Goal: Task Accomplishment & Management: Complete application form

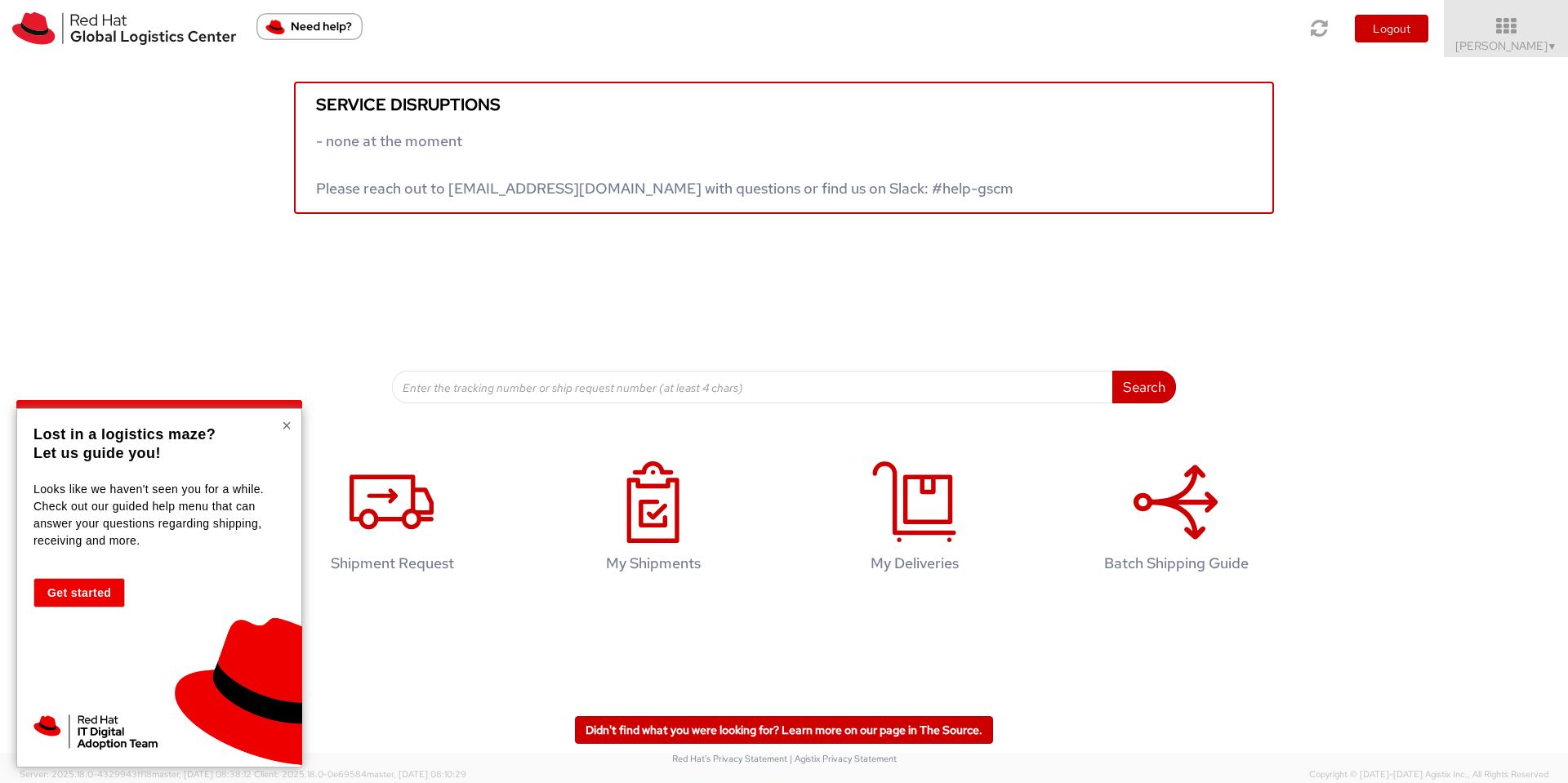
click at [282, 423] on button "×" at bounding box center [286, 426] width 10 height 17
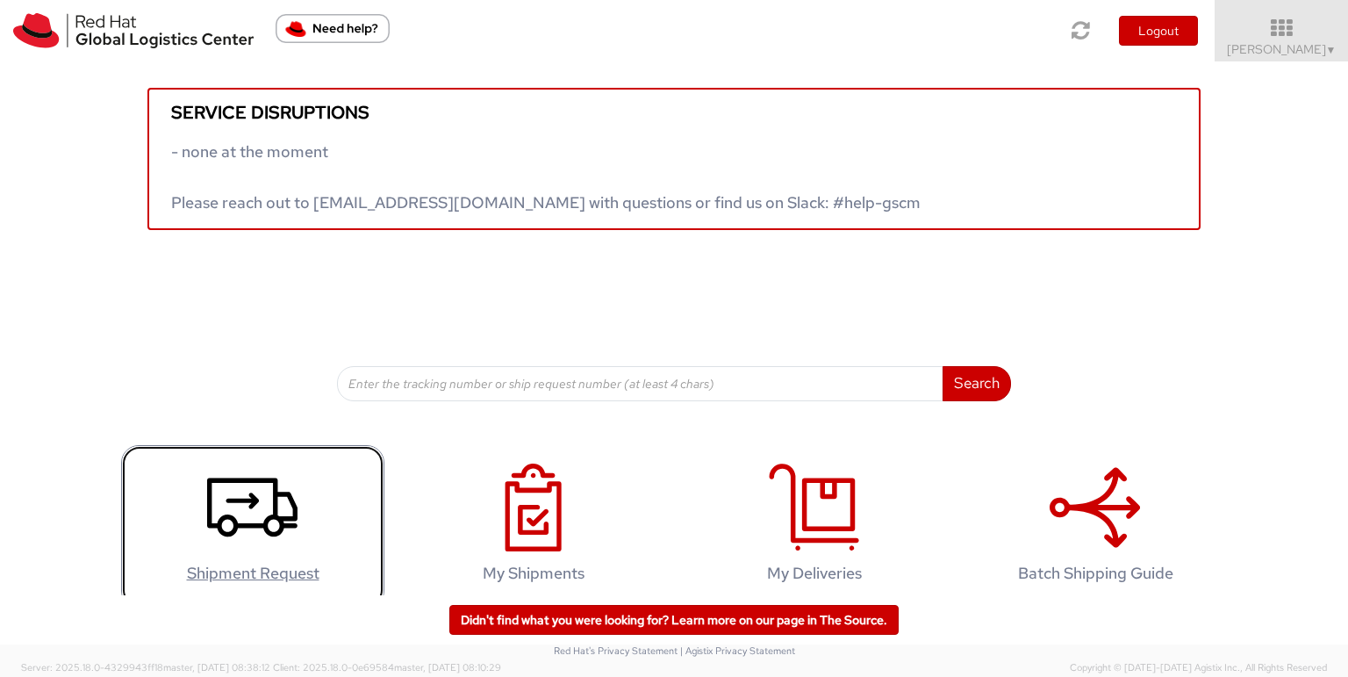
click at [224, 503] on icon at bounding box center [252, 508] width 90 height 88
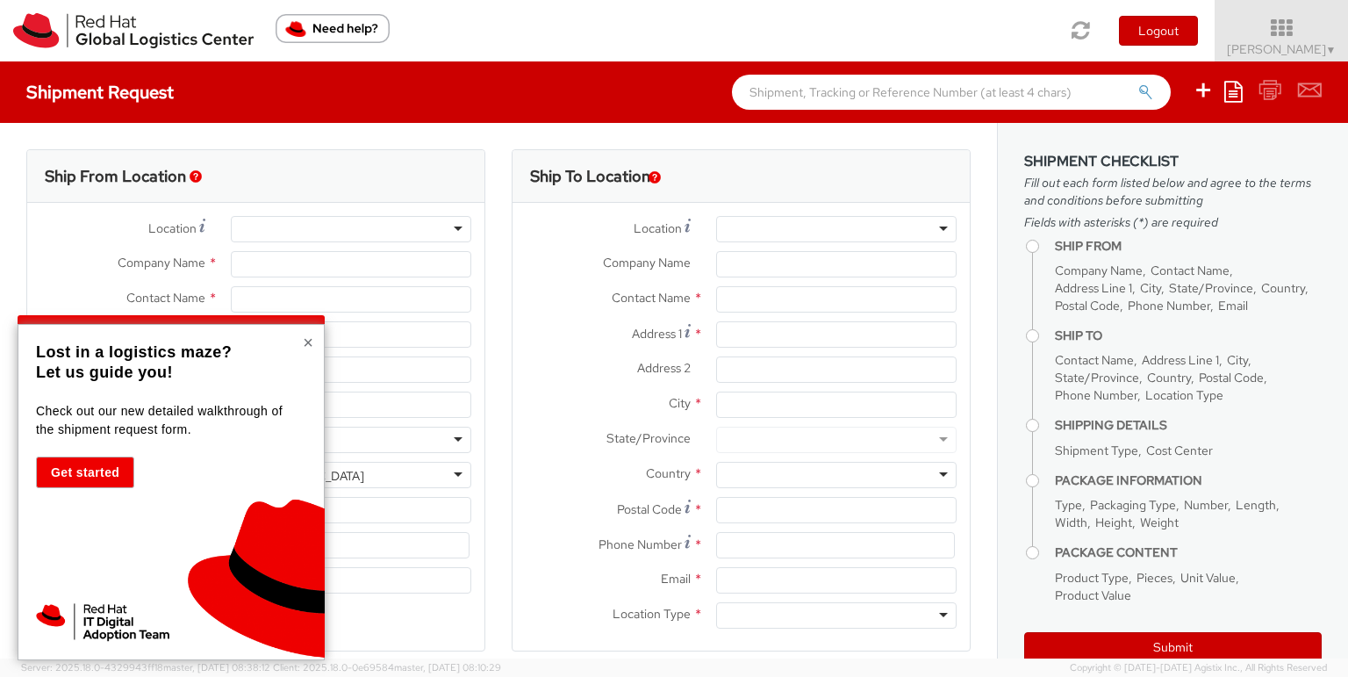
click at [309, 341] on button "×" at bounding box center [308, 343] width 11 height 18
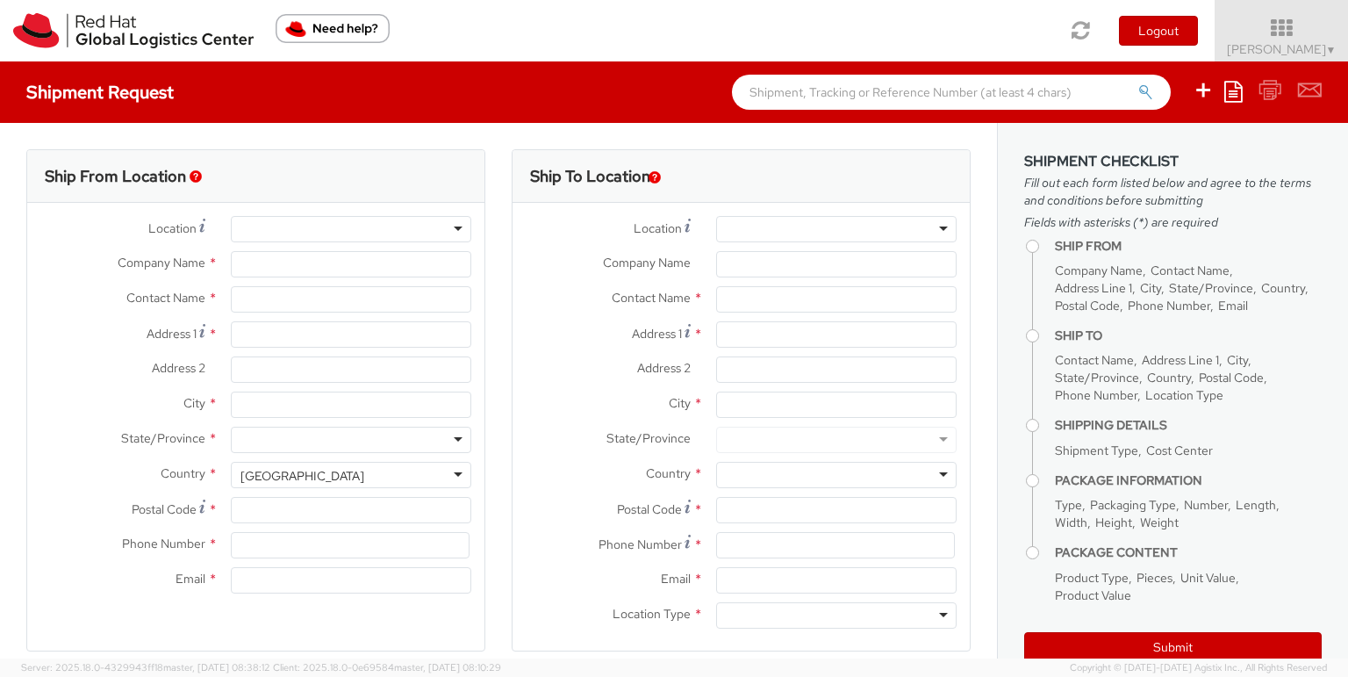
select select "656"
select select
type input "Red Hat"
type input "[PERSON_NAME]"
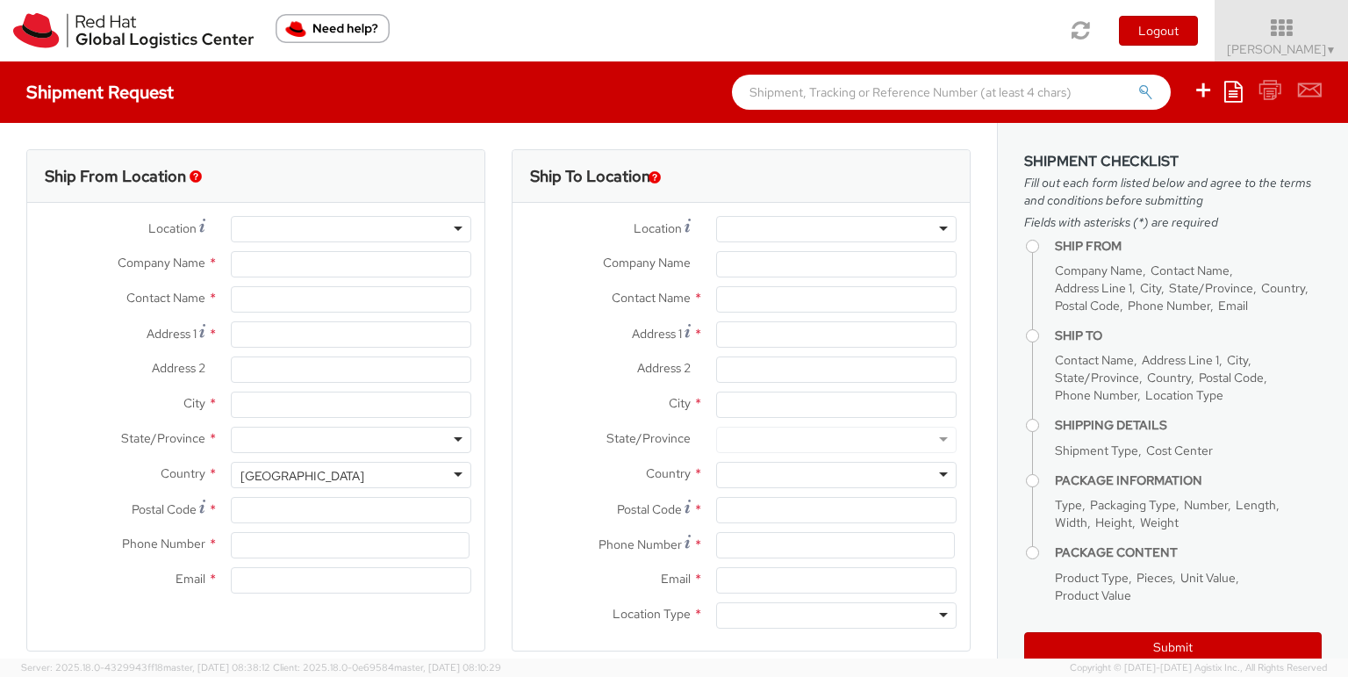
type input "[EMAIL_ADDRESS][DOMAIN_NAME]"
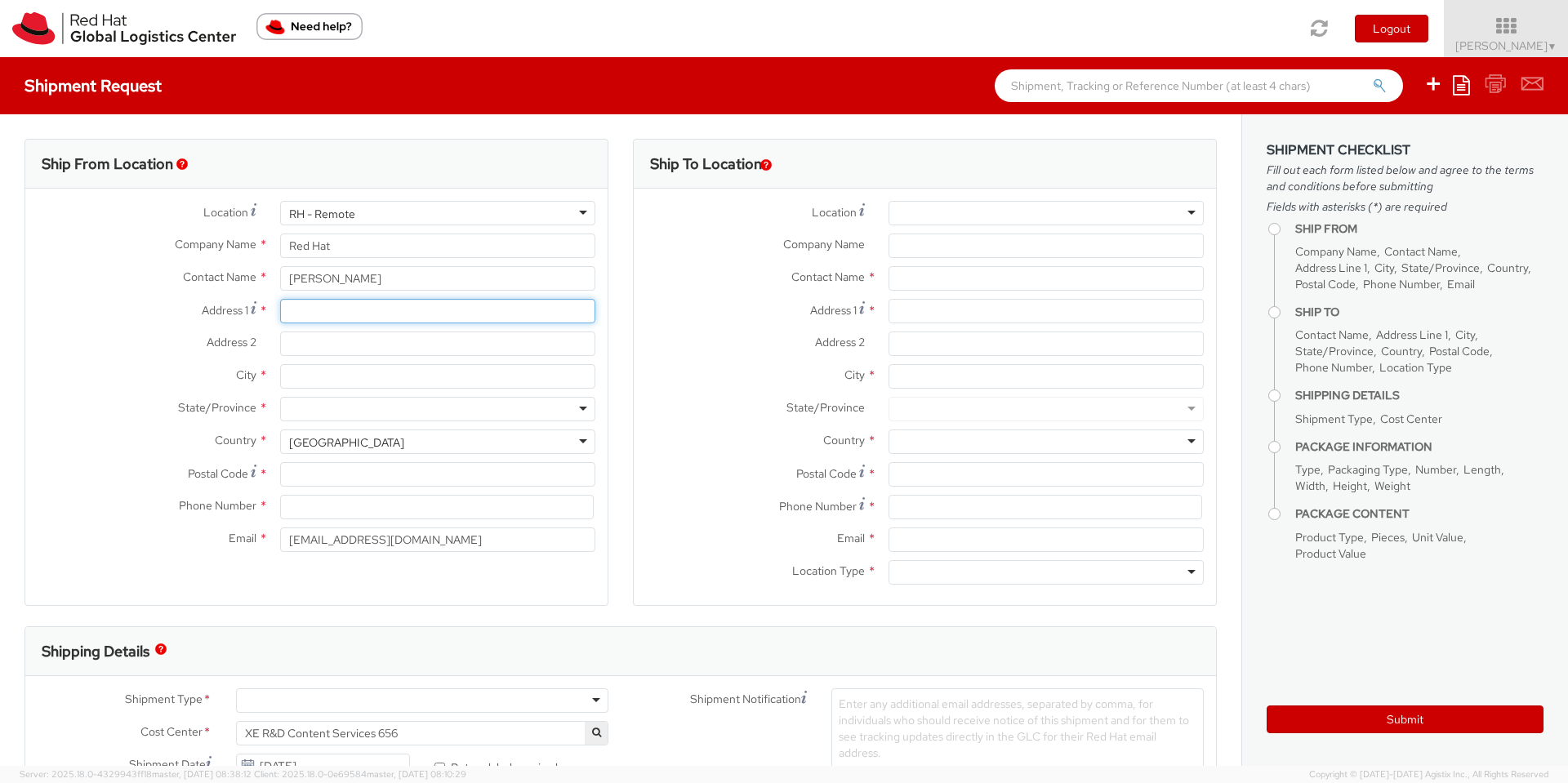
click at [324, 313] on input "Address 1 *" at bounding box center [437, 311] width 315 height 24
type input "3 Carheen Ard"
type input "Caherlistrane"
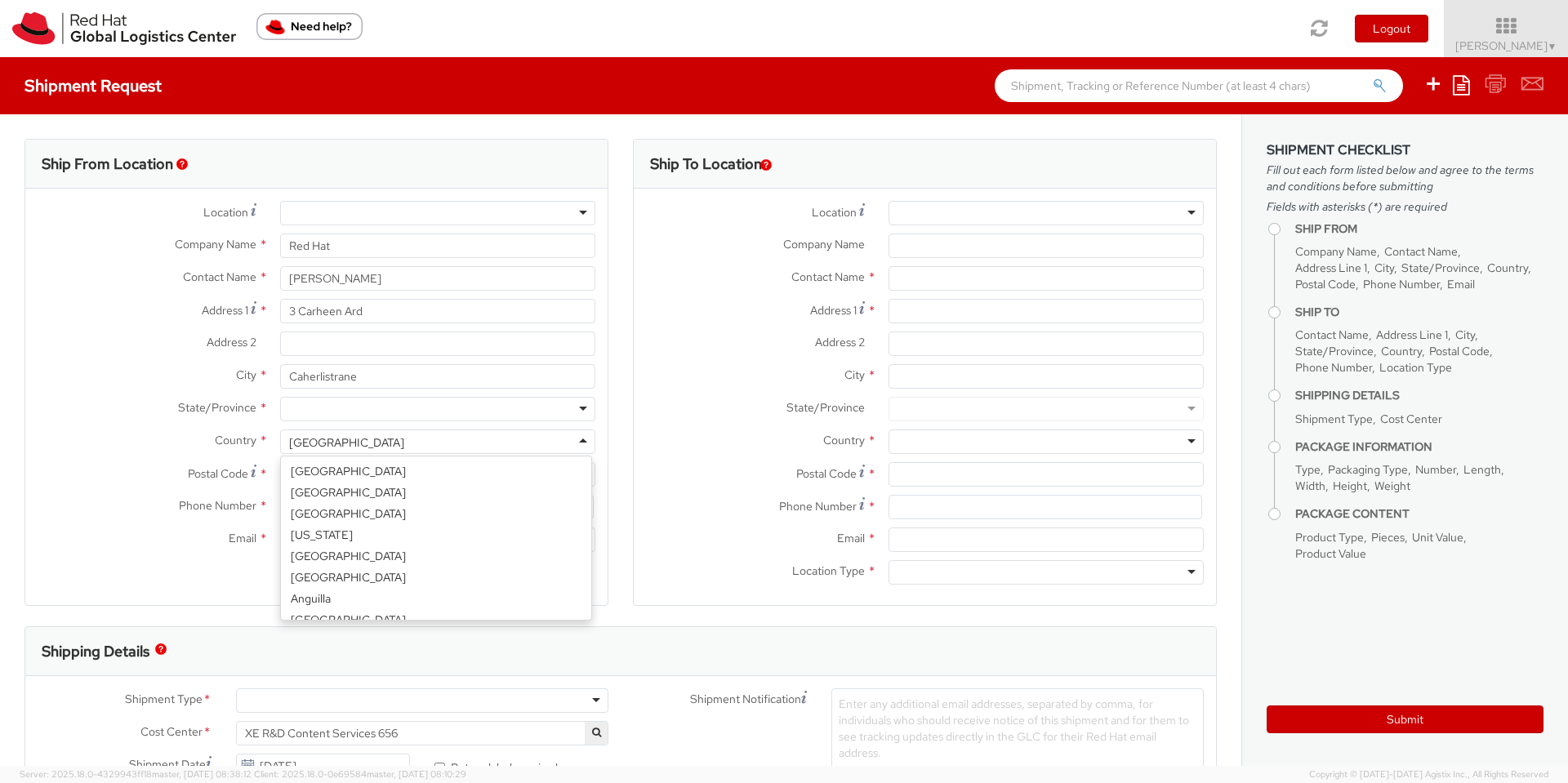
click at [412, 448] on div "[GEOGRAPHIC_DATA]" at bounding box center [437, 442] width 315 height 24
select select "CM"
select select "KGS"
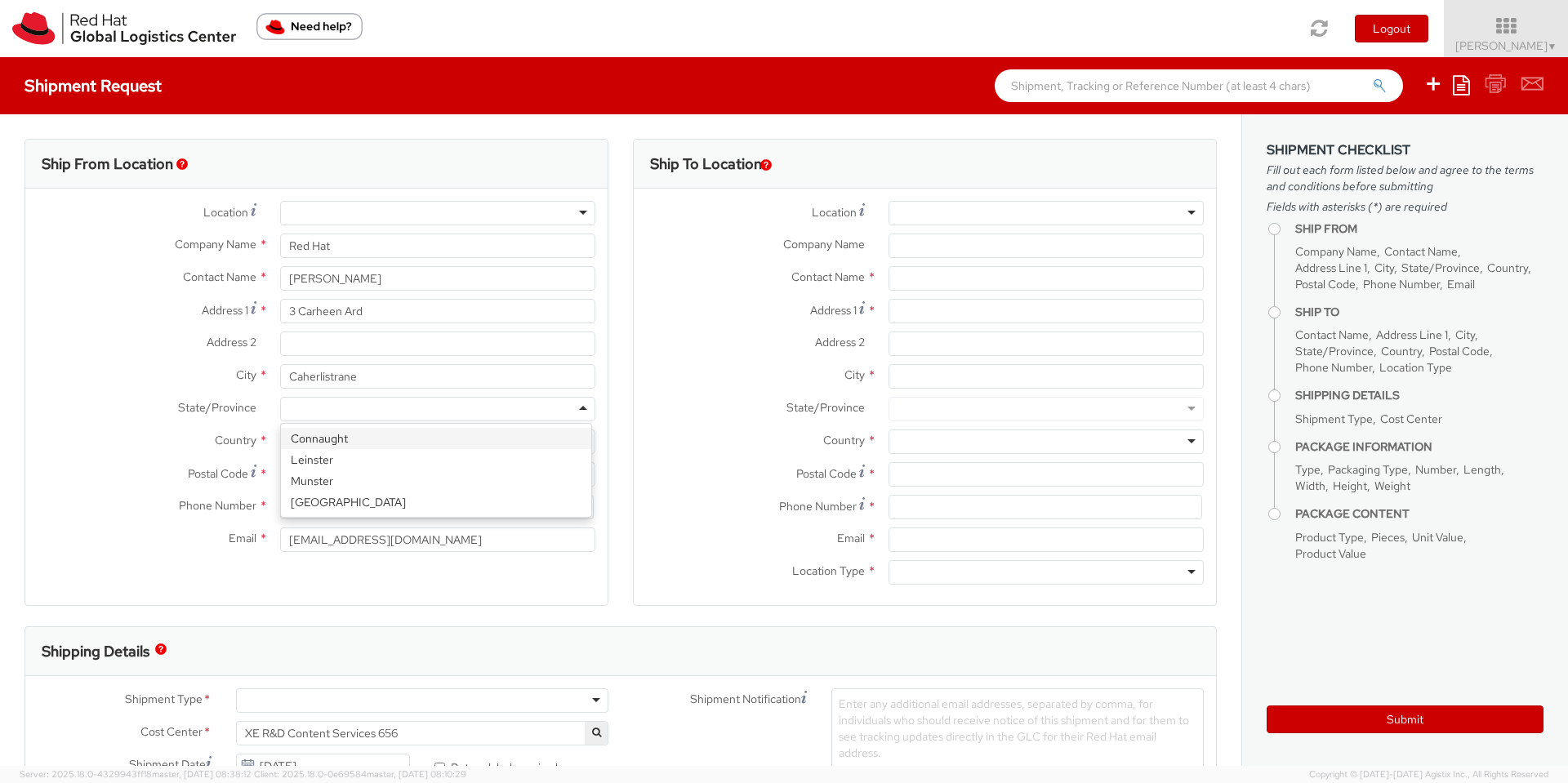
click at [403, 402] on div at bounding box center [437, 409] width 315 height 24
click at [344, 478] on input "Postal Code *" at bounding box center [437, 474] width 315 height 24
type input "H91 TV7K"
click at [327, 510] on input at bounding box center [436, 507] width 313 height 24
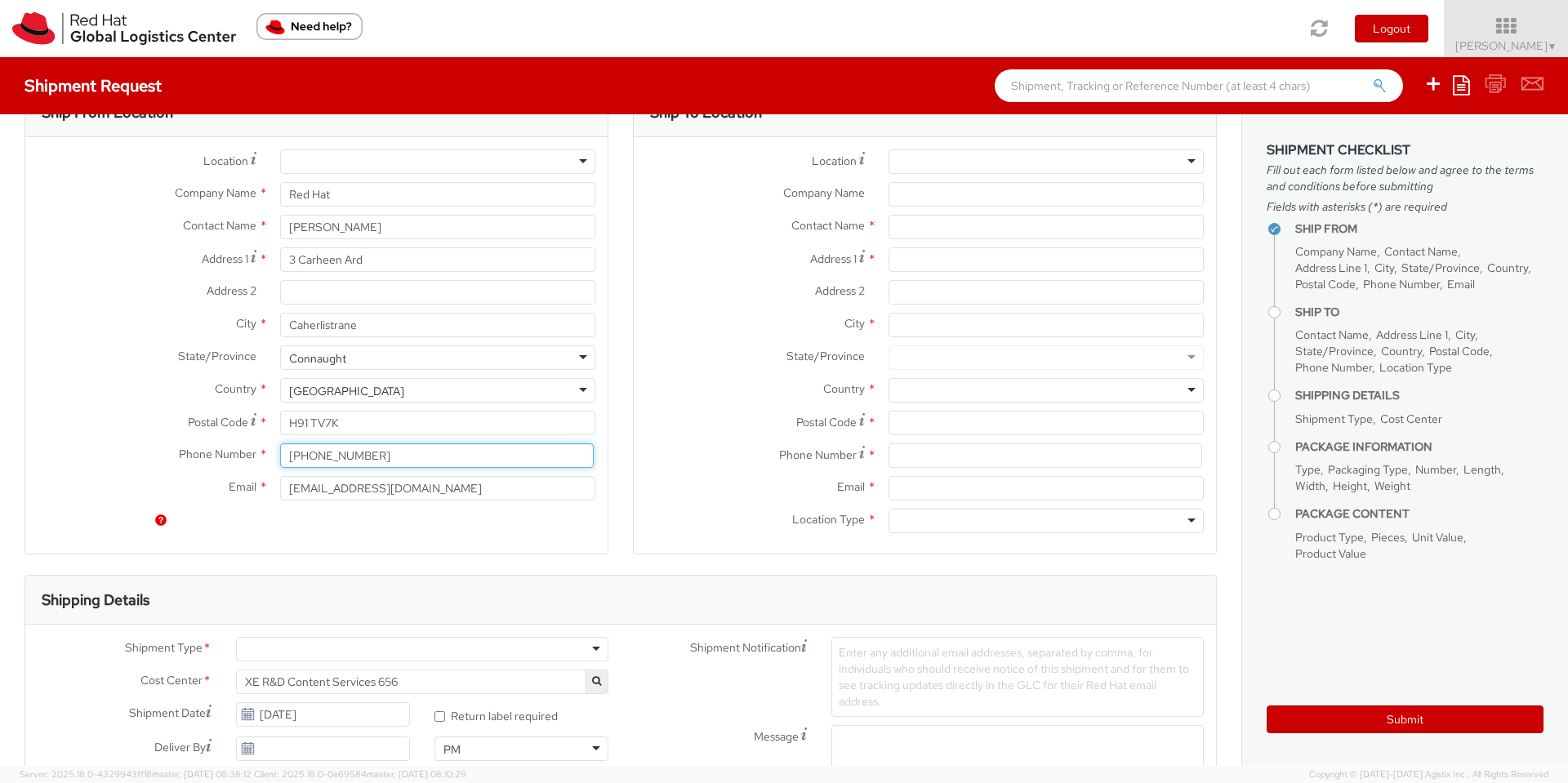
scroll to position [0, 0]
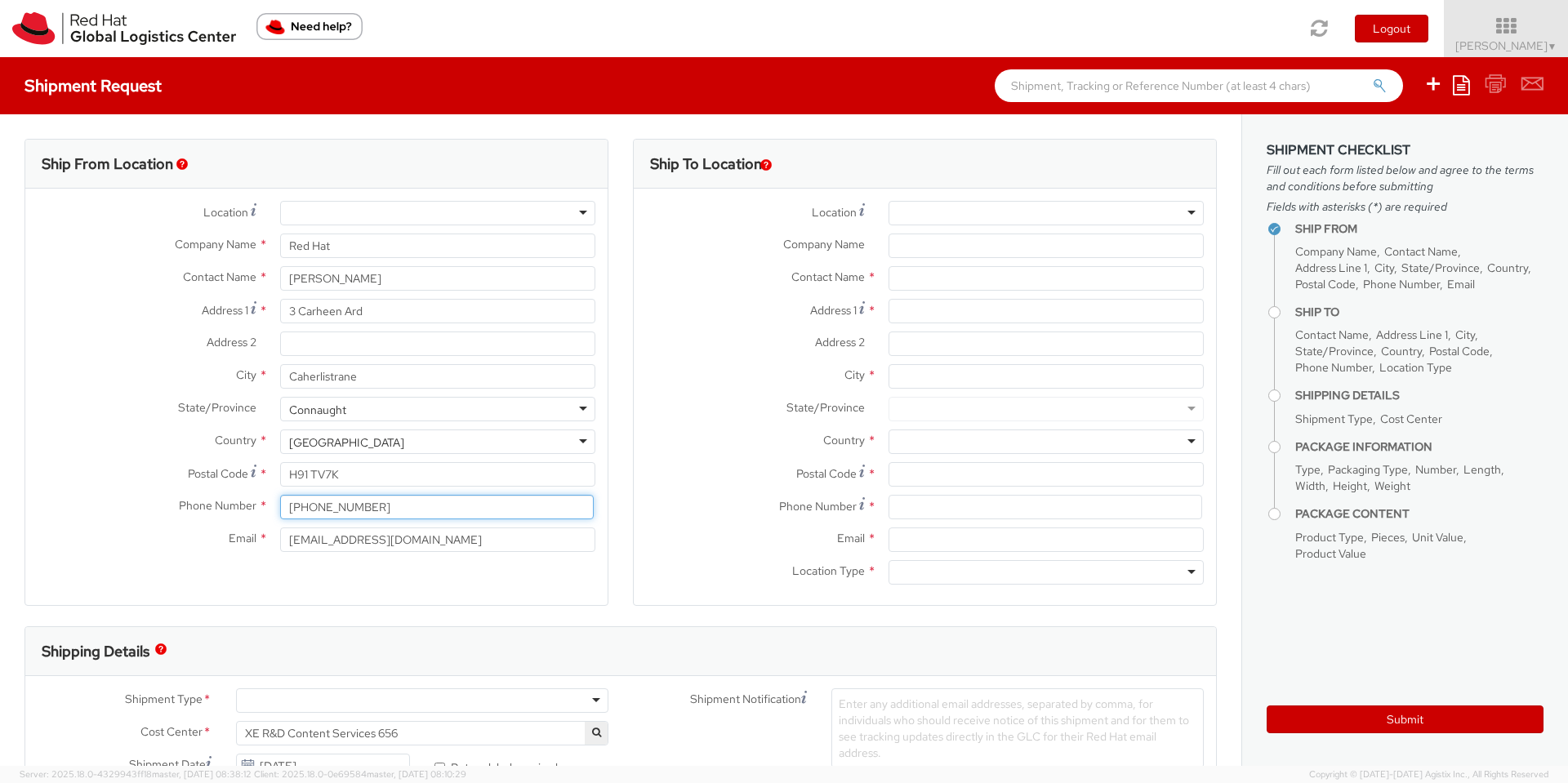
type input "[PHONE_NUMBER]"
click at [947, 242] on input "Company Name *" at bounding box center [1045, 246] width 315 height 24
paste input "RH - [GEOGRAPHIC_DATA] [GEOGRAPHIC_DATA] - B"
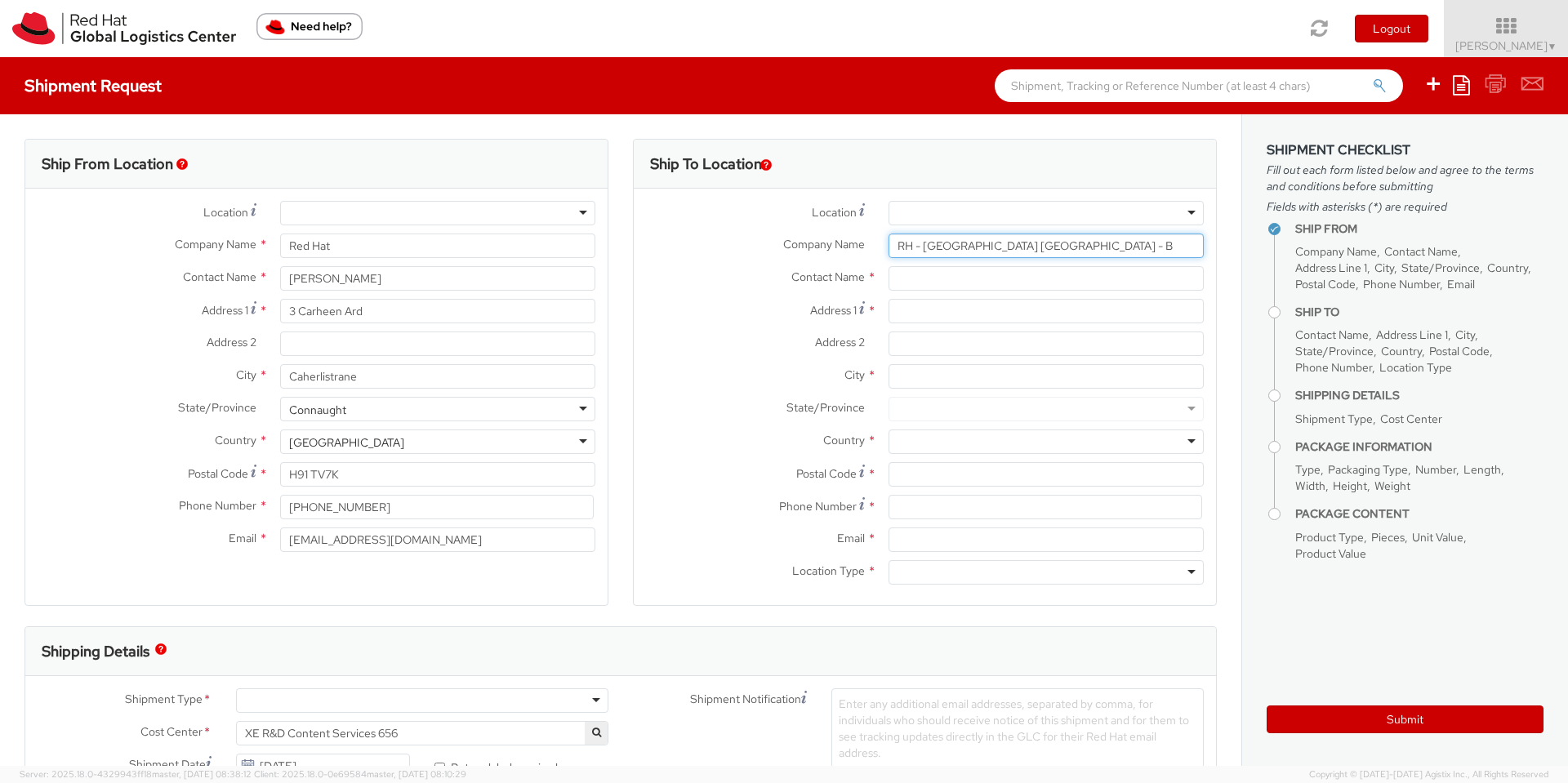
type input "RH - [GEOGRAPHIC_DATA] [GEOGRAPHIC_DATA] - B"
drag, startPoint x: 396, startPoint y: 538, endPoint x: 299, endPoint y: 545, distance: 97.3
click at [299, 545] on input "[EMAIL_ADDRESS][DOMAIN_NAME]" at bounding box center [437, 539] width 315 height 24
type input "[EMAIL_ADDRESS][DOMAIN_NAME]"
click at [945, 278] on input "text" at bounding box center [1045, 278] width 315 height 24
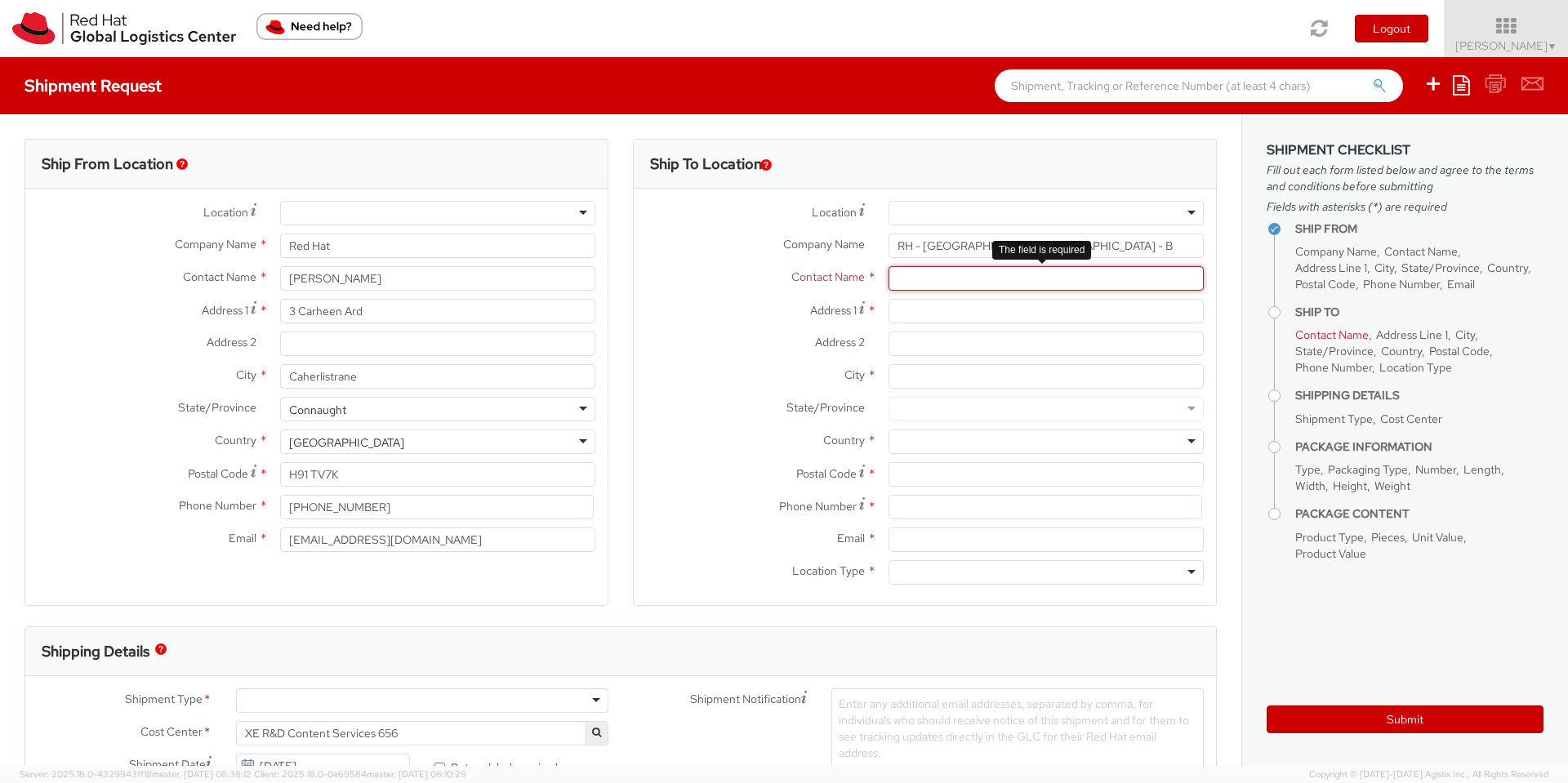
click at [947, 272] on input "text" at bounding box center [1045, 278] width 315 height 24
paste input "Attn: Red Hat IT - Endpoint Systems"
type input "Attn: Red Hat IT - Endpoint Systems"
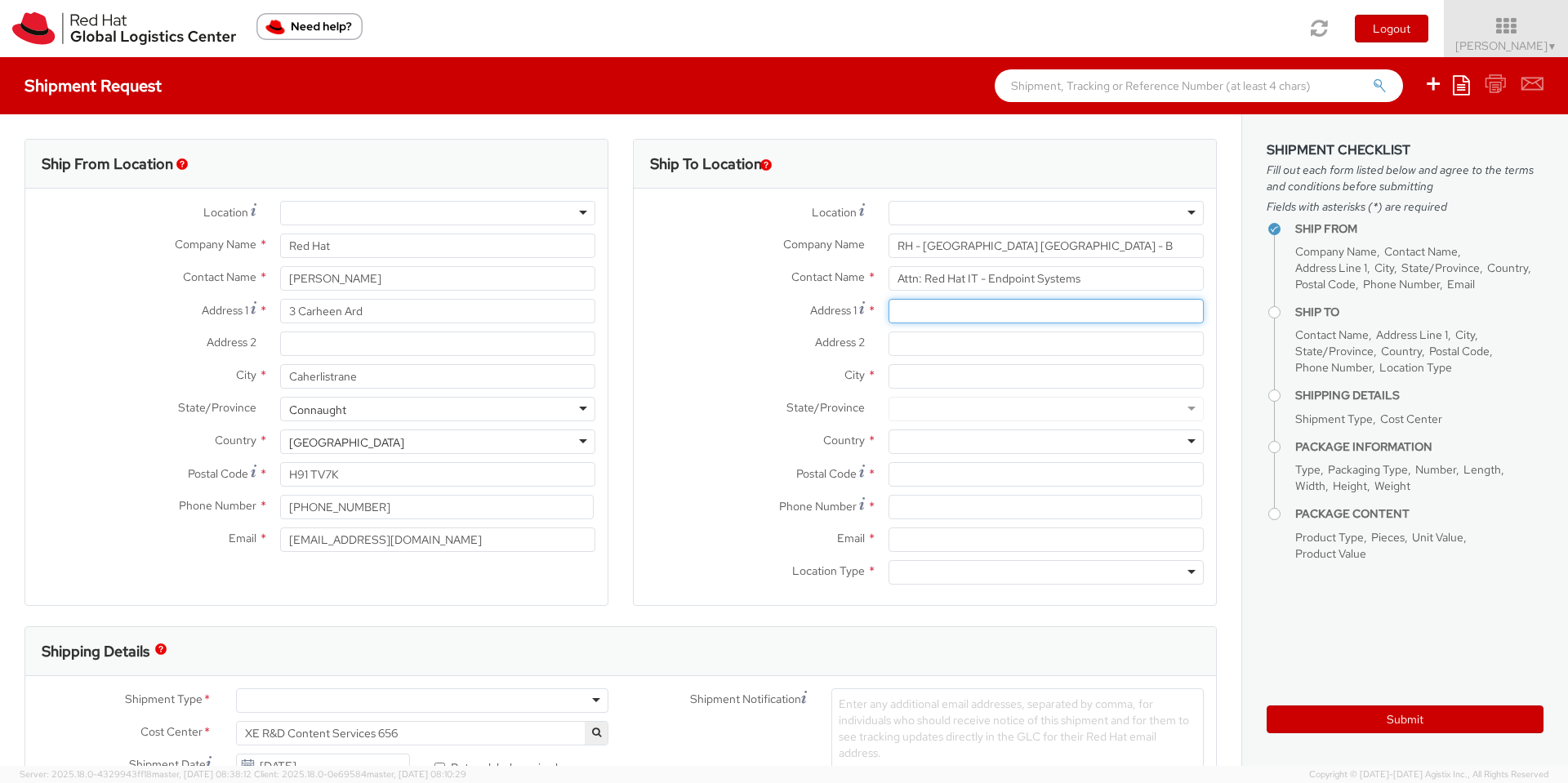
click at [911, 315] on input "Address 1 *" at bounding box center [1045, 311] width 315 height 24
click at [913, 305] on input "Address 1 *" at bounding box center [1045, 311] width 315 height 24
paste input "Red Hat Czech s.r.o"
type input "Red Hat Czech s.r.o"
click at [921, 336] on input "Address 2 *" at bounding box center [1045, 343] width 315 height 24
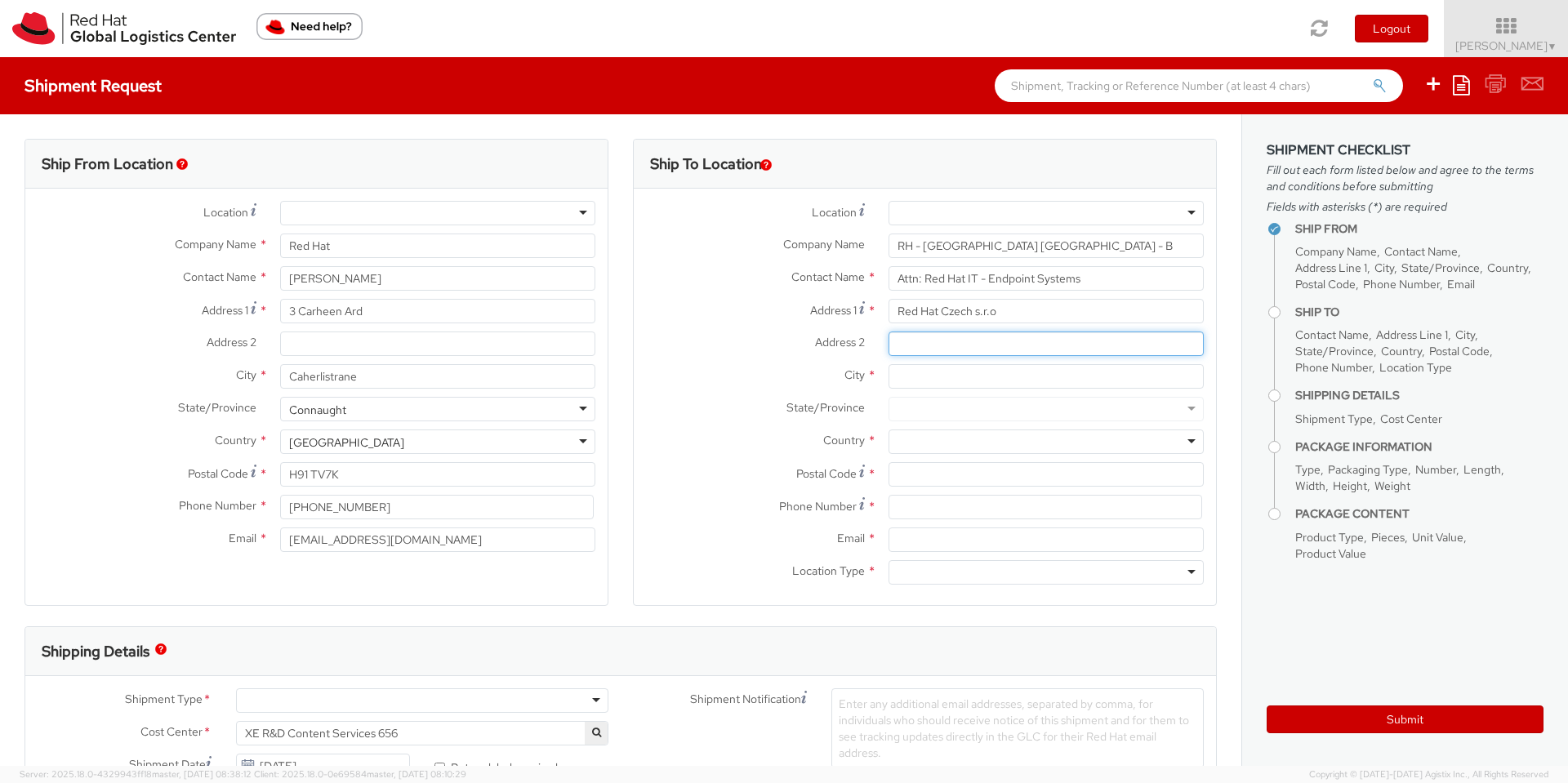
paste input "Purkynova 647/111"
type input "Purkynova 647/111"
click at [942, 376] on input "City *" at bounding box center [1045, 377] width 315 height 24
type input "[GEOGRAPHIC_DATA]"
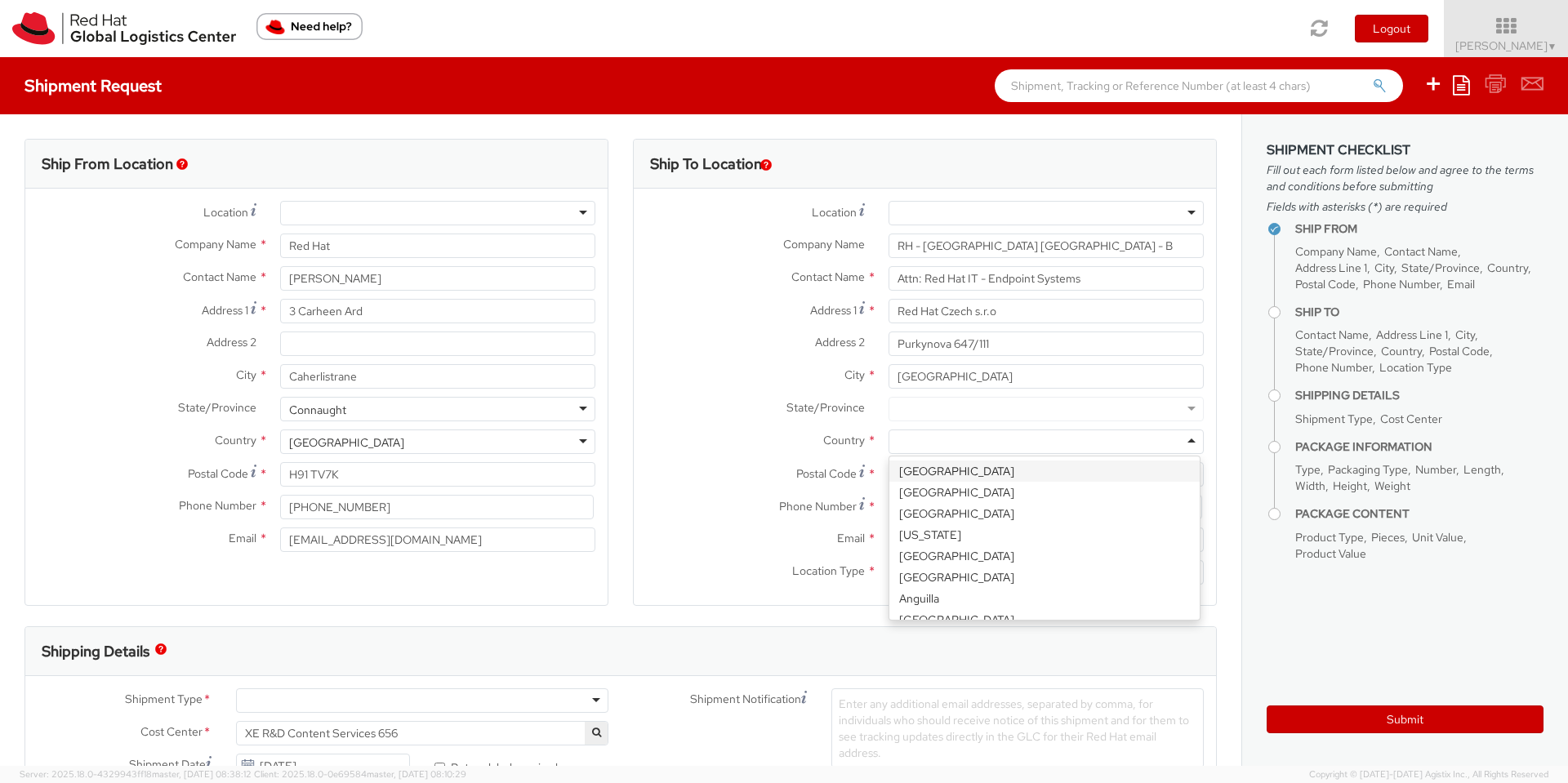
click at [969, 445] on div at bounding box center [1045, 442] width 315 height 24
type input "cz"
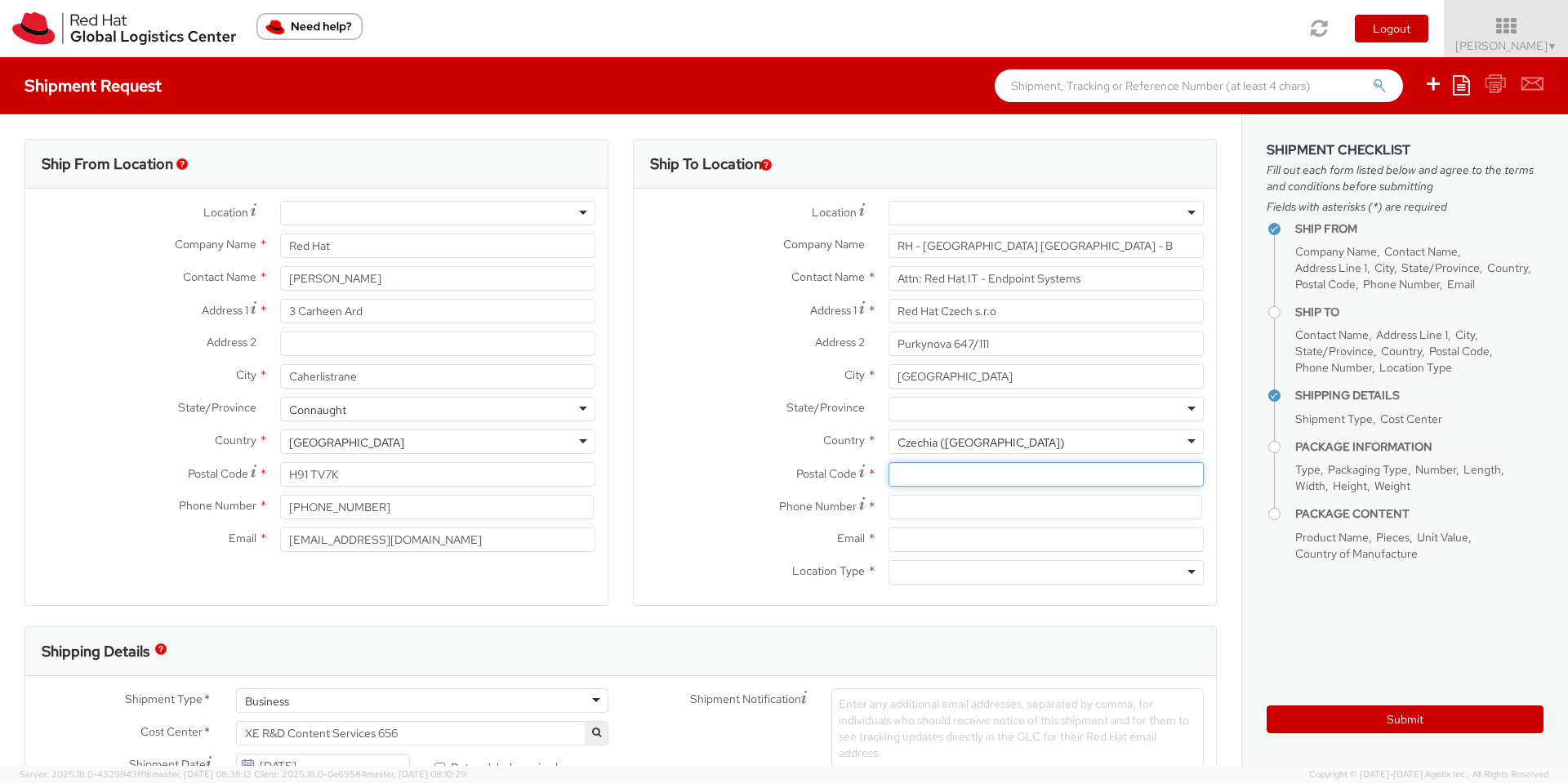
click at [935, 475] on input "Postal Code *" at bounding box center [1045, 474] width 315 height 24
paste input "621 00"
type input "621 00"
click at [916, 510] on input at bounding box center [1044, 507] width 313 height 24
paste input "420 532 294 555"
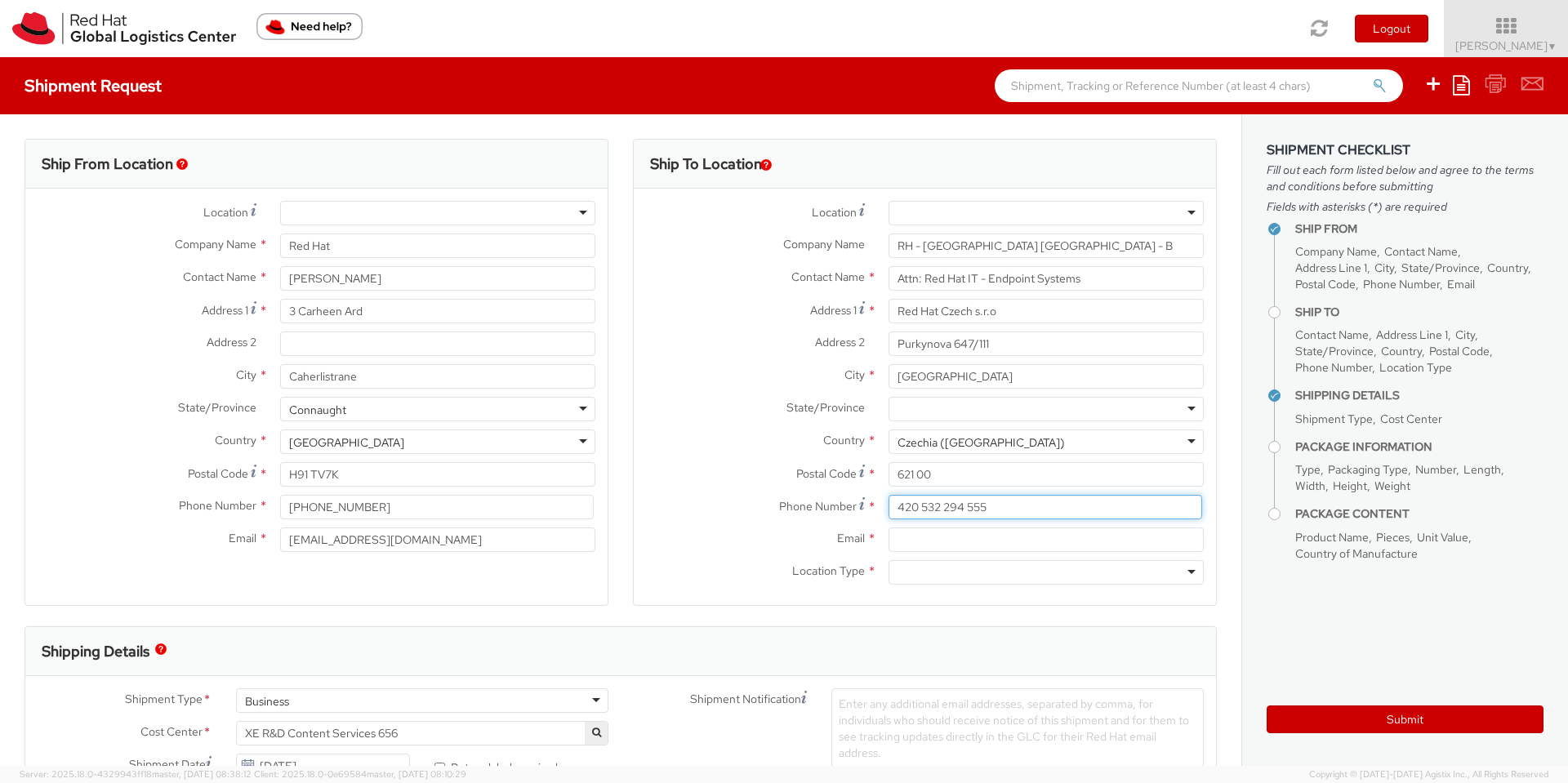
type input "420 532 294 555"
click at [934, 536] on input "Email *" at bounding box center [1045, 539] width 315 height 24
paste input "[EMAIL_ADDRESS][DOMAIN_NAME]"
type input "[EMAIL_ADDRESS][DOMAIN_NAME]"
click at [917, 572] on div at bounding box center [1045, 572] width 315 height 24
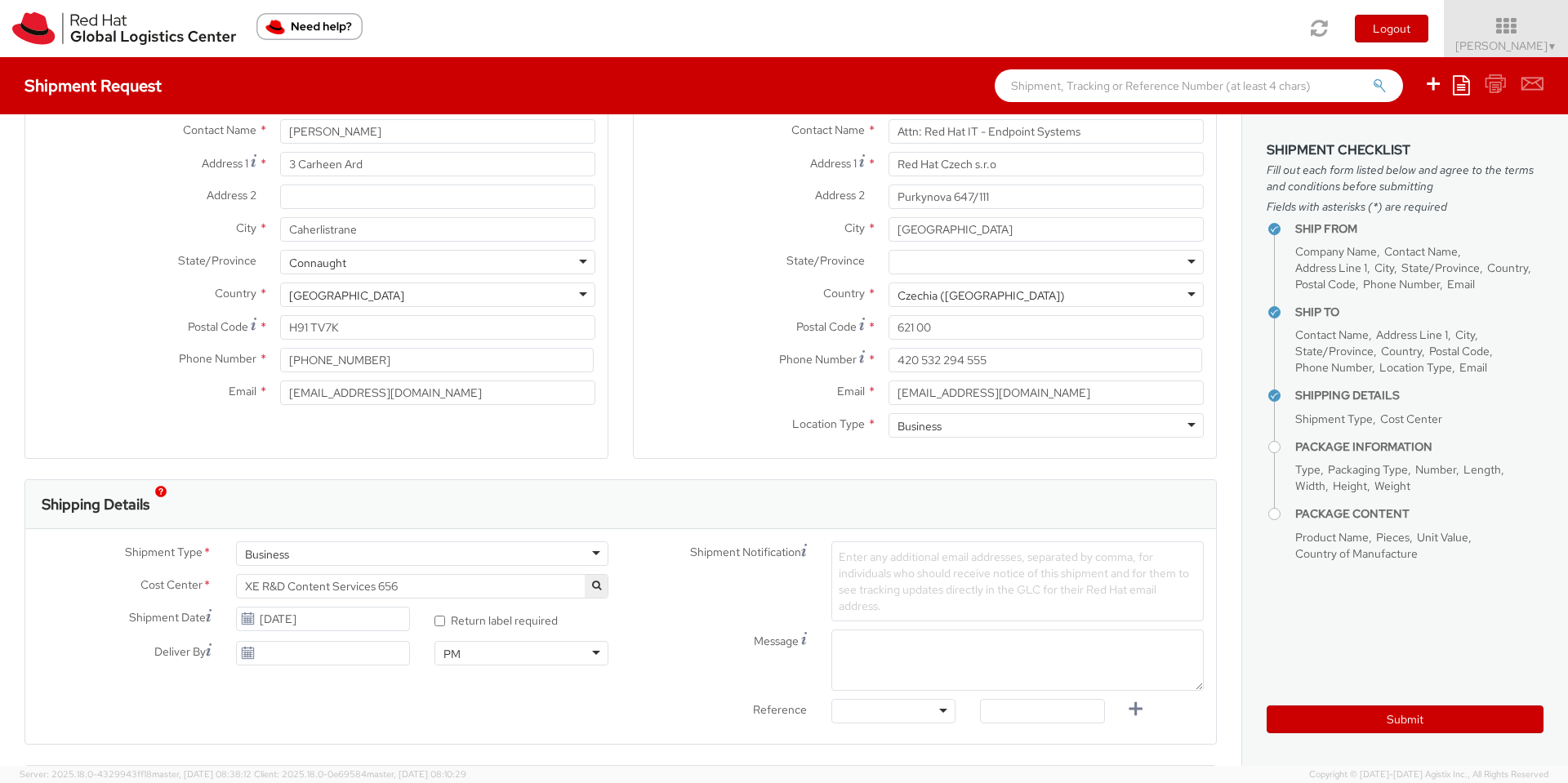
scroll to position [294, 0]
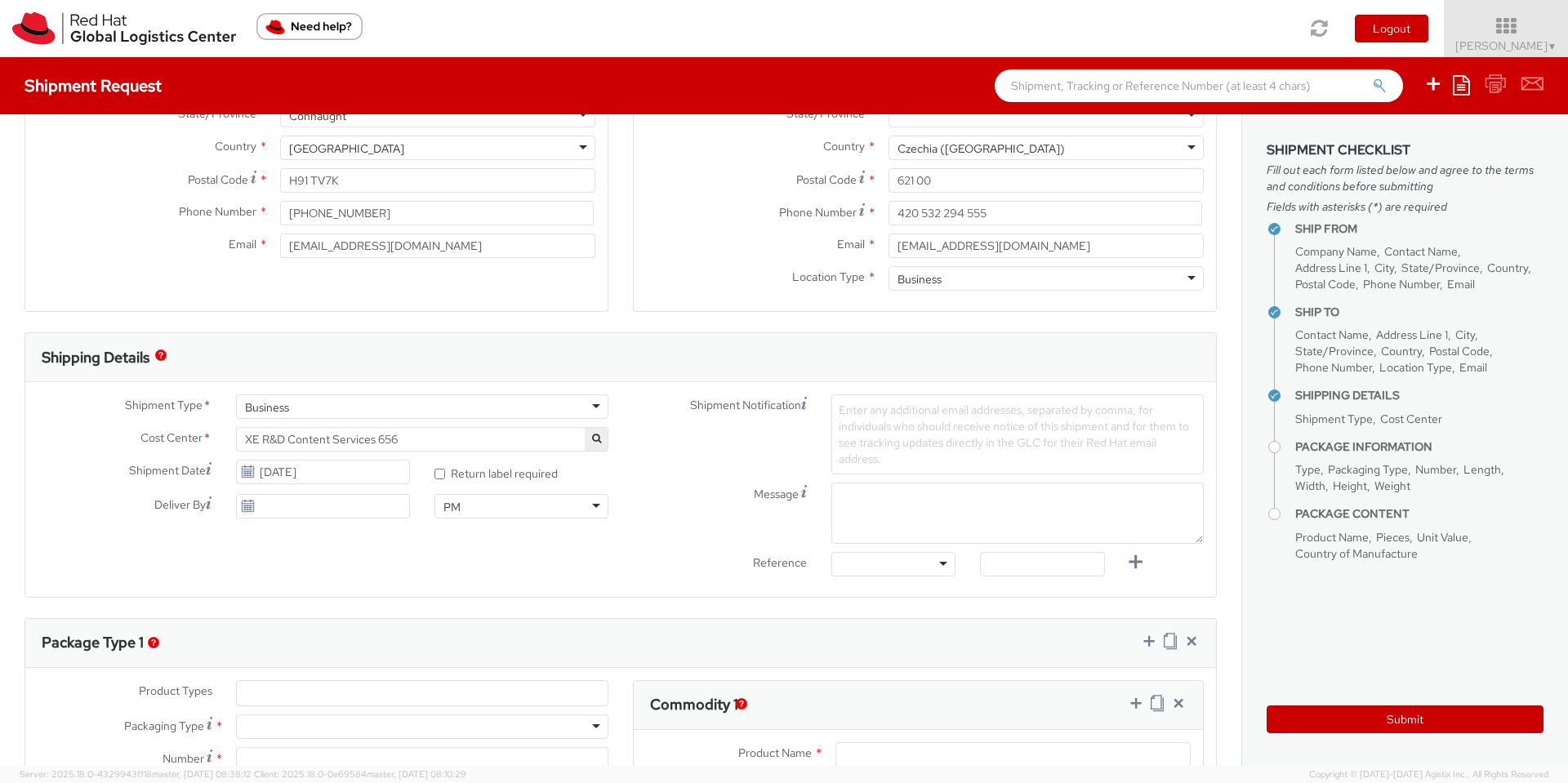
click at [244, 471] on icon at bounding box center [247, 471] width 14 height 13
click at [278, 469] on input "[DATE]" at bounding box center [323, 471] width 174 height 24
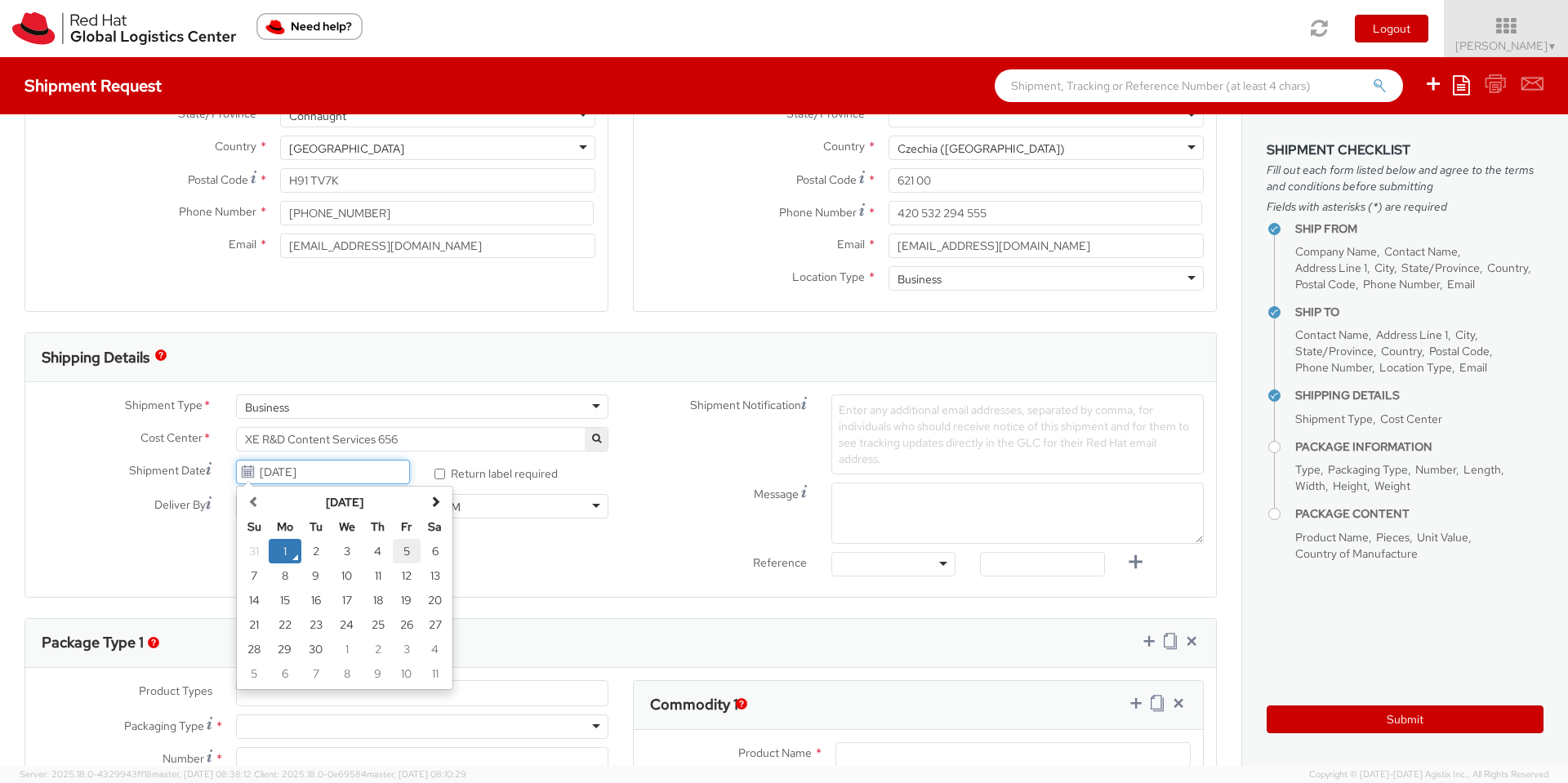
click at [401, 546] on td "5" at bounding box center [406, 551] width 29 height 24
type input "[DATE]"
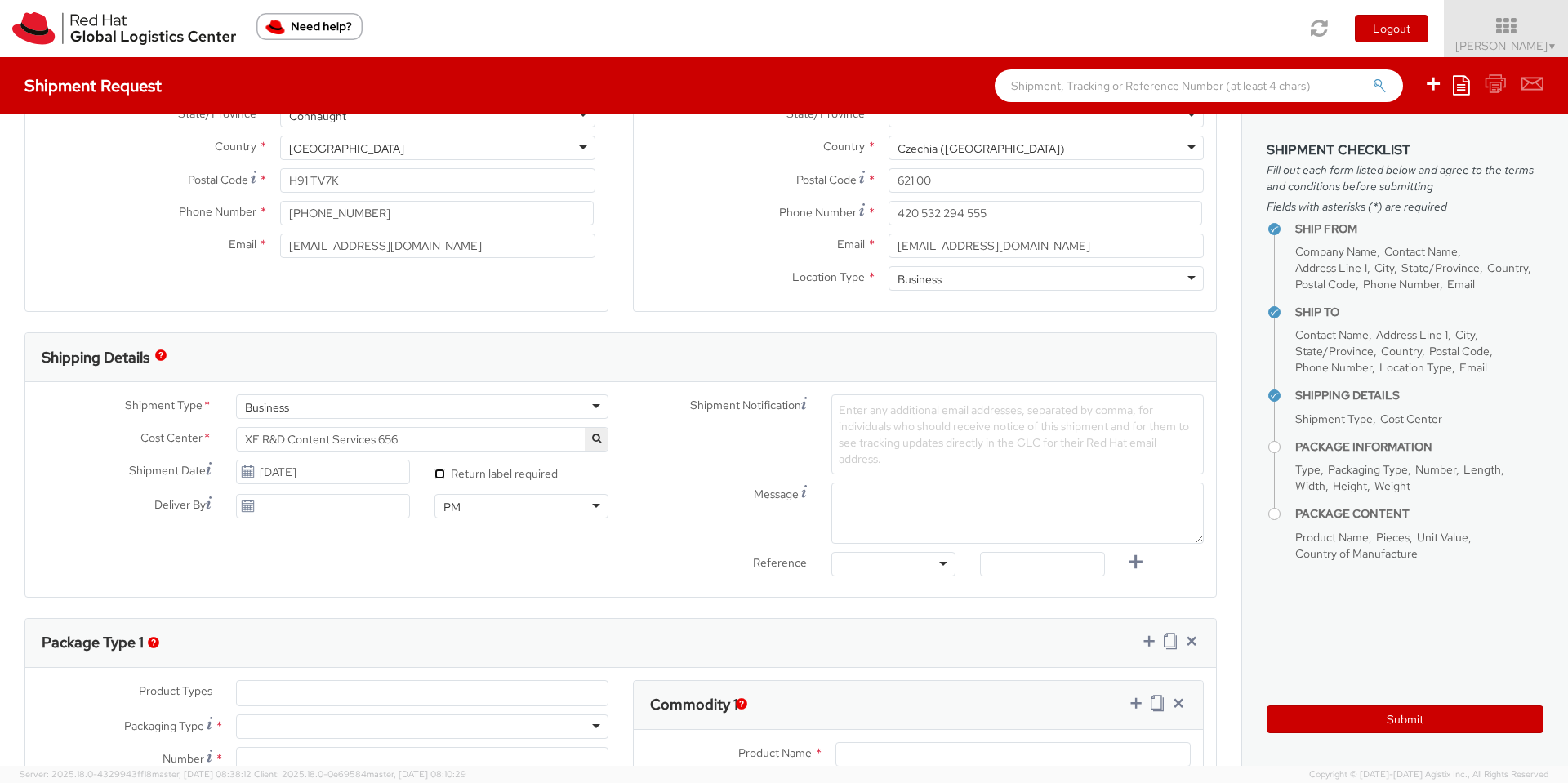
click at [438, 471] on input "* Return label required" at bounding box center [439, 473] width 10 height 10
checkbox input "true"
click at [931, 565] on div at bounding box center [893, 564] width 124 height 24
click at [512, 432] on span "XE R&D Content Services 656" at bounding box center [421, 439] width 354 height 15
click at [378, 455] on input "search" at bounding box center [419, 466] width 360 height 24
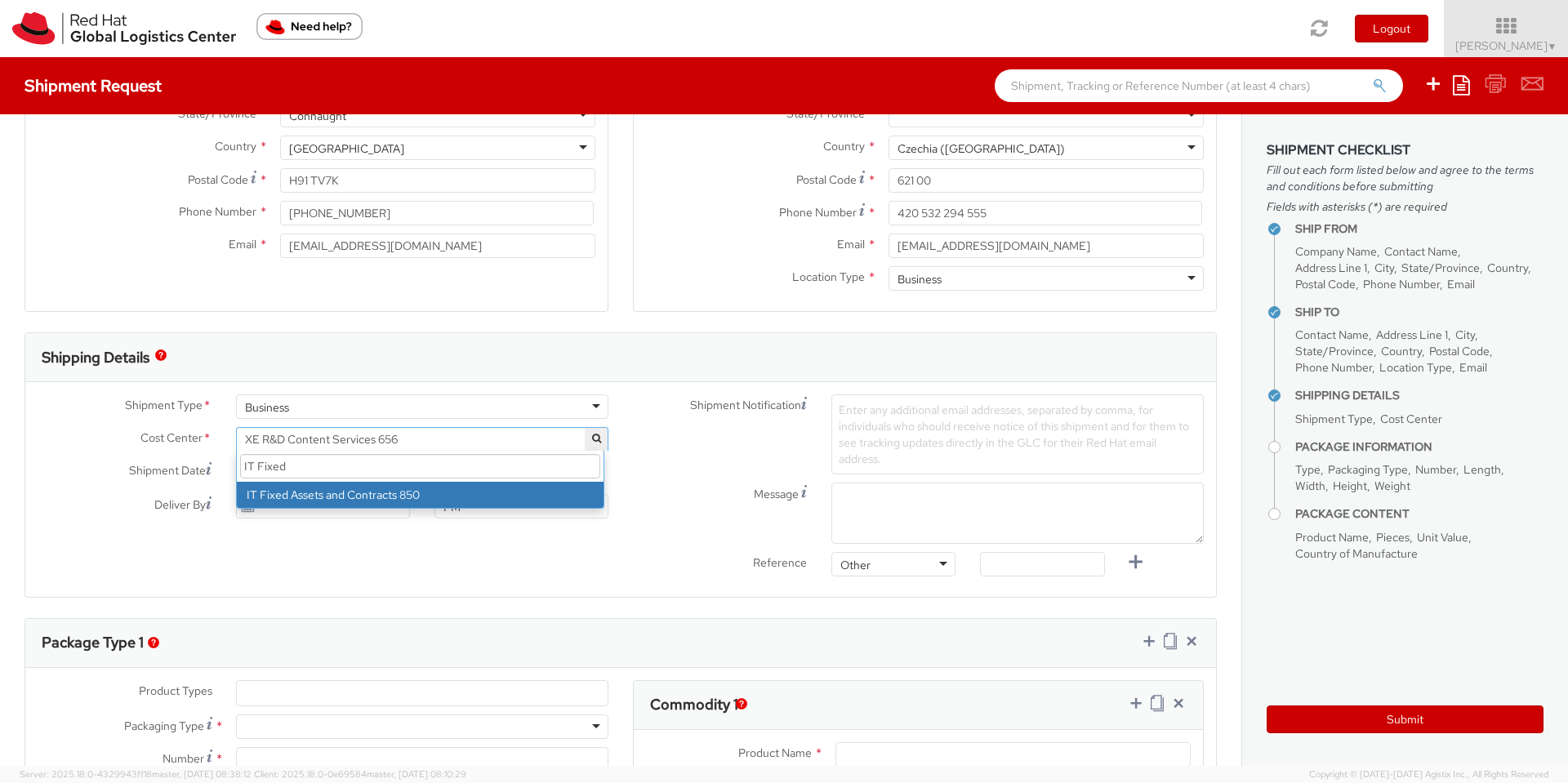
type input "IT Fixed"
select select "850"
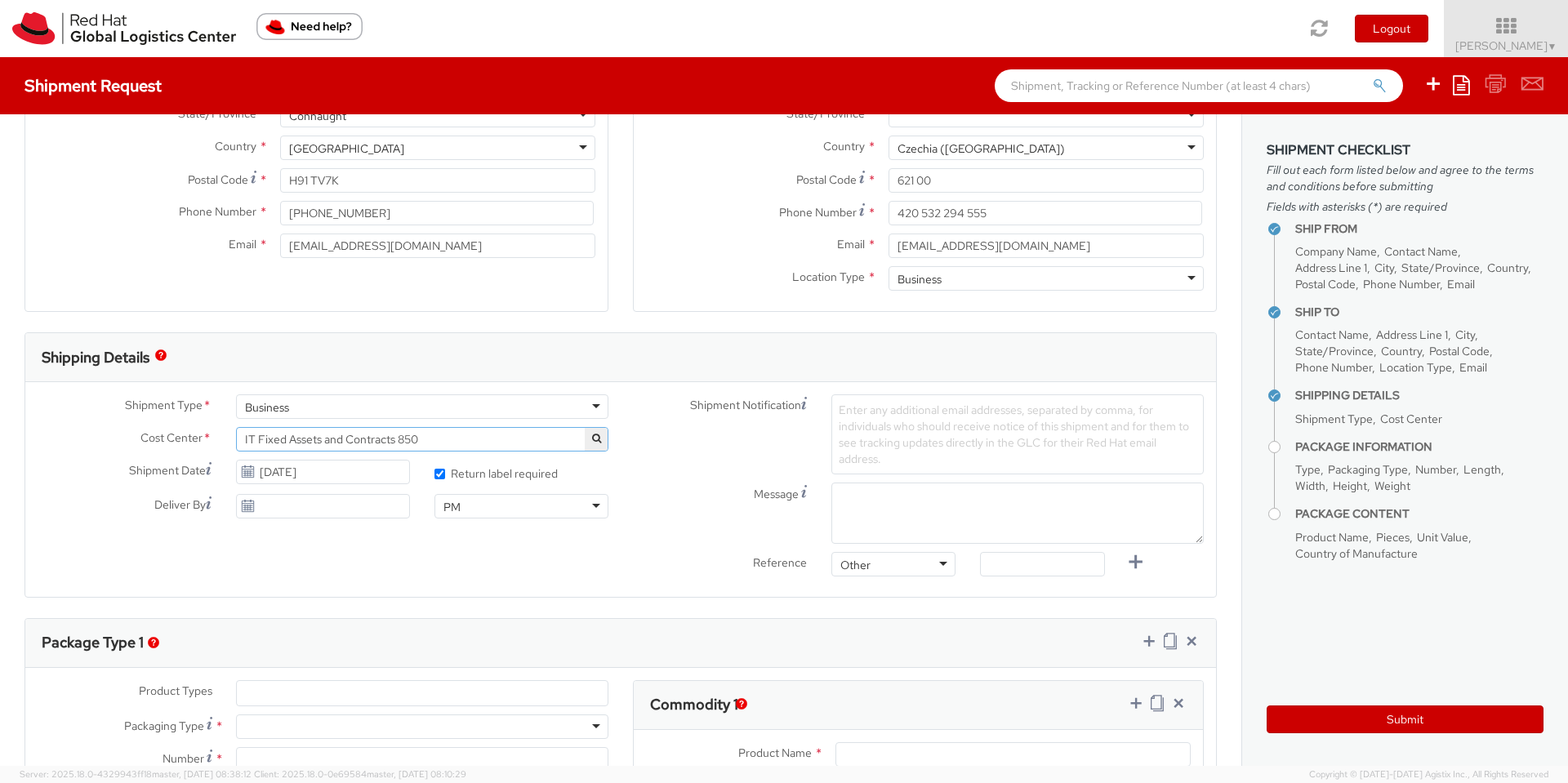
click at [927, 418] on span "Enter any additional email addresses, separated by comma, for individuals who s…" at bounding box center [1014, 434] width 351 height 63
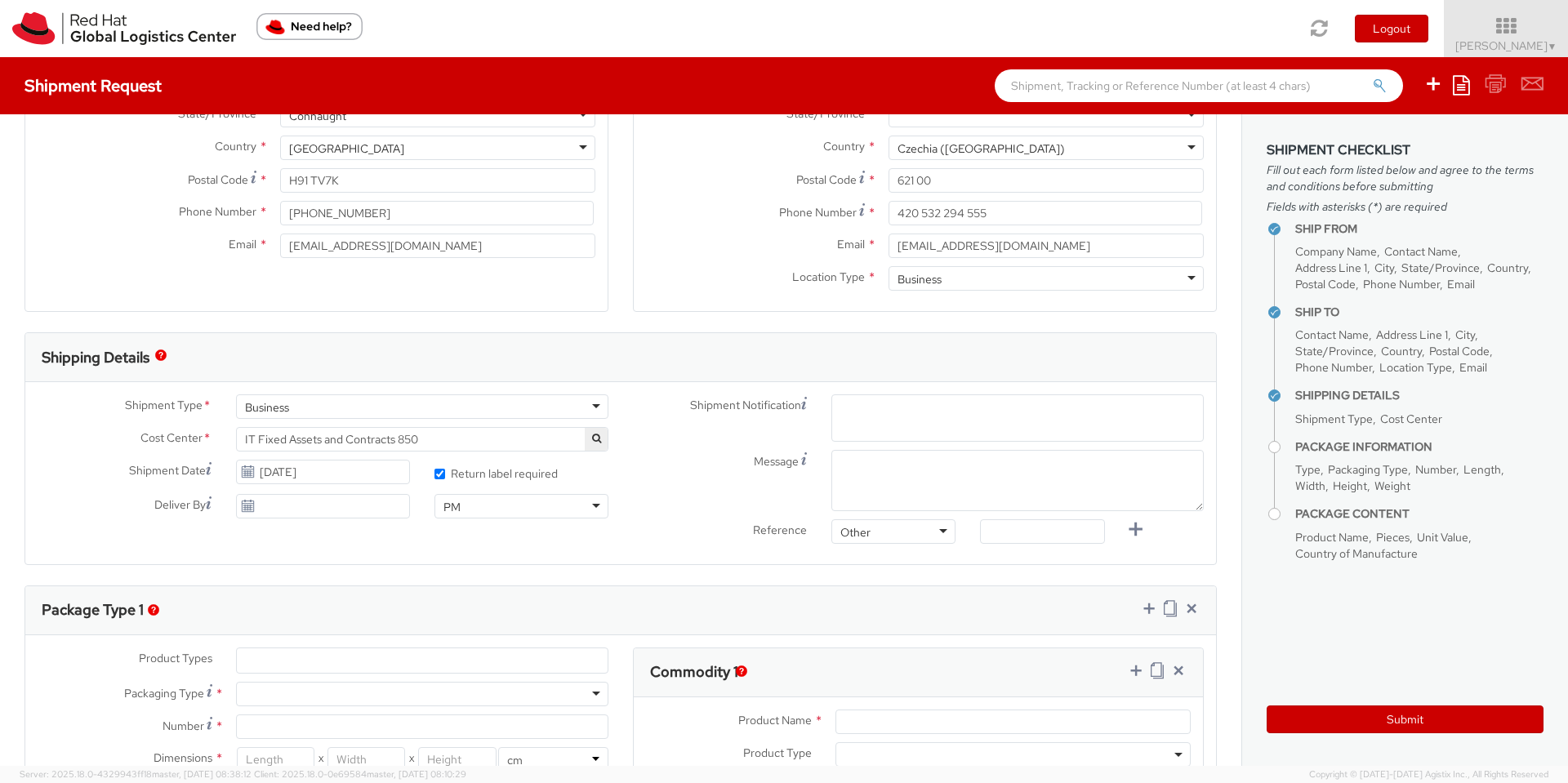
paste input "[EMAIL_ADDRESS][DOMAIN_NAME]"
type input "[EMAIL_ADDRESS][DOMAIN_NAME]"
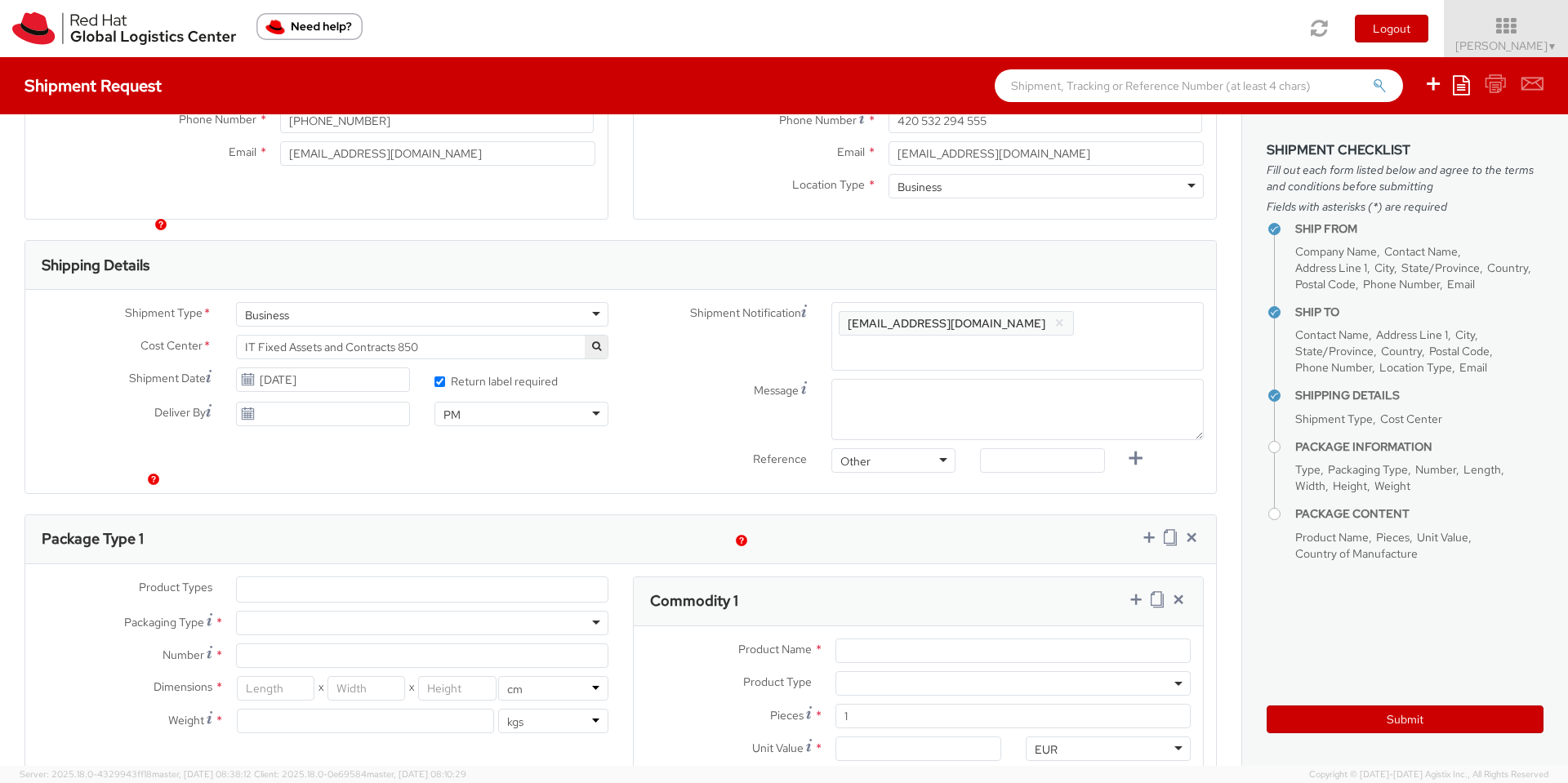
scroll to position [441, 0]
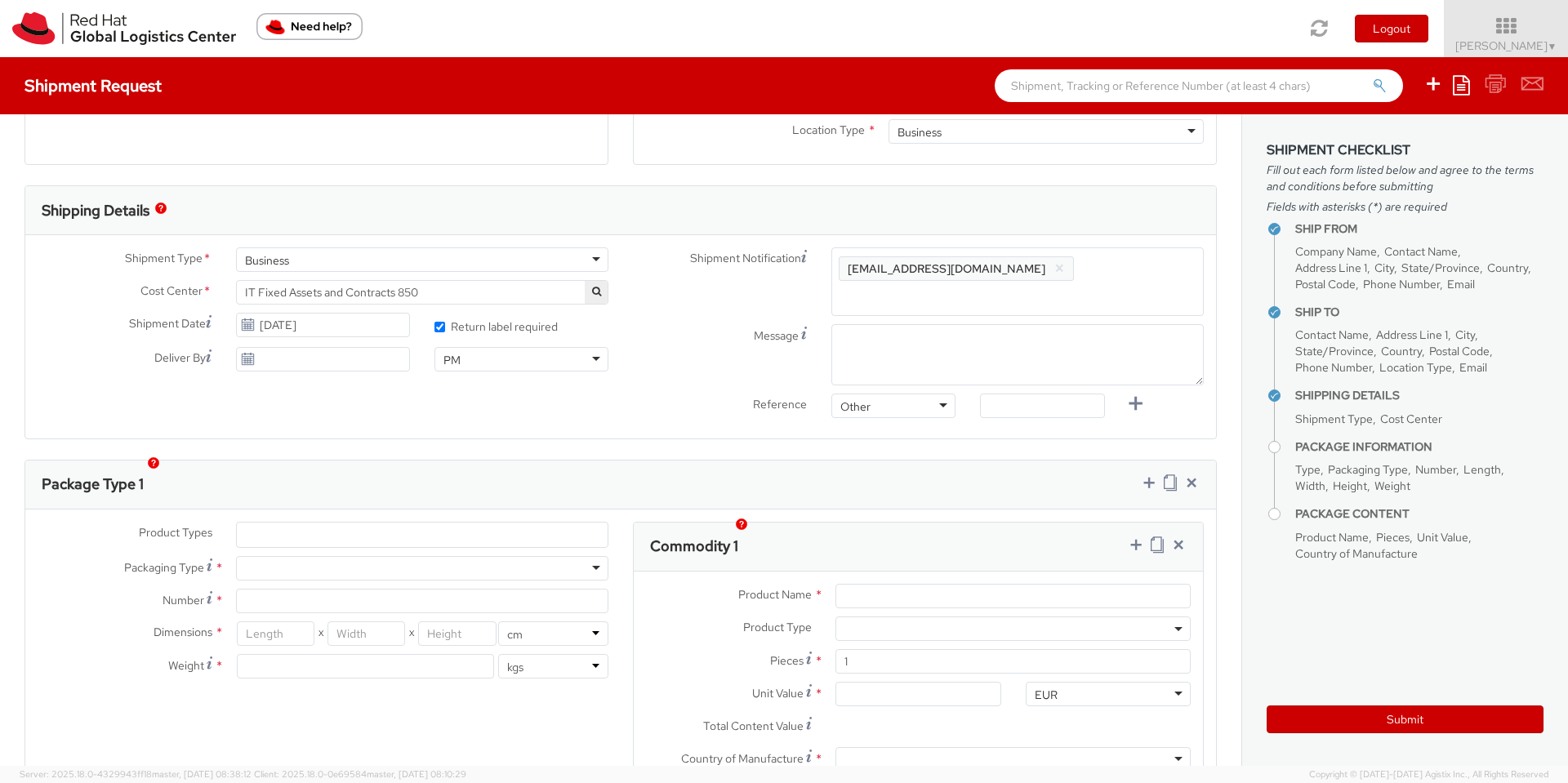
click at [375, 523] on ul at bounding box center [422, 535] width 371 height 24
click at [346, 523] on ul at bounding box center [422, 535] width 371 height 24
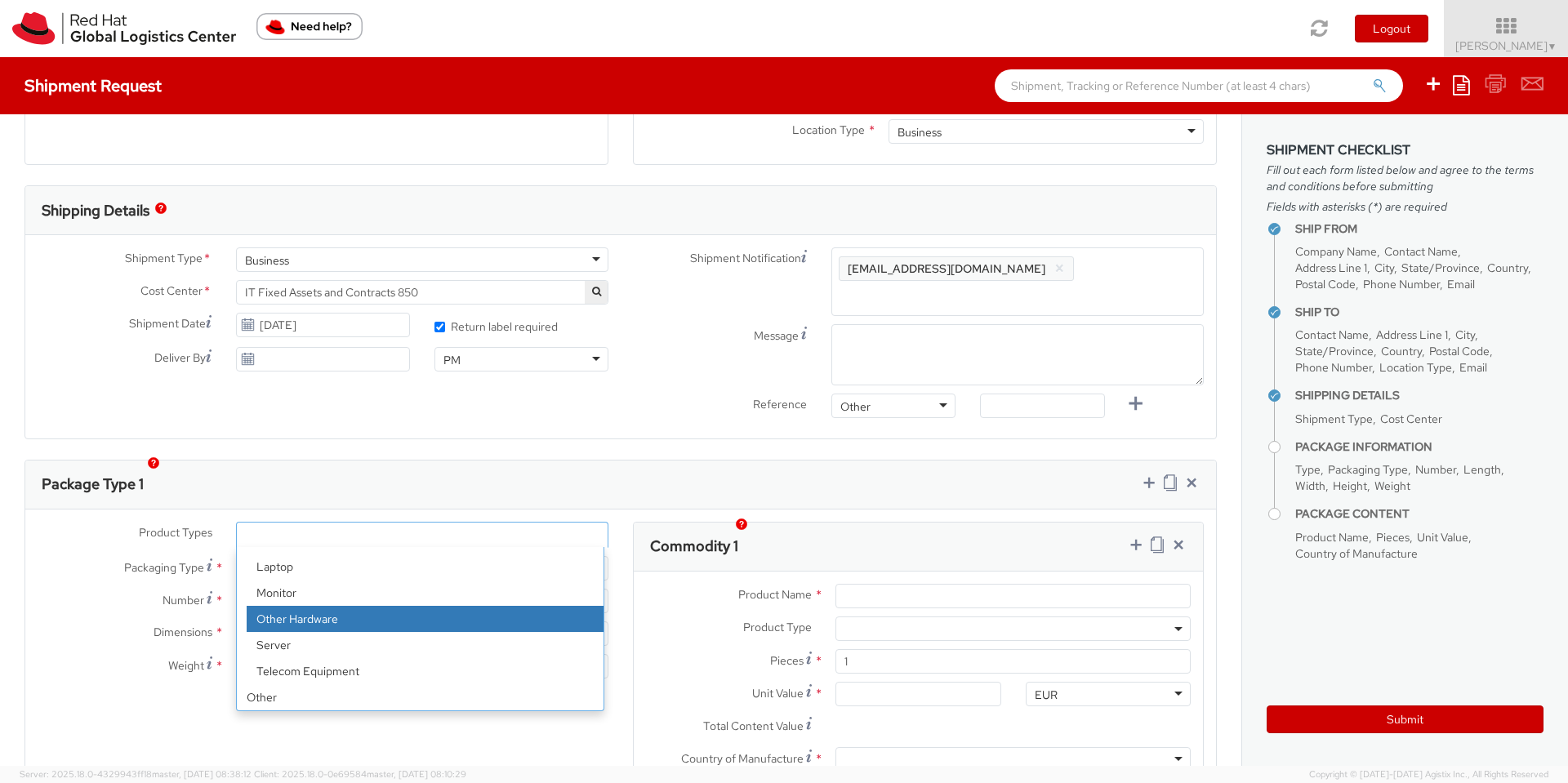
scroll to position [0, 0]
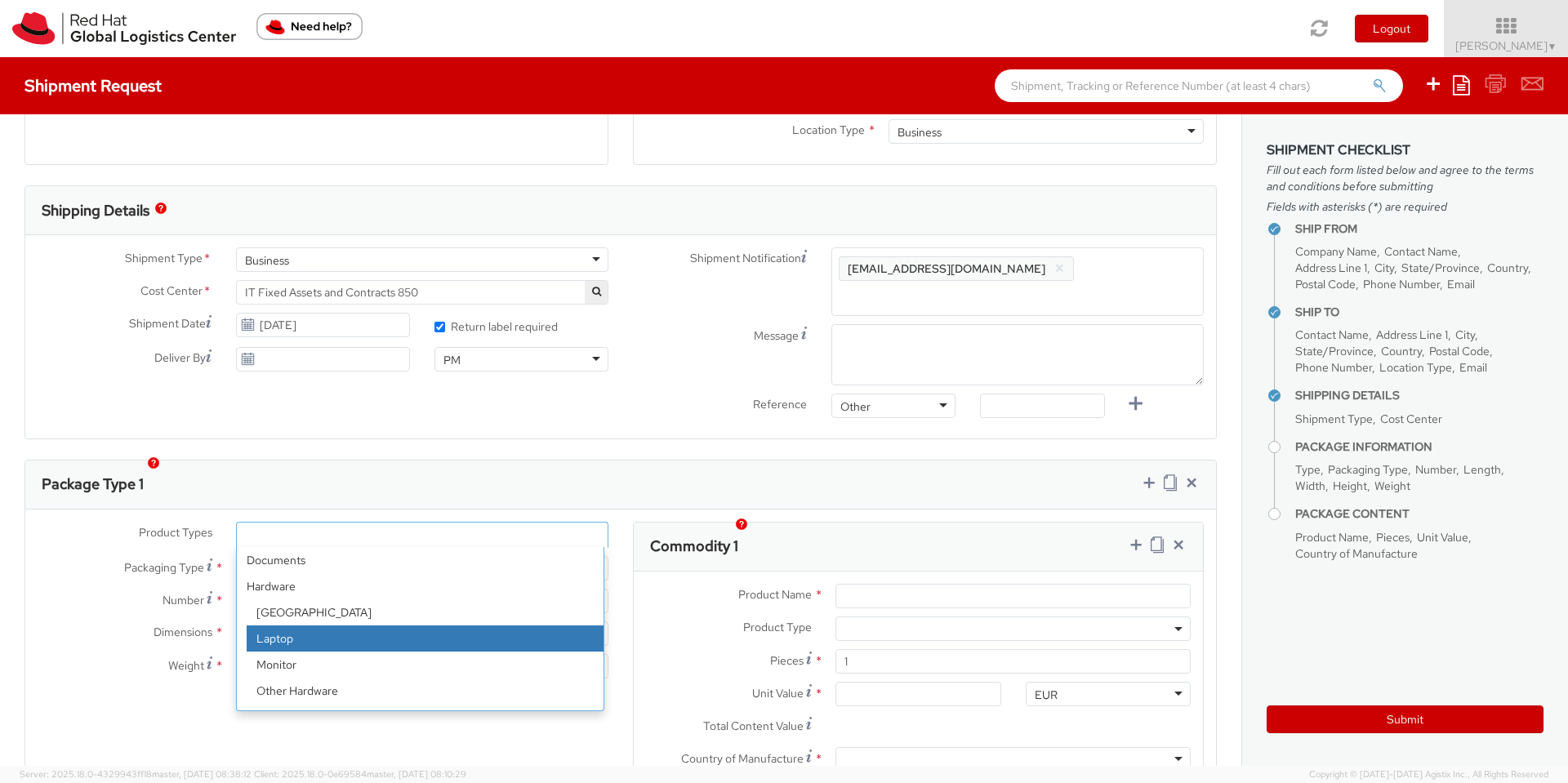
select select "LAPTOP"
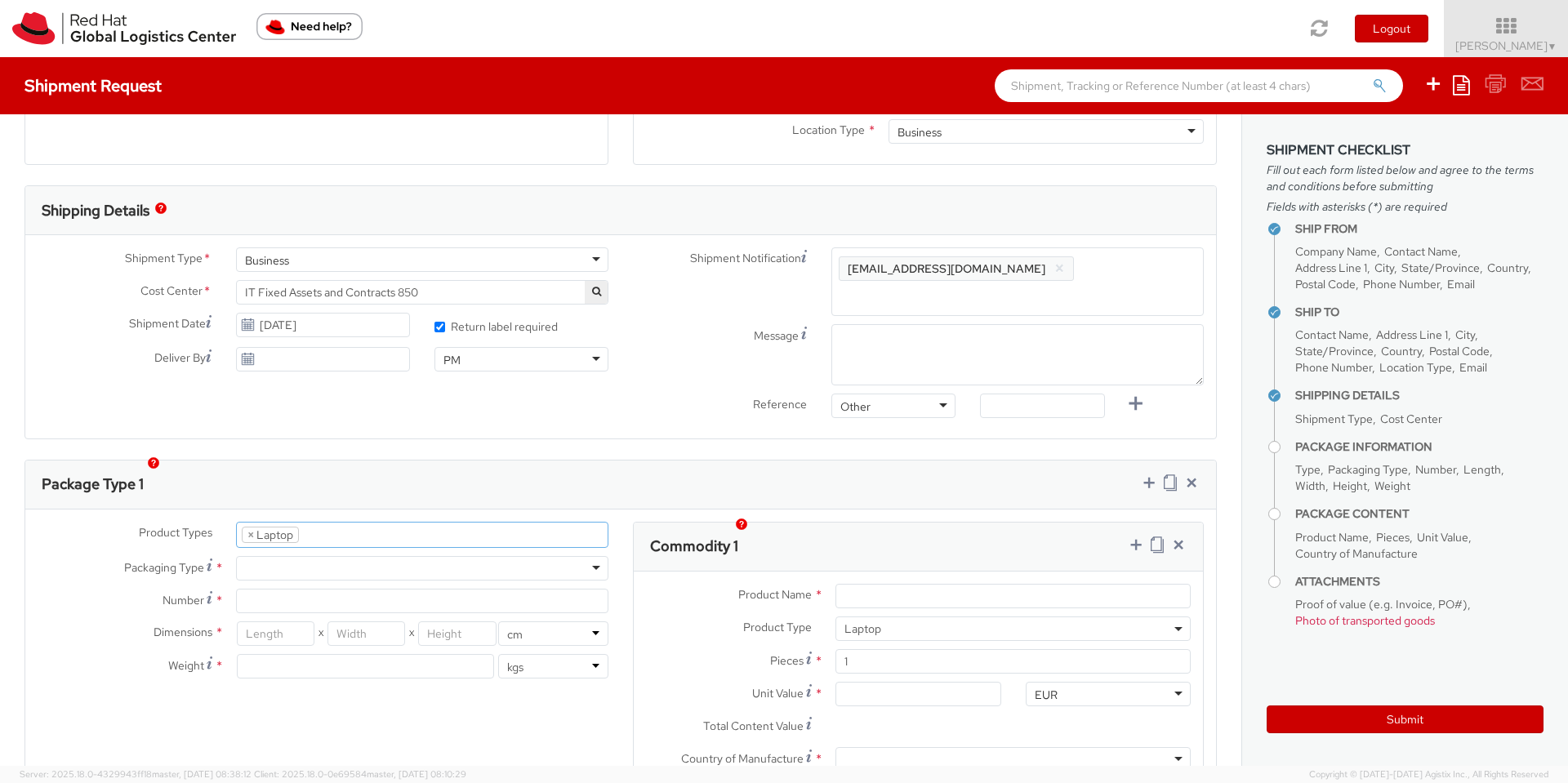
scroll to position [46, 0]
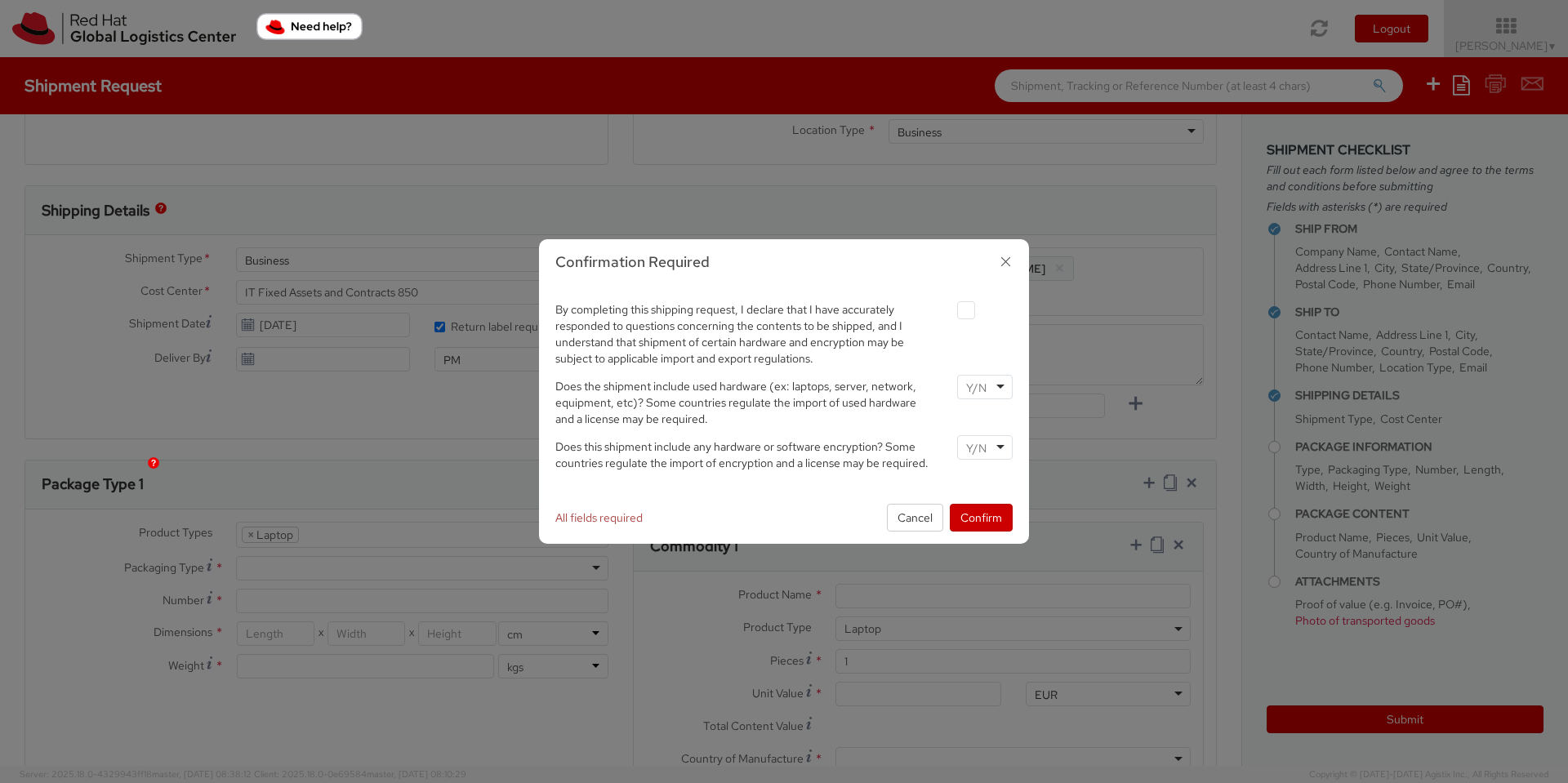
click at [1007, 265] on icon "button" at bounding box center [1004, 261] width 23 height 23
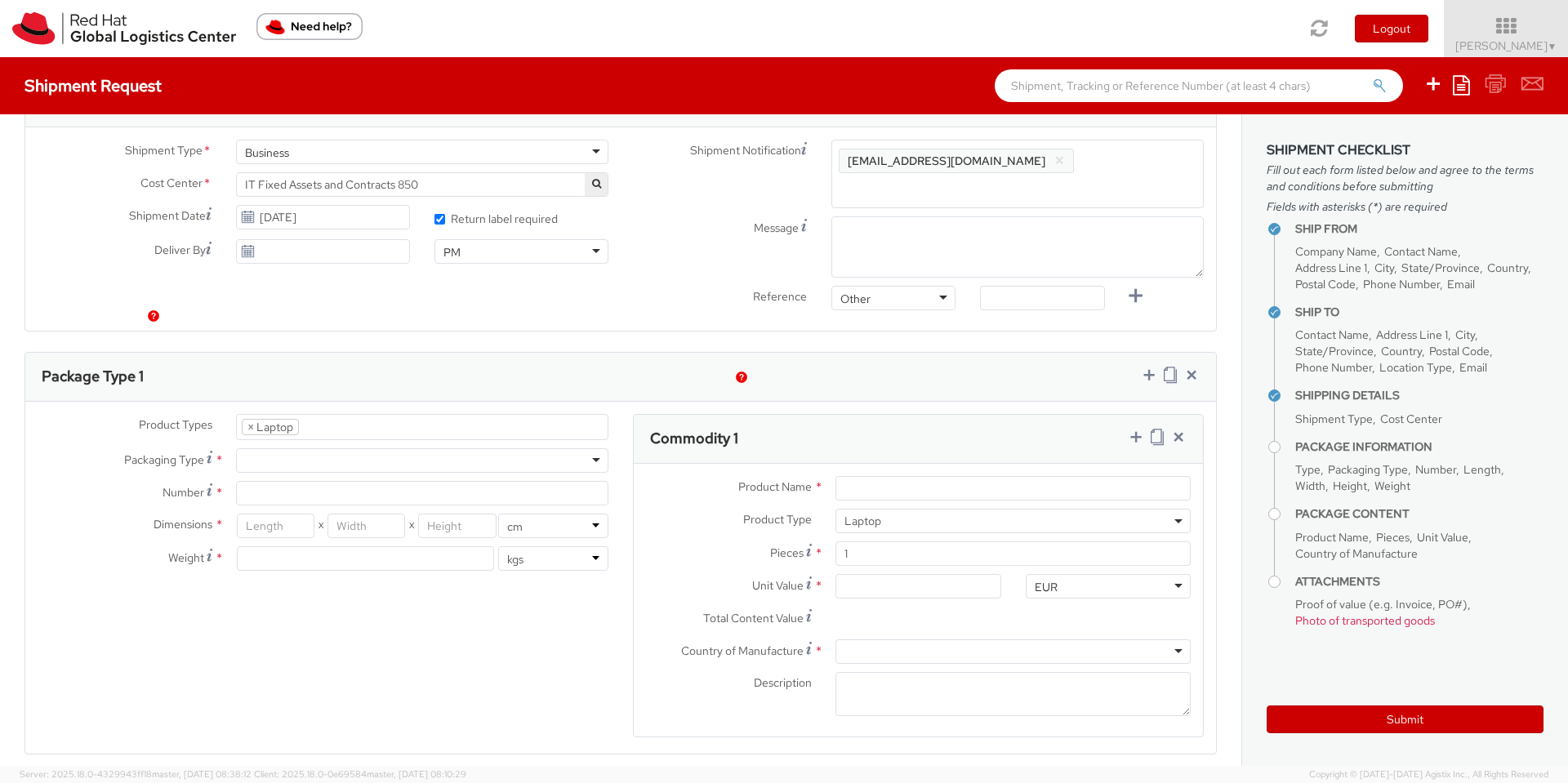
scroll to position [588, 0]
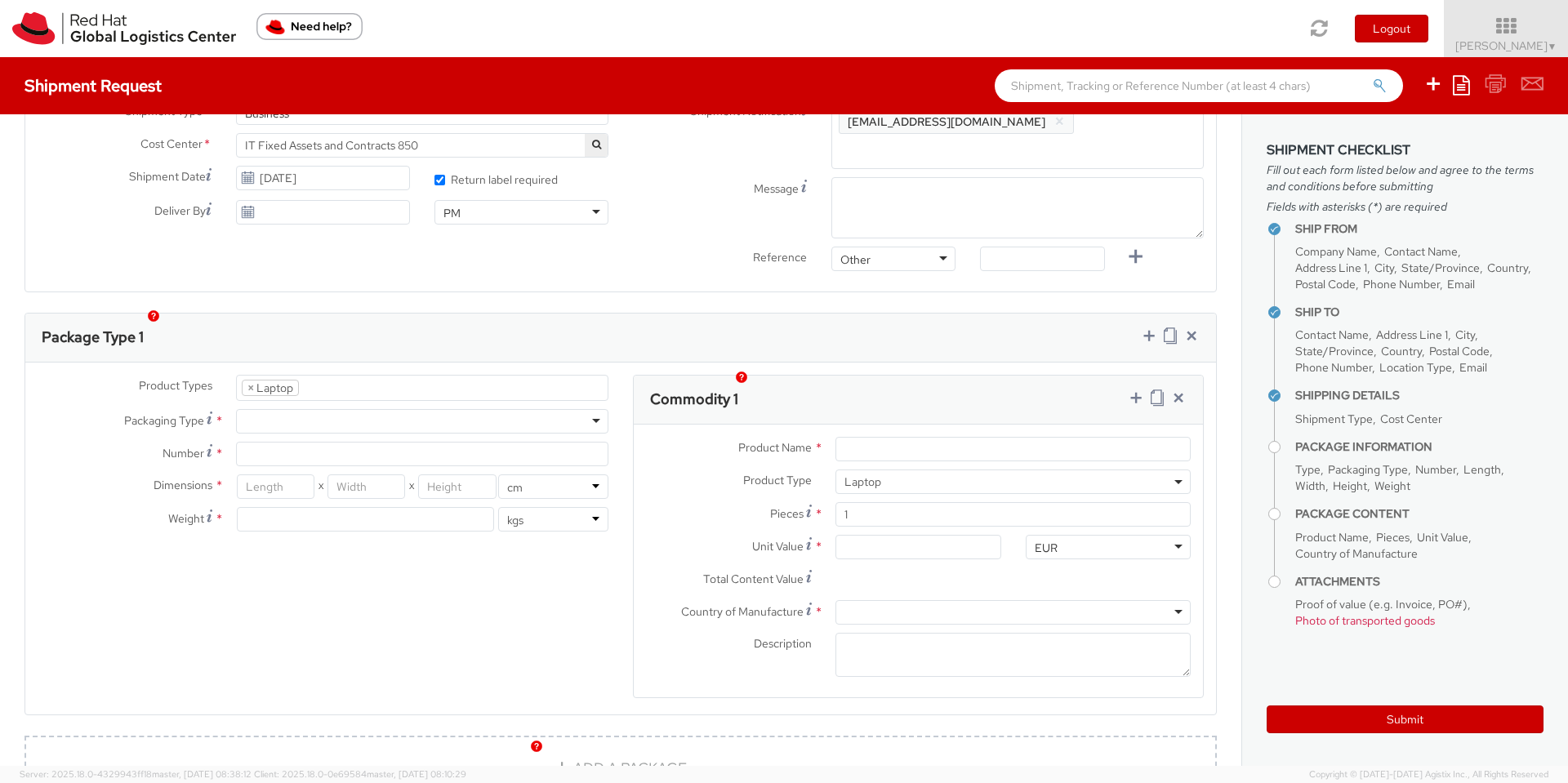
click at [357, 376] on ul "× Laptop" at bounding box center [422, 388] width 371 height 24
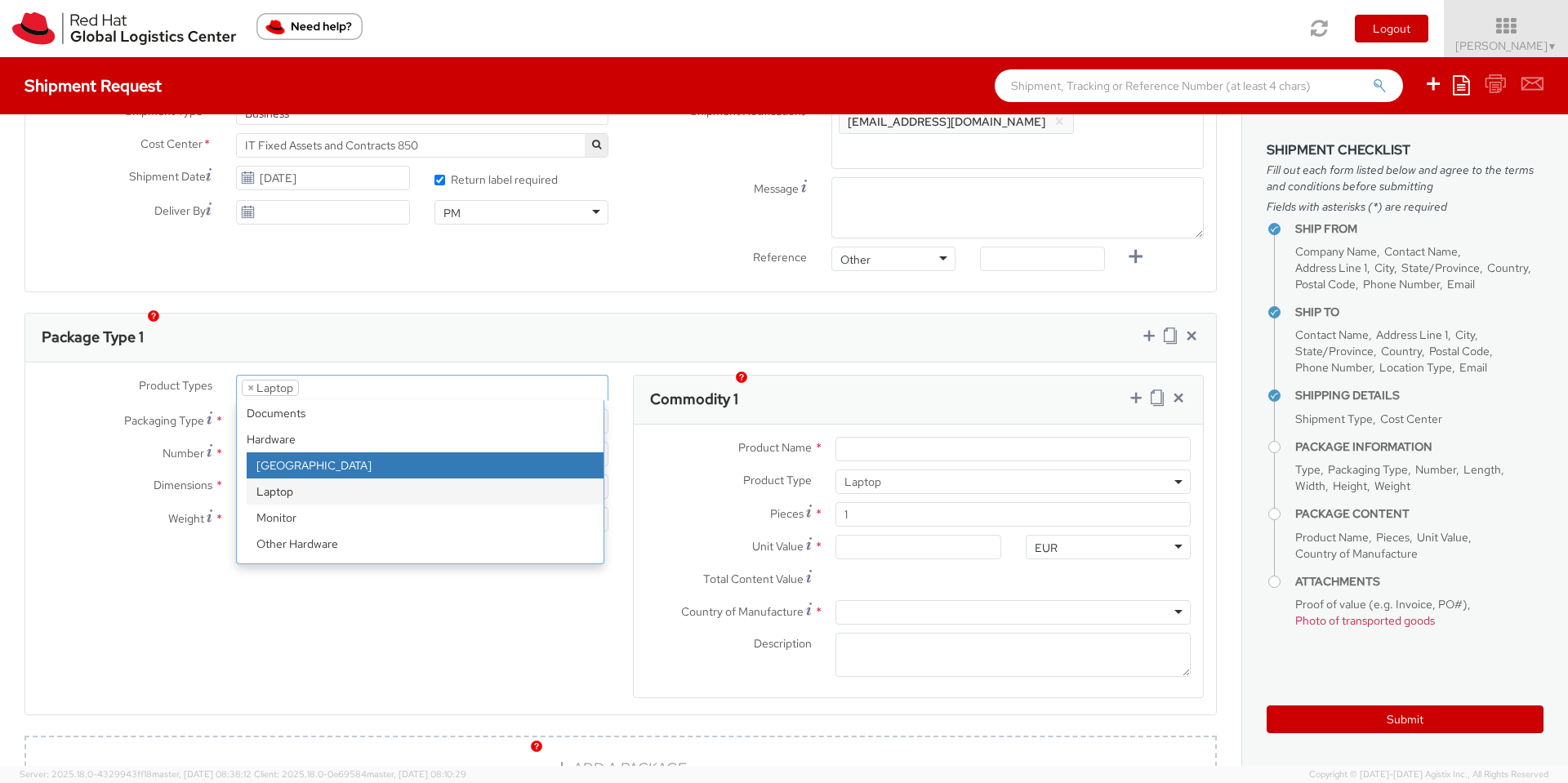
select select "DOC_STATION"
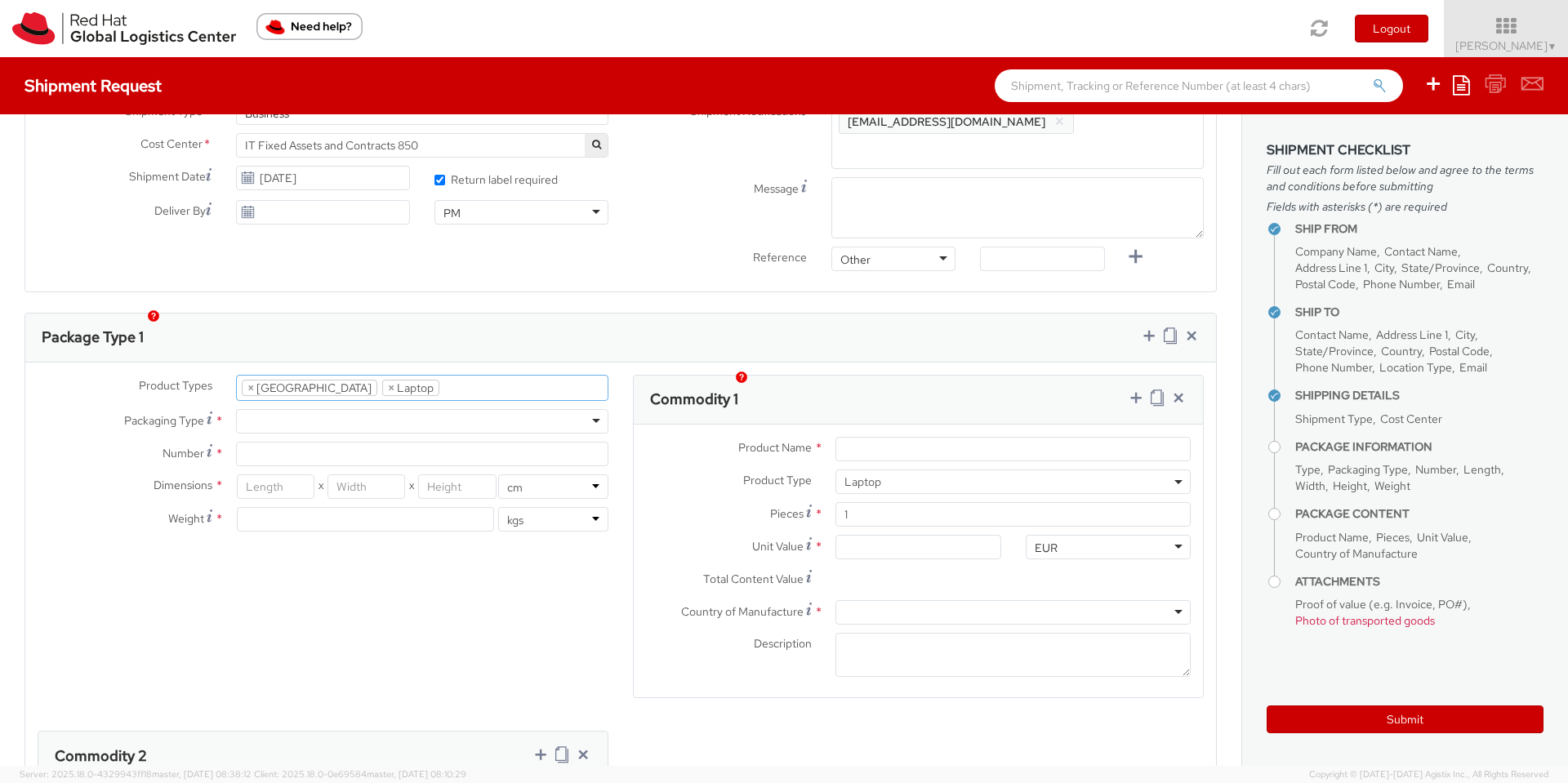
click at [460, 376] on ul "× Docking Station × Laptop" at bounding box center [422, 388] width 371 height 24
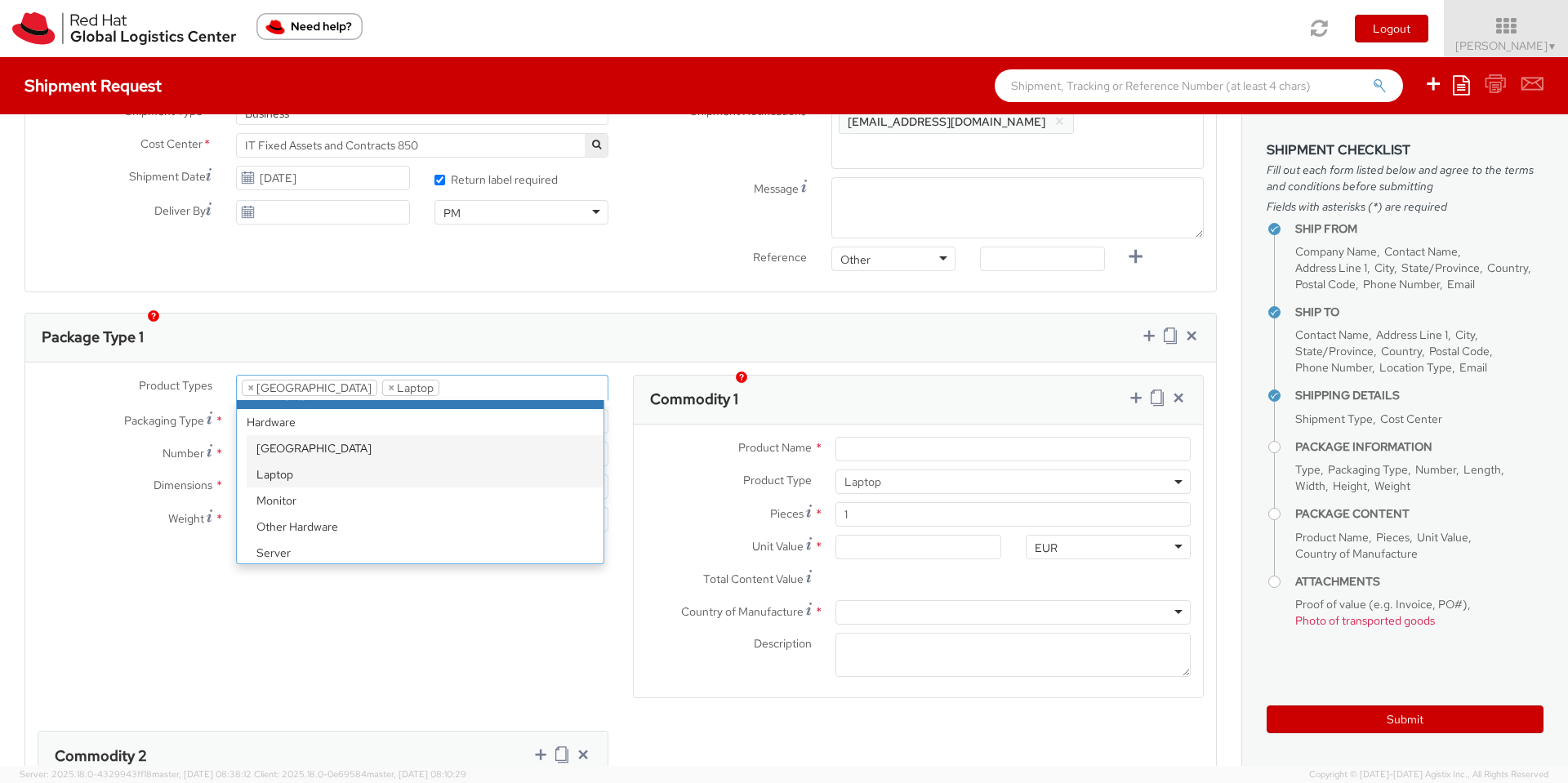
scroll to position [0, 0]
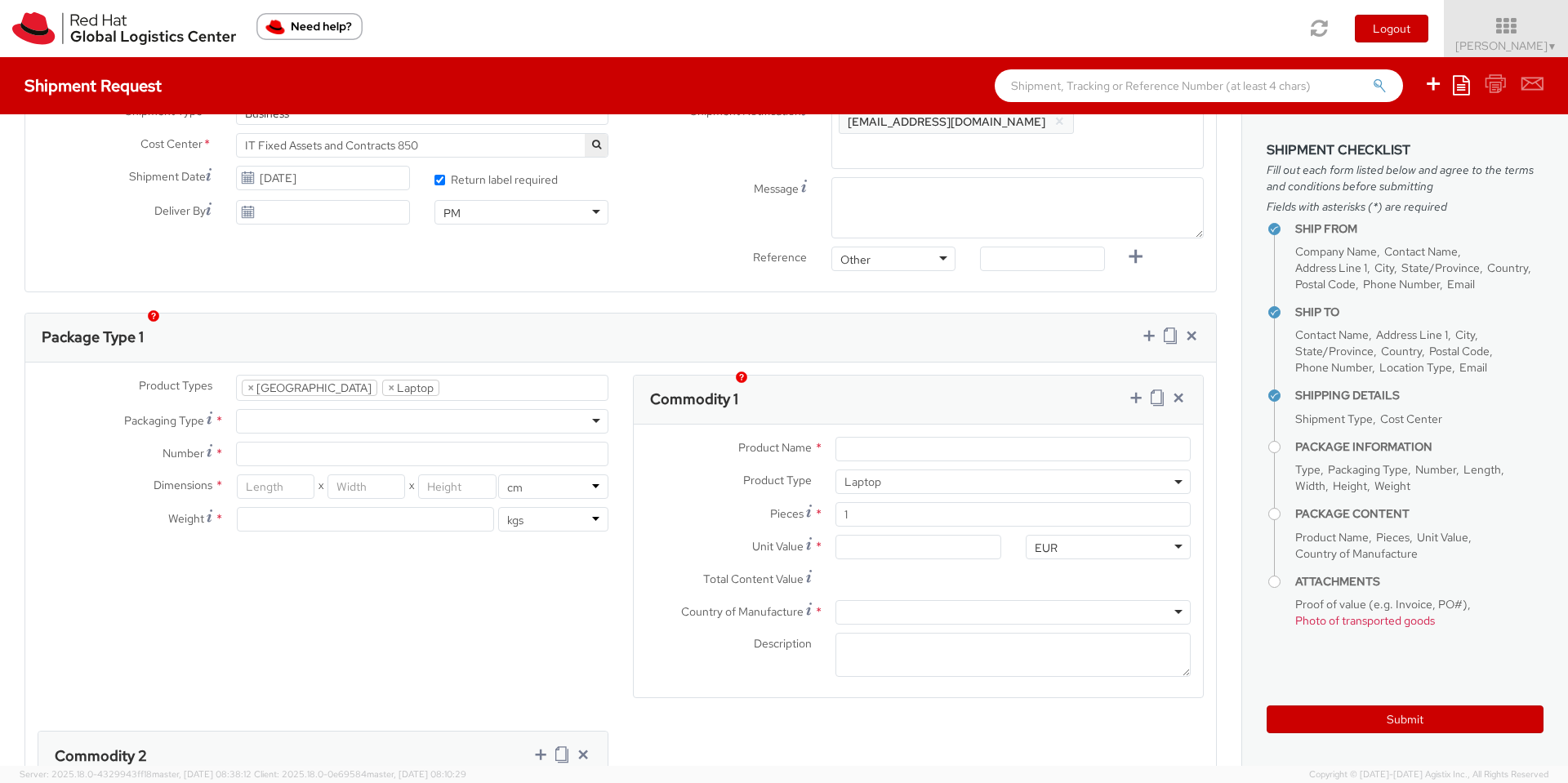
click at [467, 313] on div "Package Type 1" at bounding box center [620, 338] width 1190 height 49
click at [591, 409] on div at bounding box center [422, 421] width 372 height 24
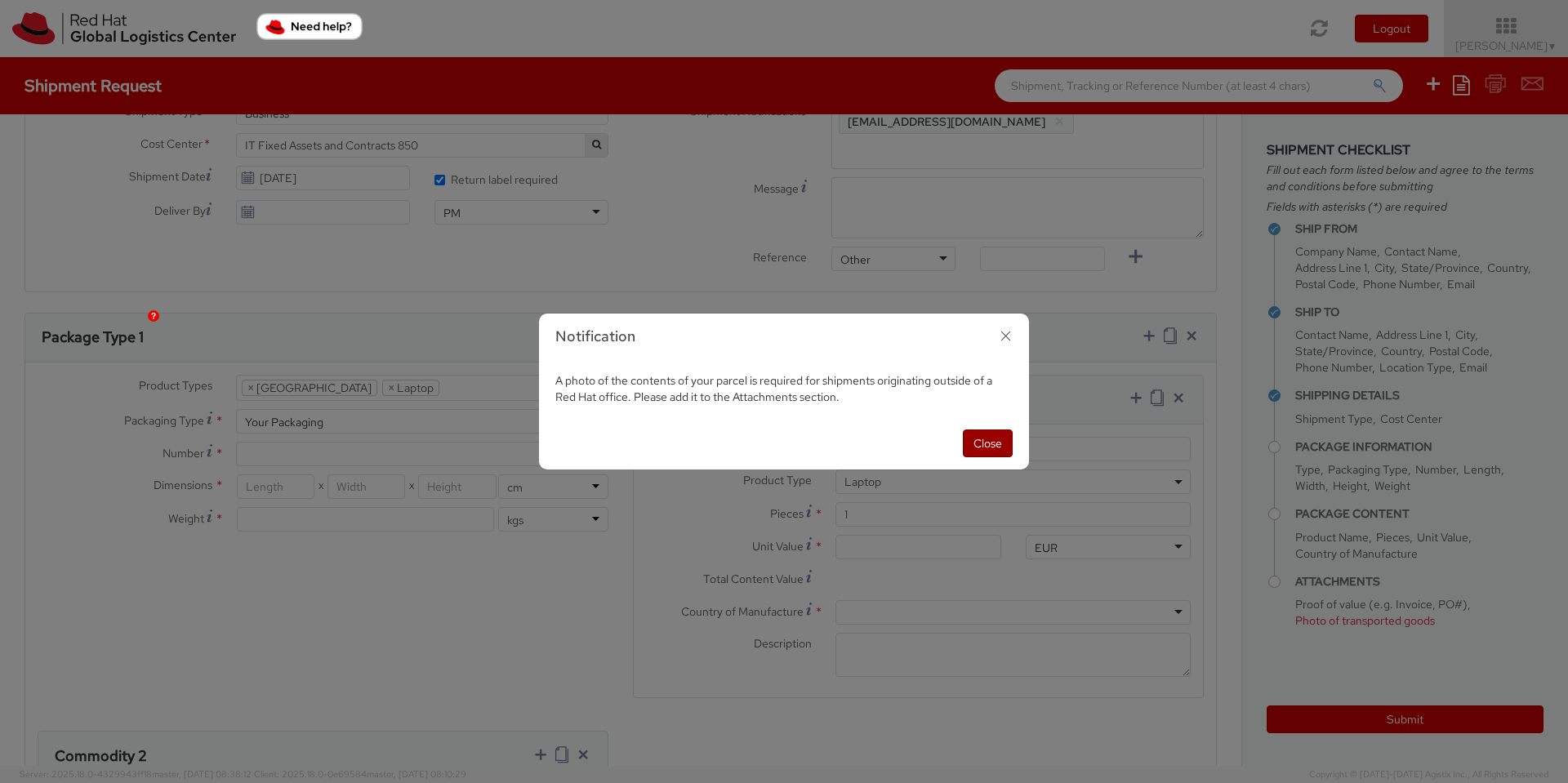
click at [977, 437] on button "Close" at bounding box center [988, 444] width 50 height 28
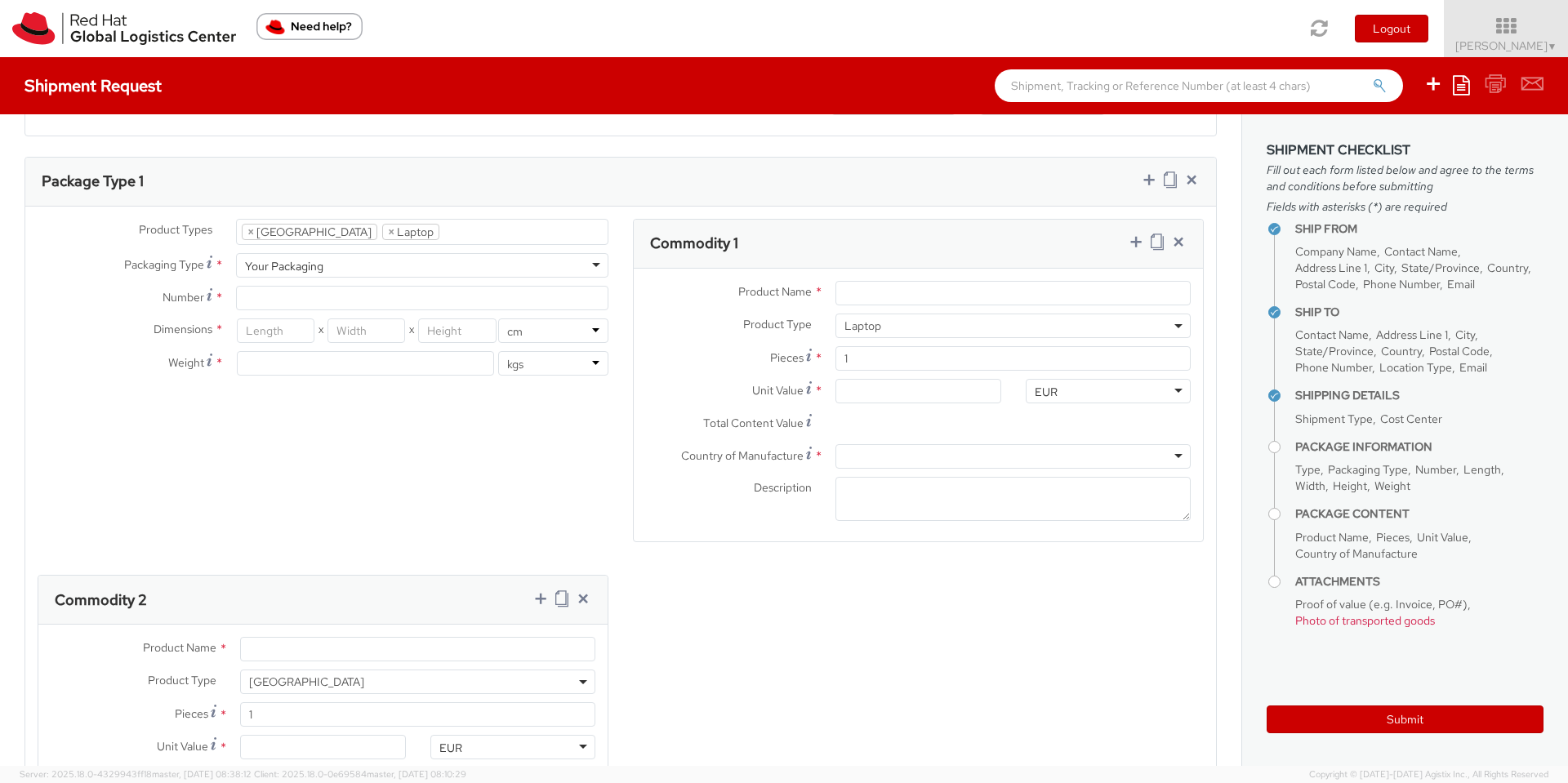
scroll to position [588, 0]
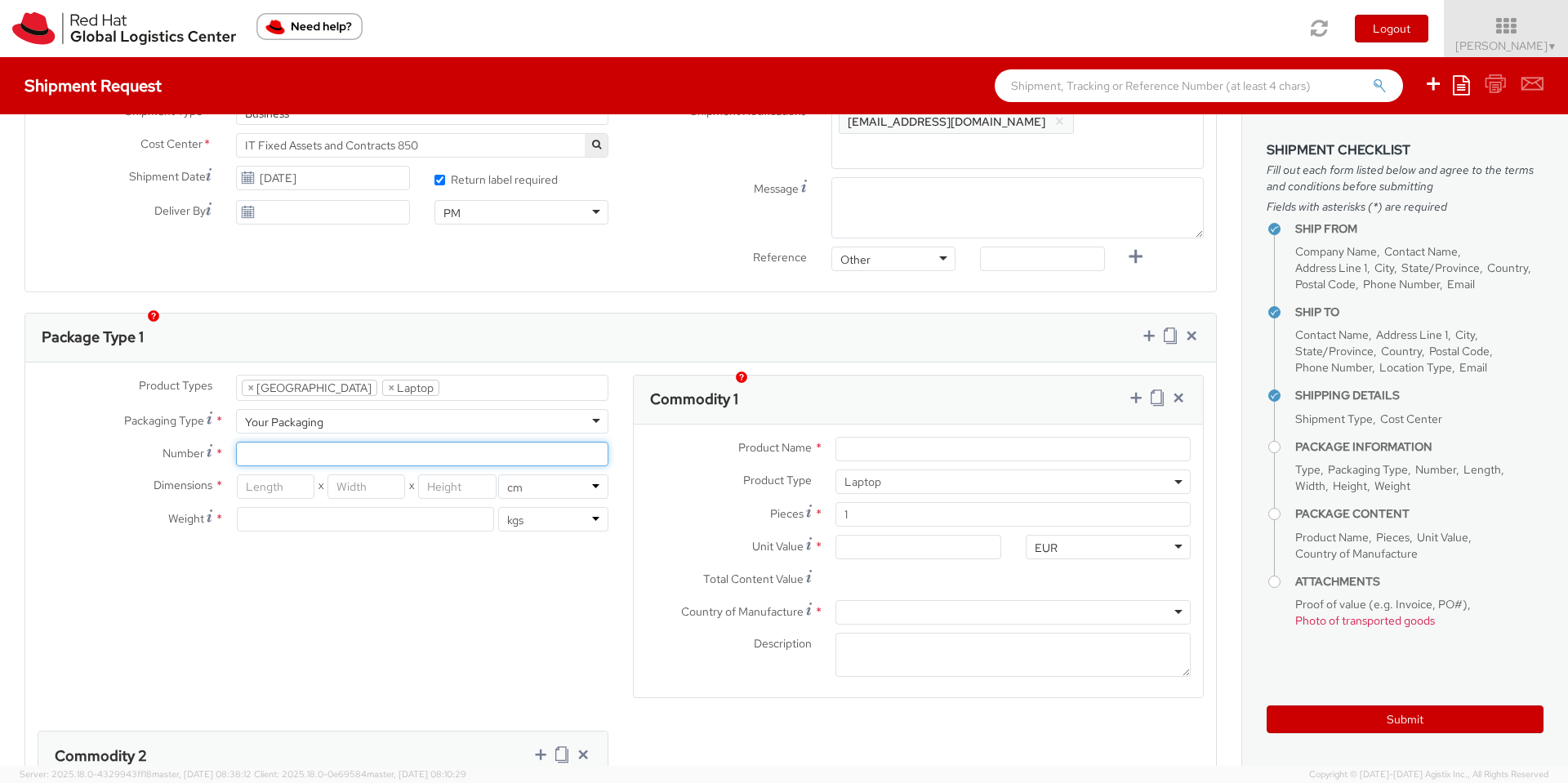
click at [308, 442] on input "Number *" at bounding box center [422, 454] width 372 height 24
type input "1"
click at [298, 474] on input "number" at bounding box center [275, 486] width 77 height 24
type input "46"
click at [388, 474] on input "number" at bounding box center [365, 486] width 77 height 24
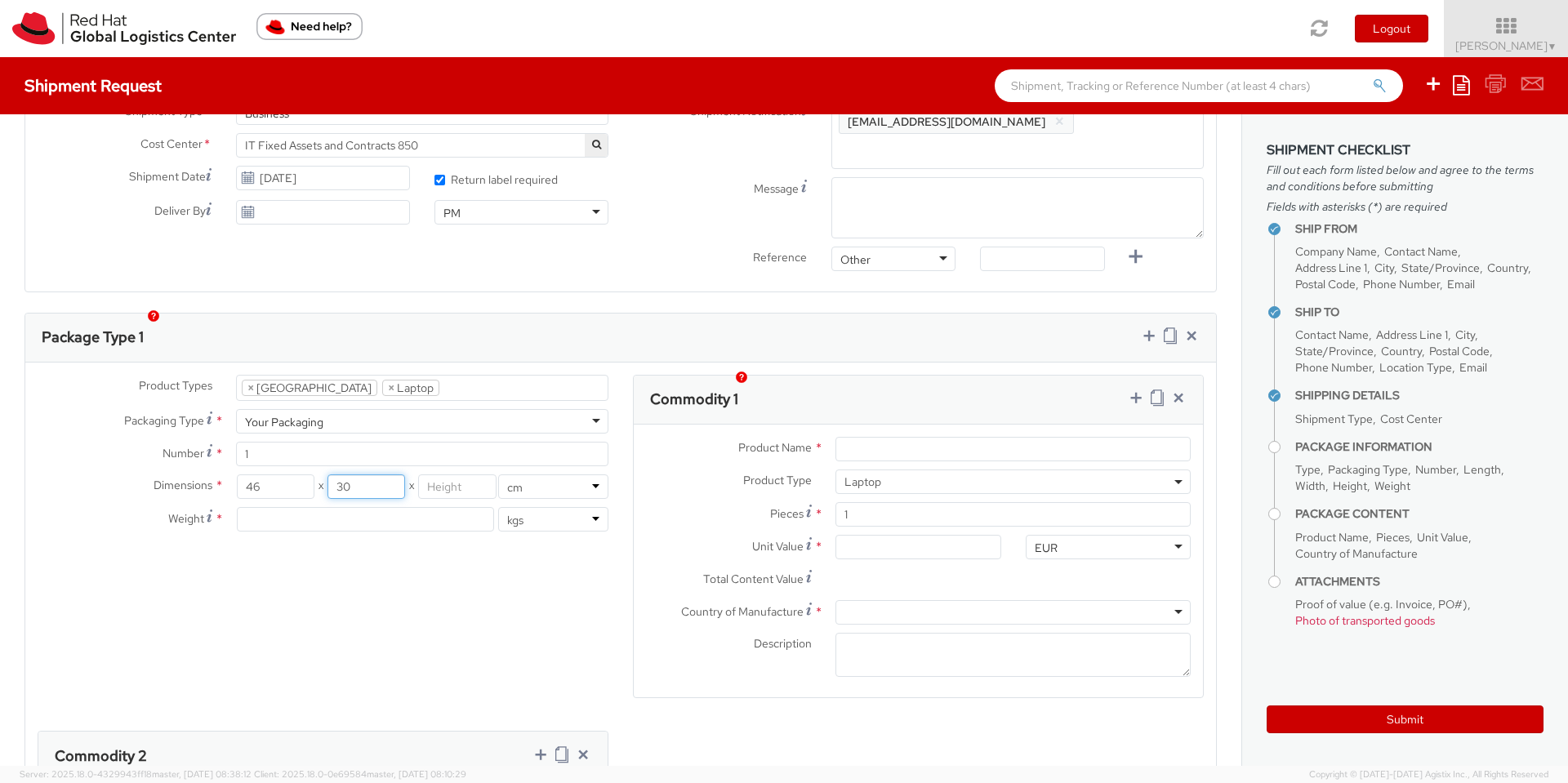
type input "30"
click at [430, 474] on input "number" at bounding box center [456, 486] width 77 height 24
type input "13"
click at [392, 507] on input "number" at bounding box center [365, 519] width 258 height 24
type input "4"
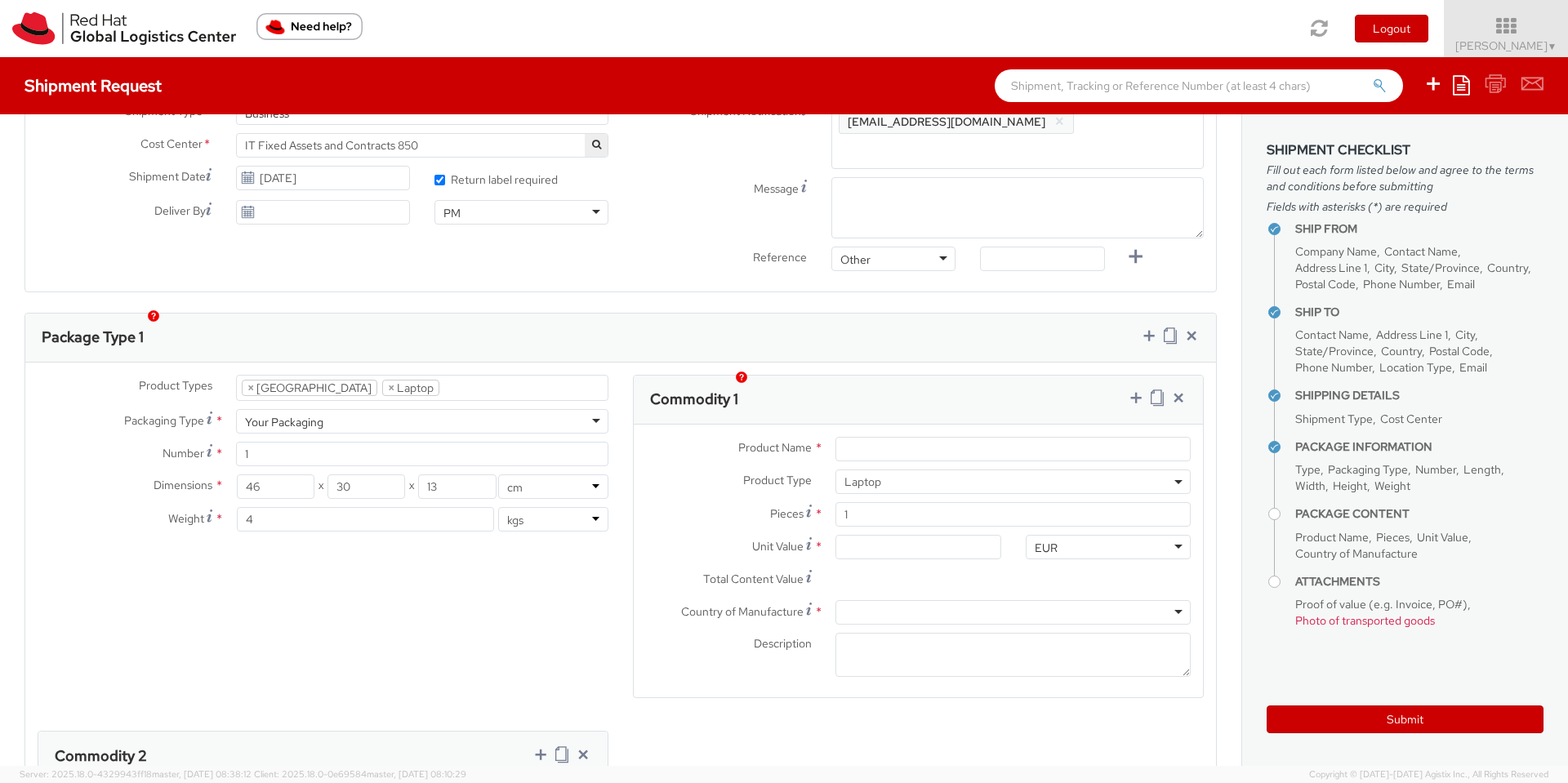
click at [430, 541] on div "Product Types * Documents Docking Station Laptop Monitor Other Hardware Server …" at bounding box center [620, 724] width 1190 height 700
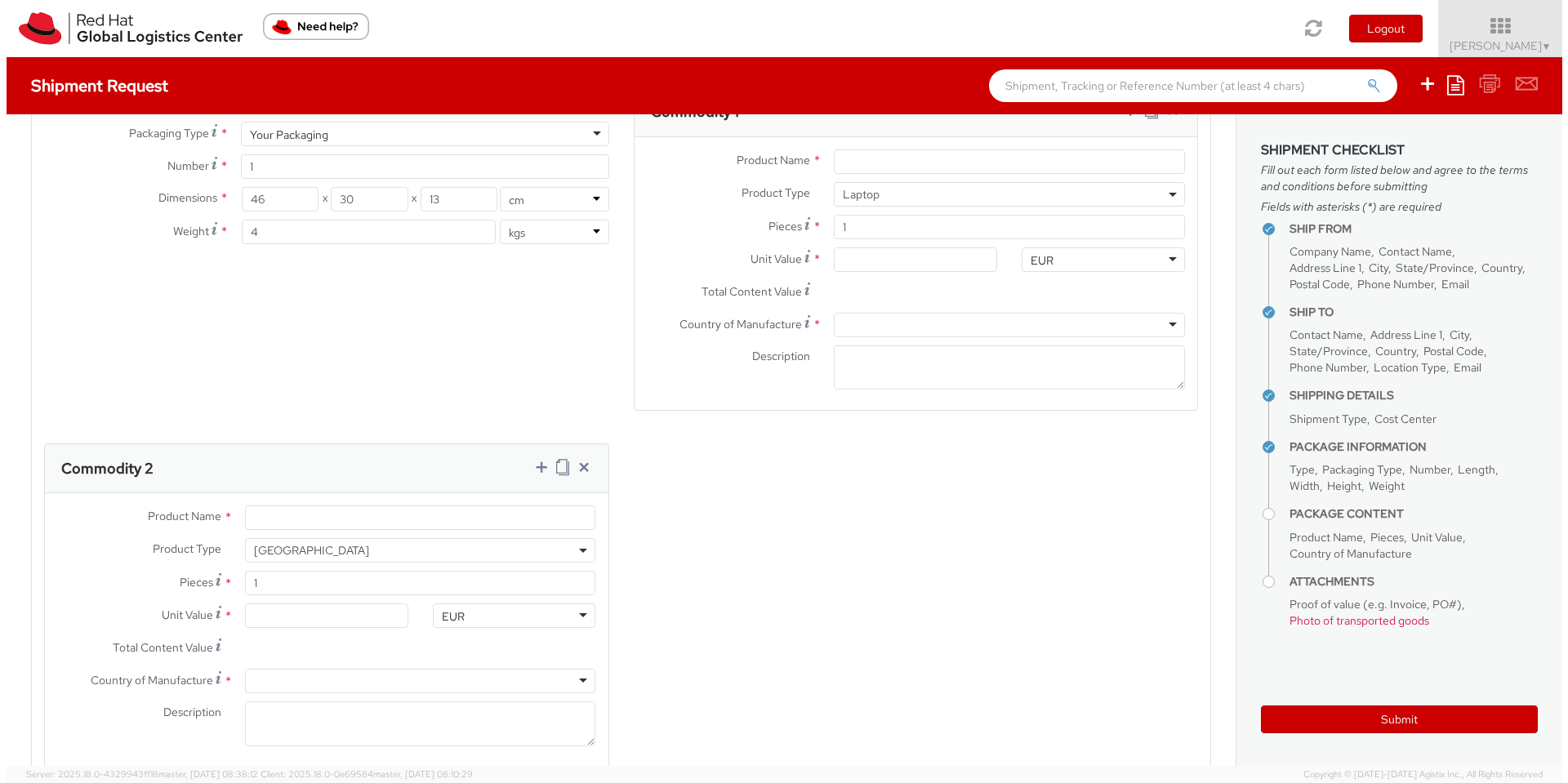
scroll to position [735, 0]
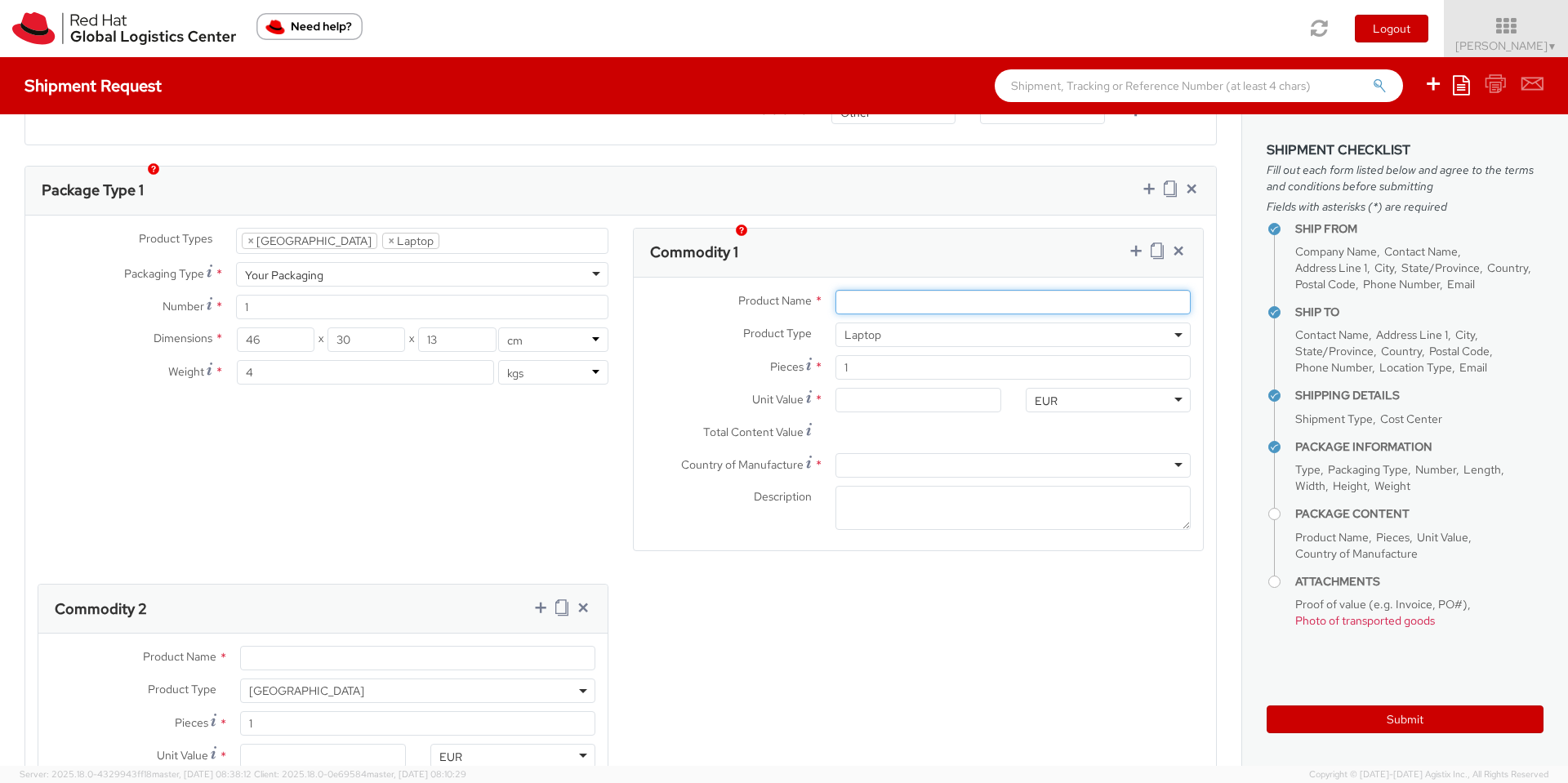
click at [918, 290] on input "Product Name *" at bounding box center [1013, 302] width 355 height 24
paste input "Lenovo P1"
type input "Lenovo P1"
click at [872, 388] on input "Unit Value *" at bounding box center [917, 400] width 165 height 24
type input "50.00"
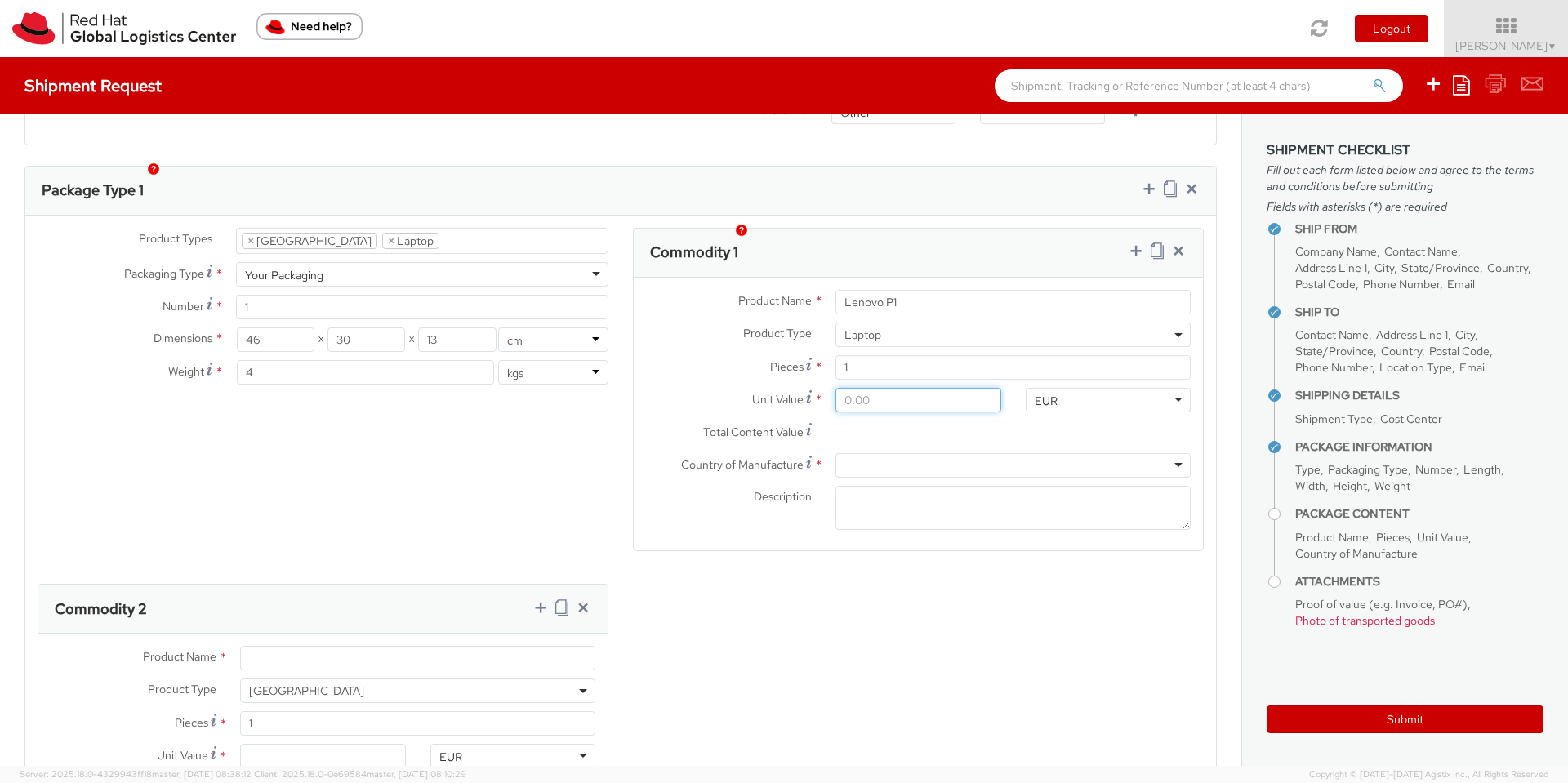
type input "50.00"
type input "500.00"
click at [886, 453] on div at bounding box center [1013, 465] width 355 height 24
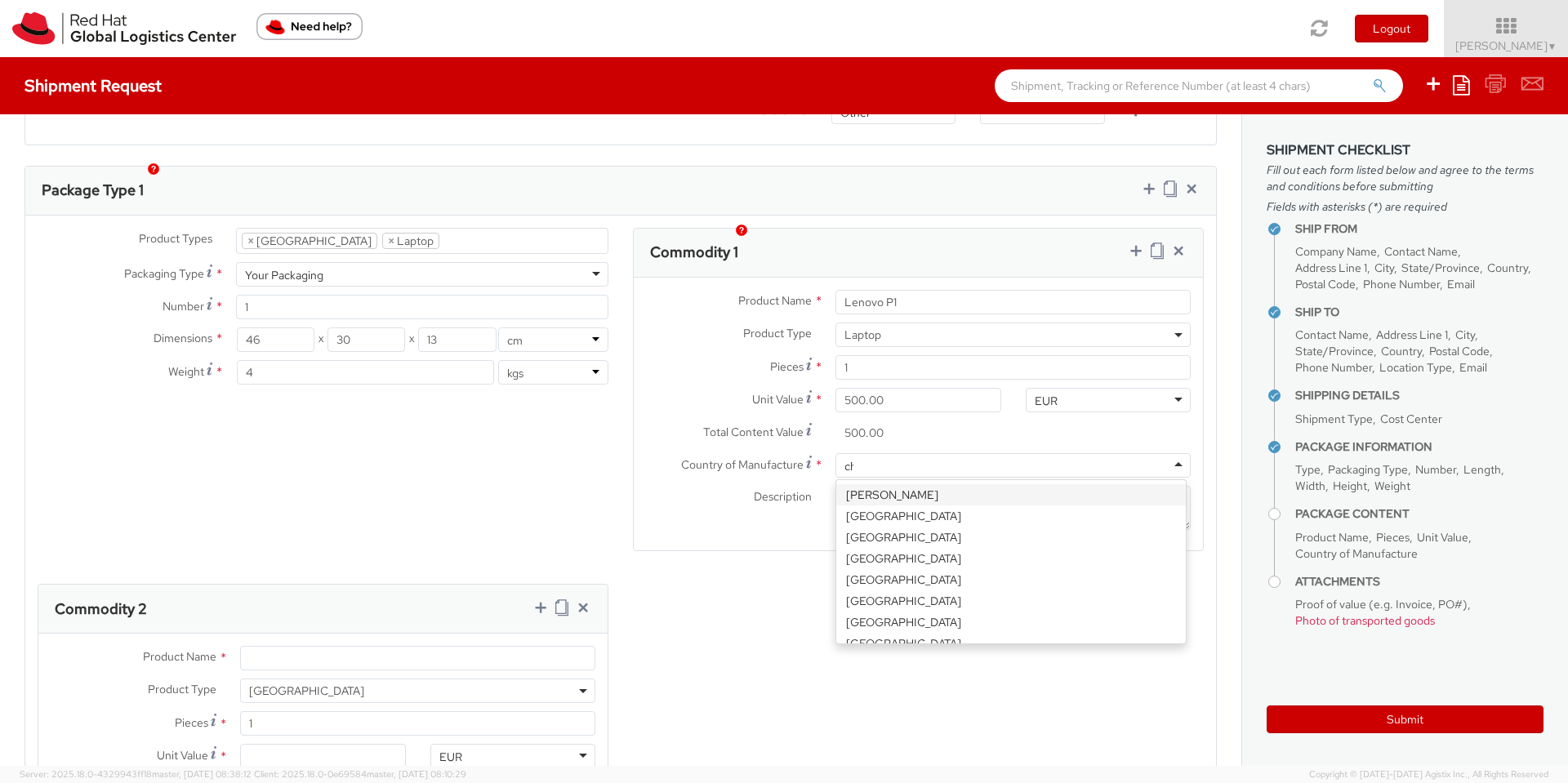
type input "chin"
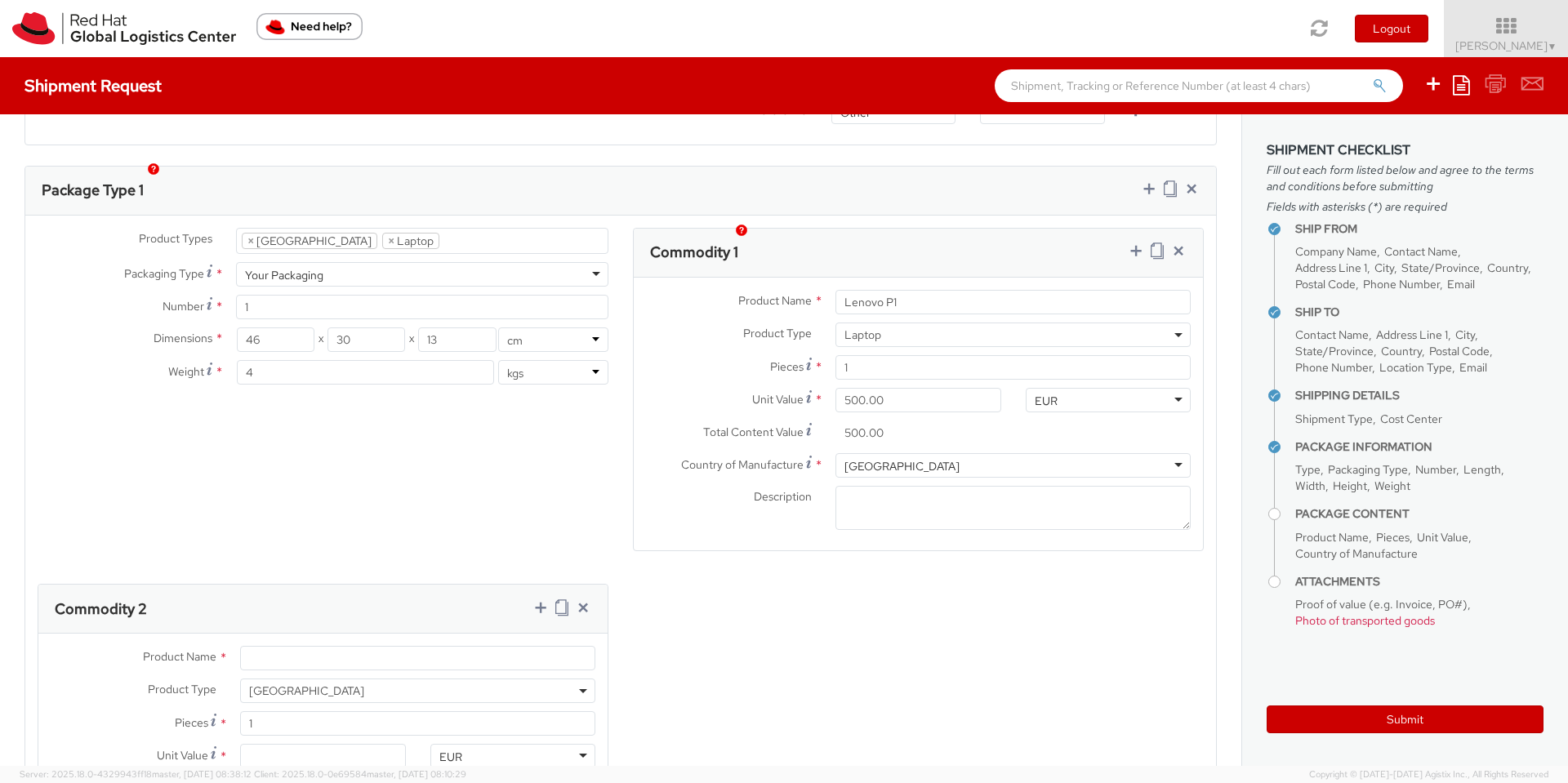
scroll to position [0, 0]
click at [710, 573] on div "Product Types * Documents Docking Station Laptop Monitor Other Hardware Server …" at bounding box center [620, 577] width 1190 height 700
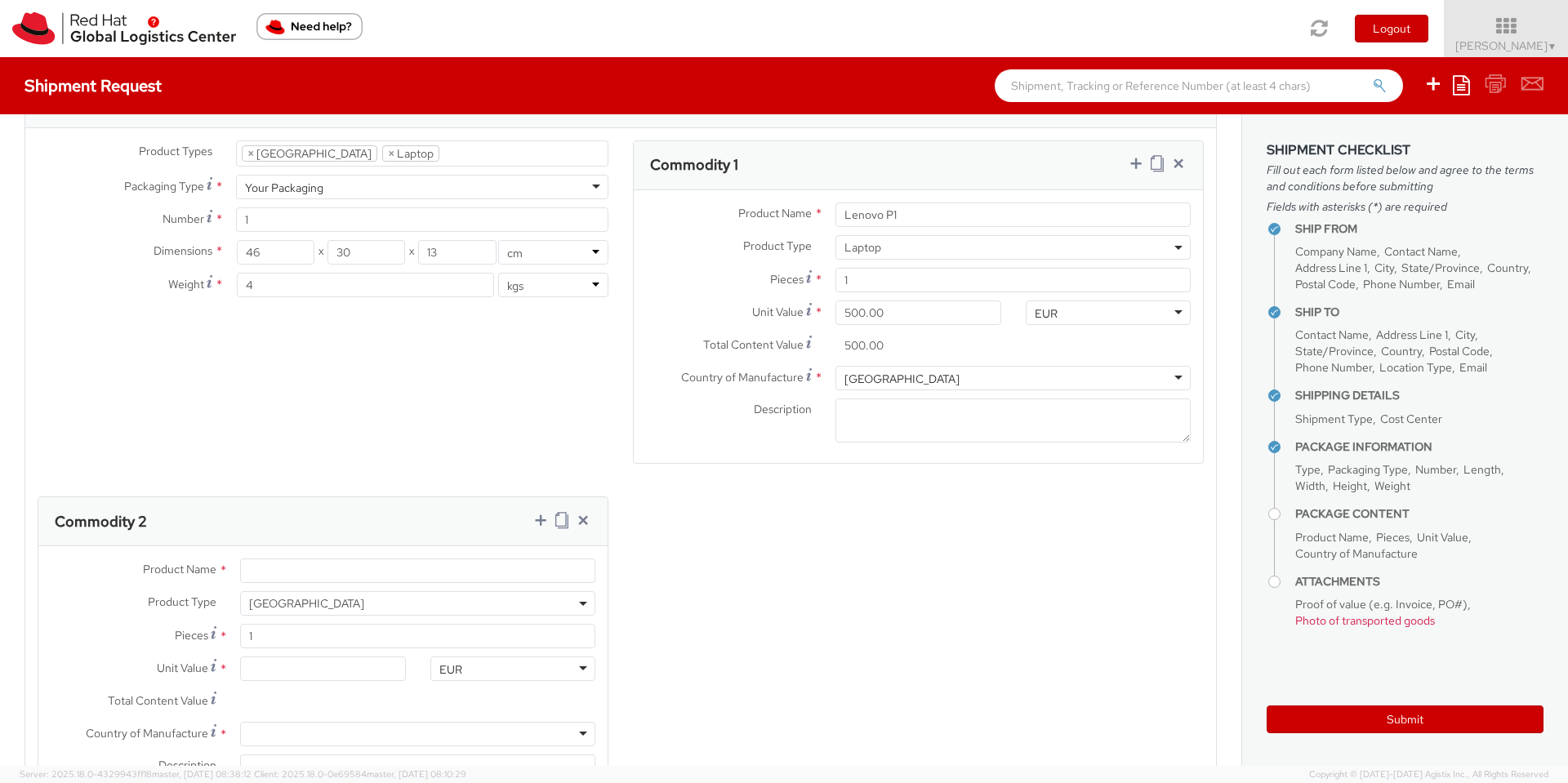
scroll to position [882, 0]
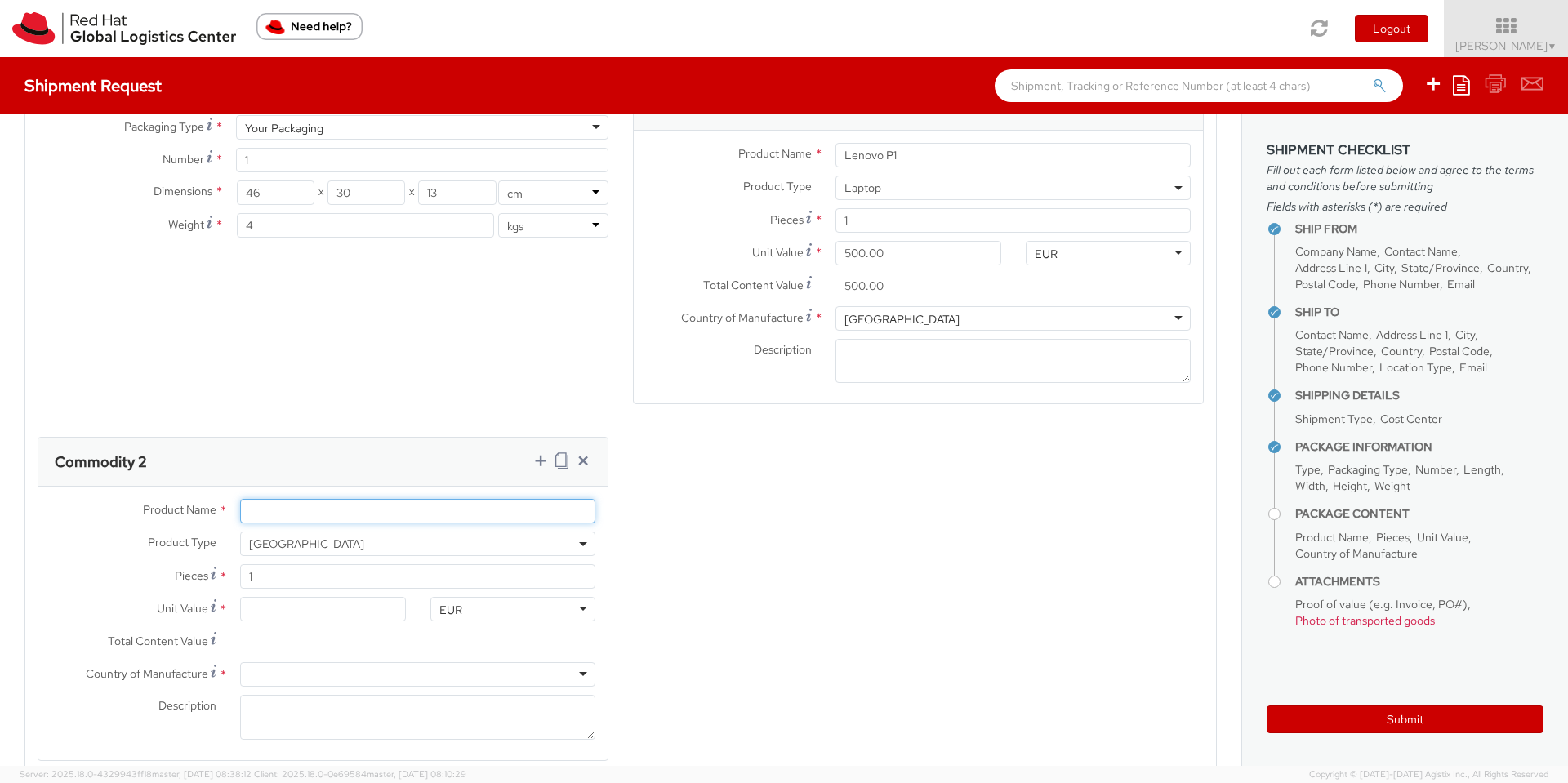
click at [338, 498] on input "Product Name *" at bounding box center [418, 511] width 355 height 24
type input "Lenovo"
click at [317, 597] on input "Unit Value *" at bounding box center [322, 609] width 165 height 24
type input "10.00"
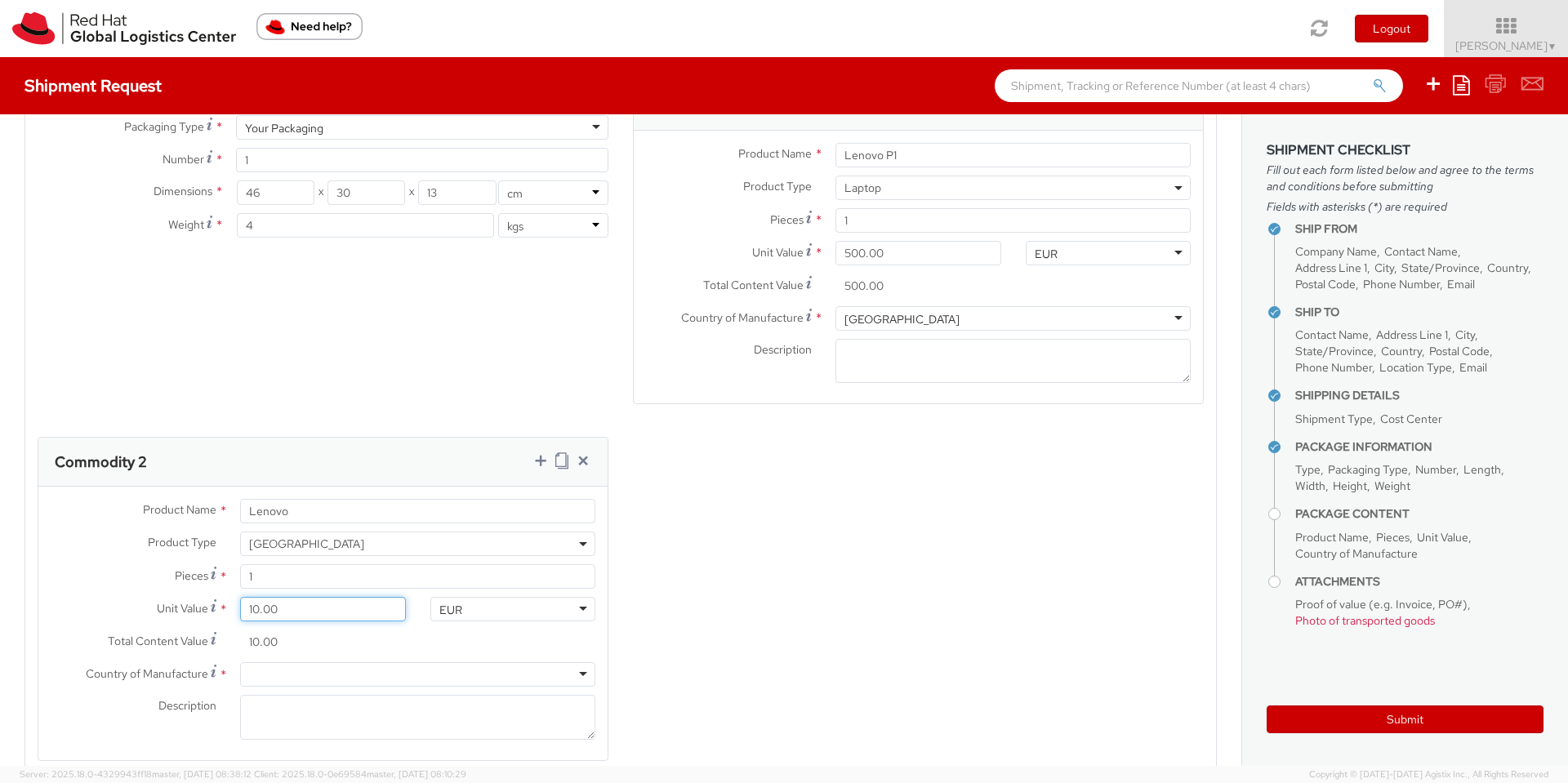
type input "100.00"
click at [725, 582] on div "Product Types * Documents Docking Station Laptop Monitor Other Hardware Server …" at bounding box center [620, 431] width 1190 height 700
click at [538, 629] on div at bounding box center [418, 674] width 355 height 24
type input "ch"
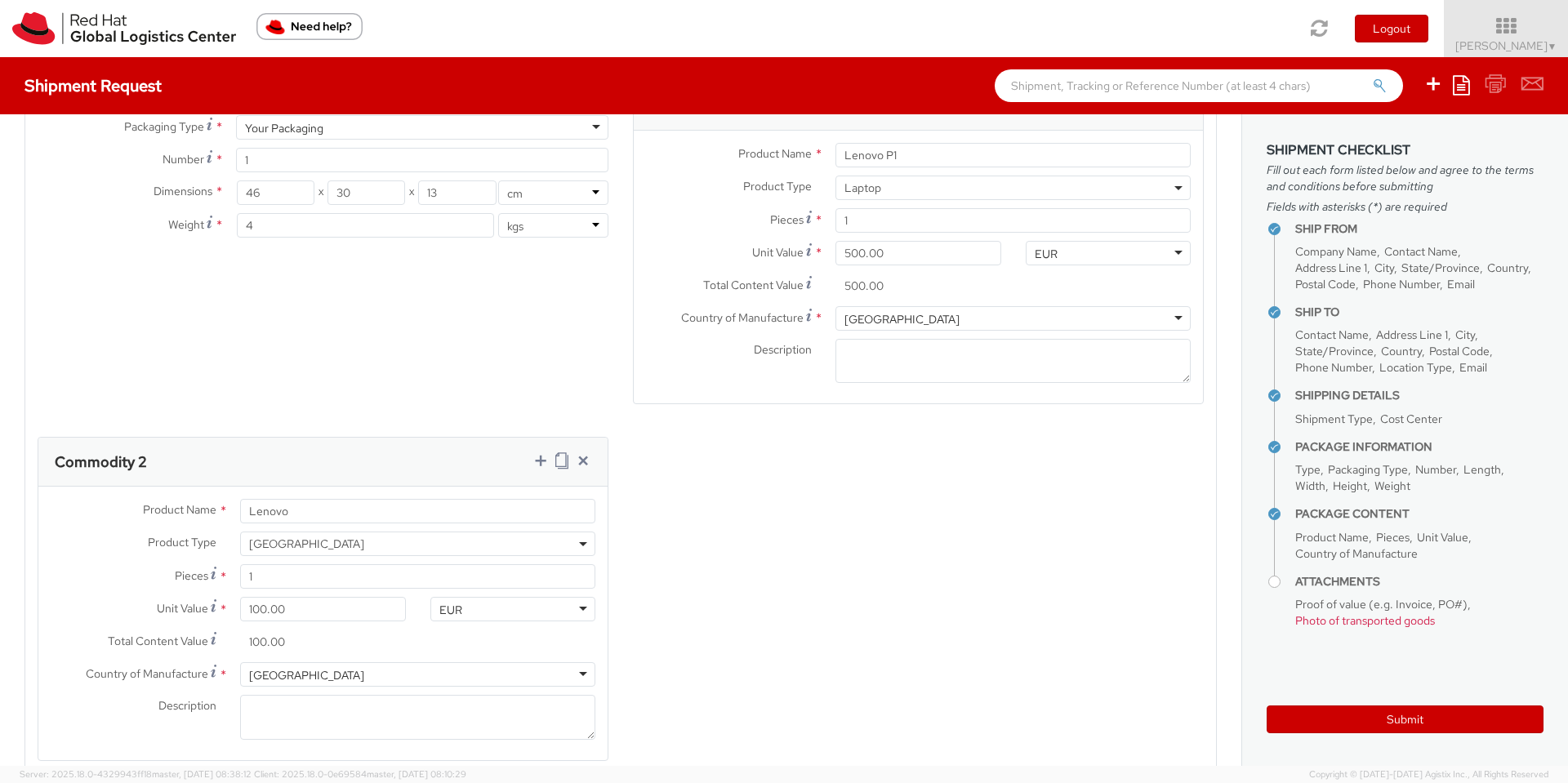
scroll to position [0, 0]
click at [743, 577] on div "Product Types * Documents Docking Station Laptop Monitor Other Hardware Server …" at bounding box center [620, 431] width 1190 height 700
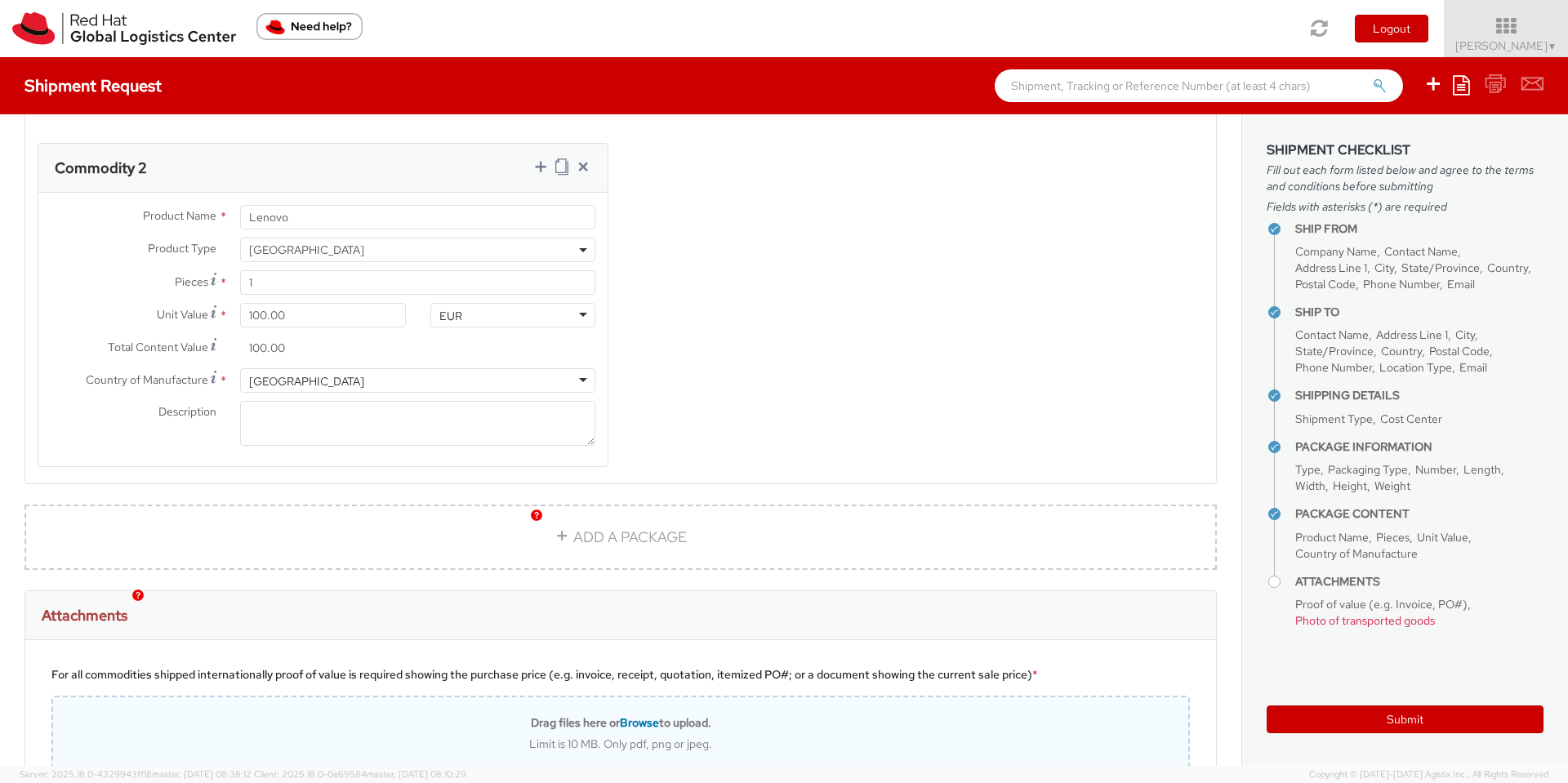
click at [632, 629] on span "Browse" at bounding box center [639, 723] width 39 height 15
type input "C:\fakepath\Laptop_refresh_return_AC.jpg"
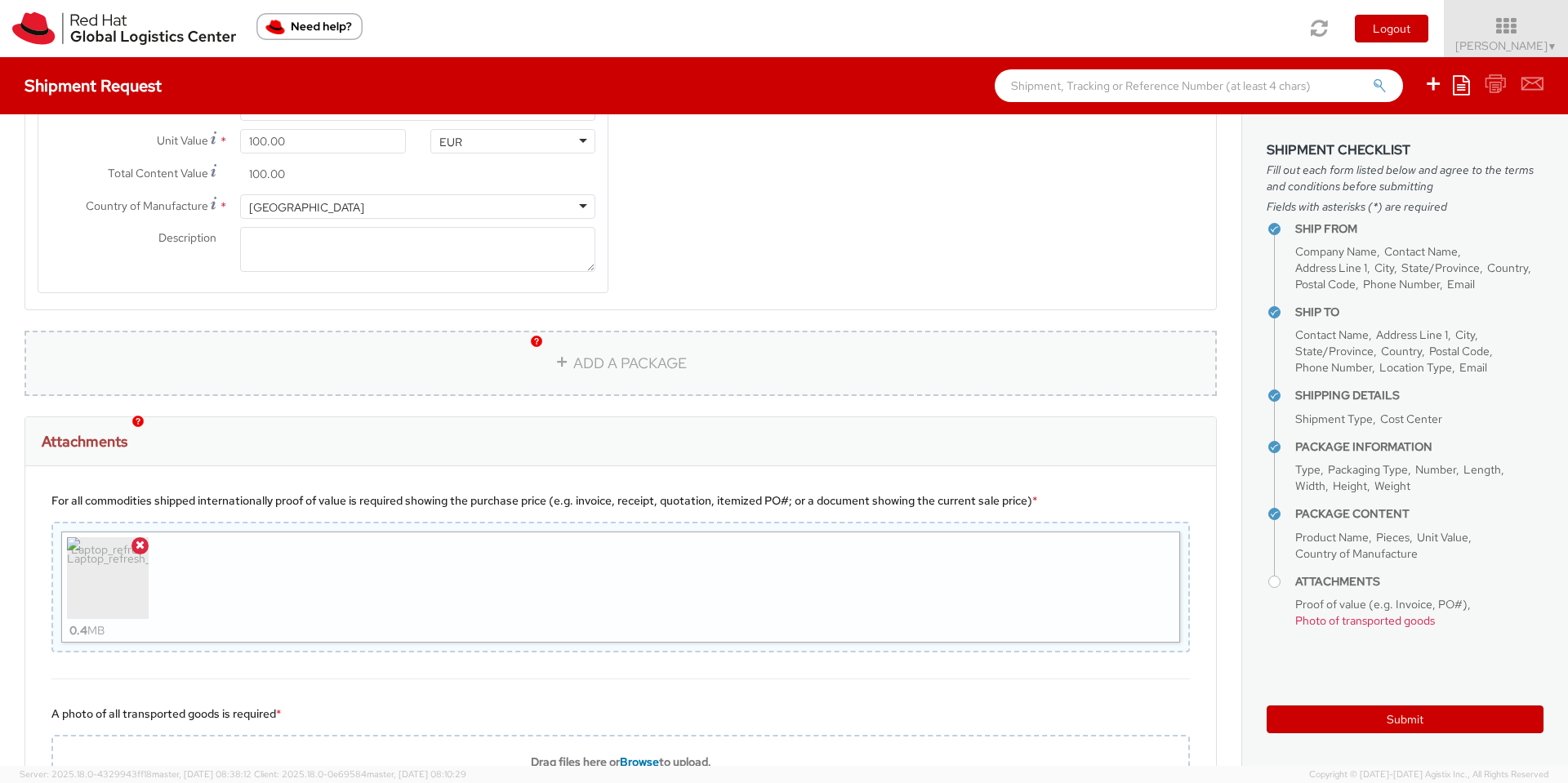
scroll to position [1643, 0]
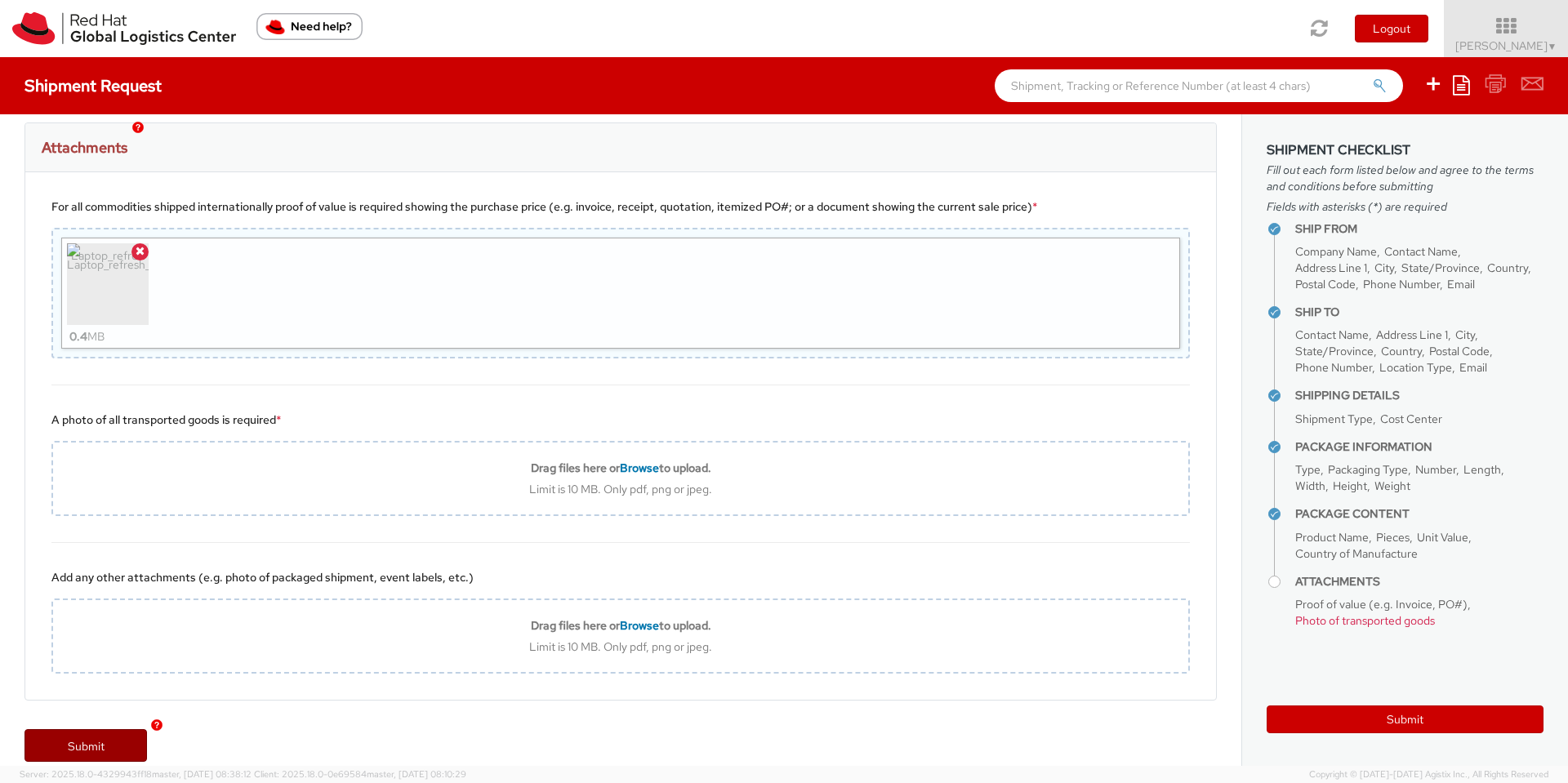
click at [107, 629] on link "Submit" at bounding box center [86, 745] width 123 height 33
click at [1254, 623] on span "Photo of transported goods" at bounding box center [1364, 620] width 140 height 15
click at [1254, 581] on h4 "Attachments" at bounding box center [1418, 581] width 248 height 12
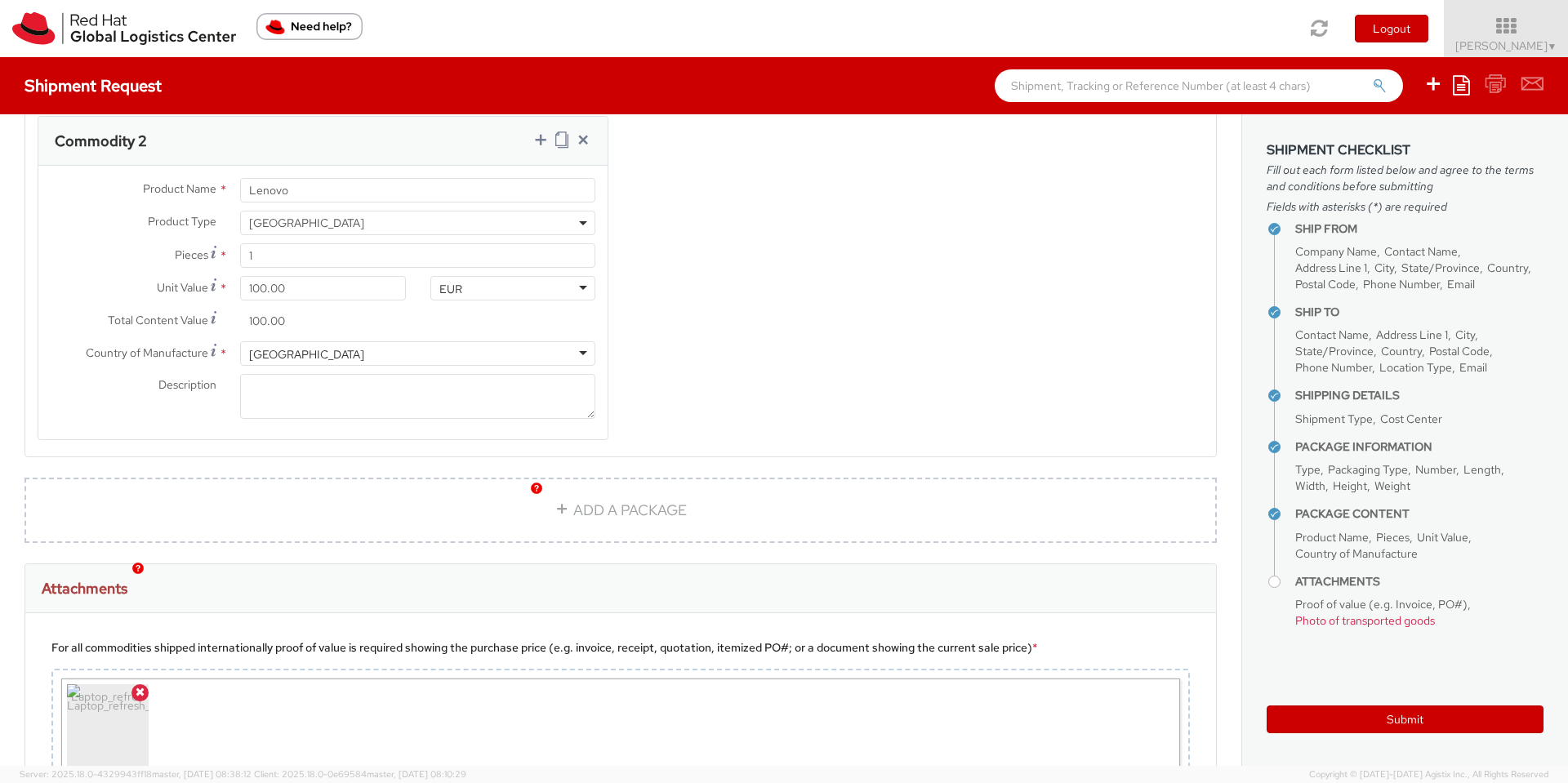
scroll to position [1496, 0]
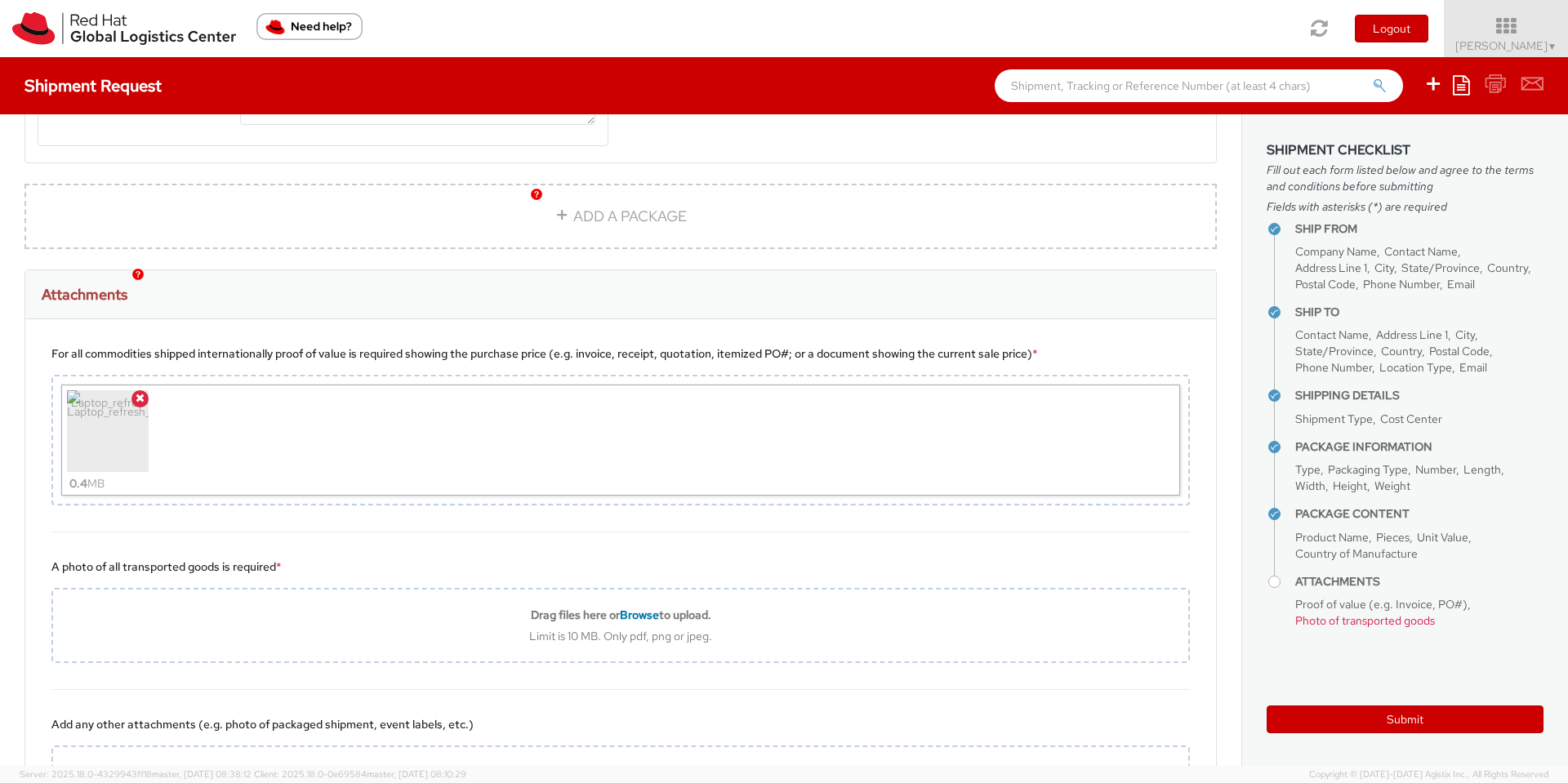
click at [1254, 612] on li "Photo of transported goods" at bounding box center [1364, 620] width 140 height 17
click at [1254, 624] on span "Photo of transported goods" at bounding box center [1364, 620] width 140 height 15
click at [137, 392] on icon at bounding box center [140, 397] width 9 height 11
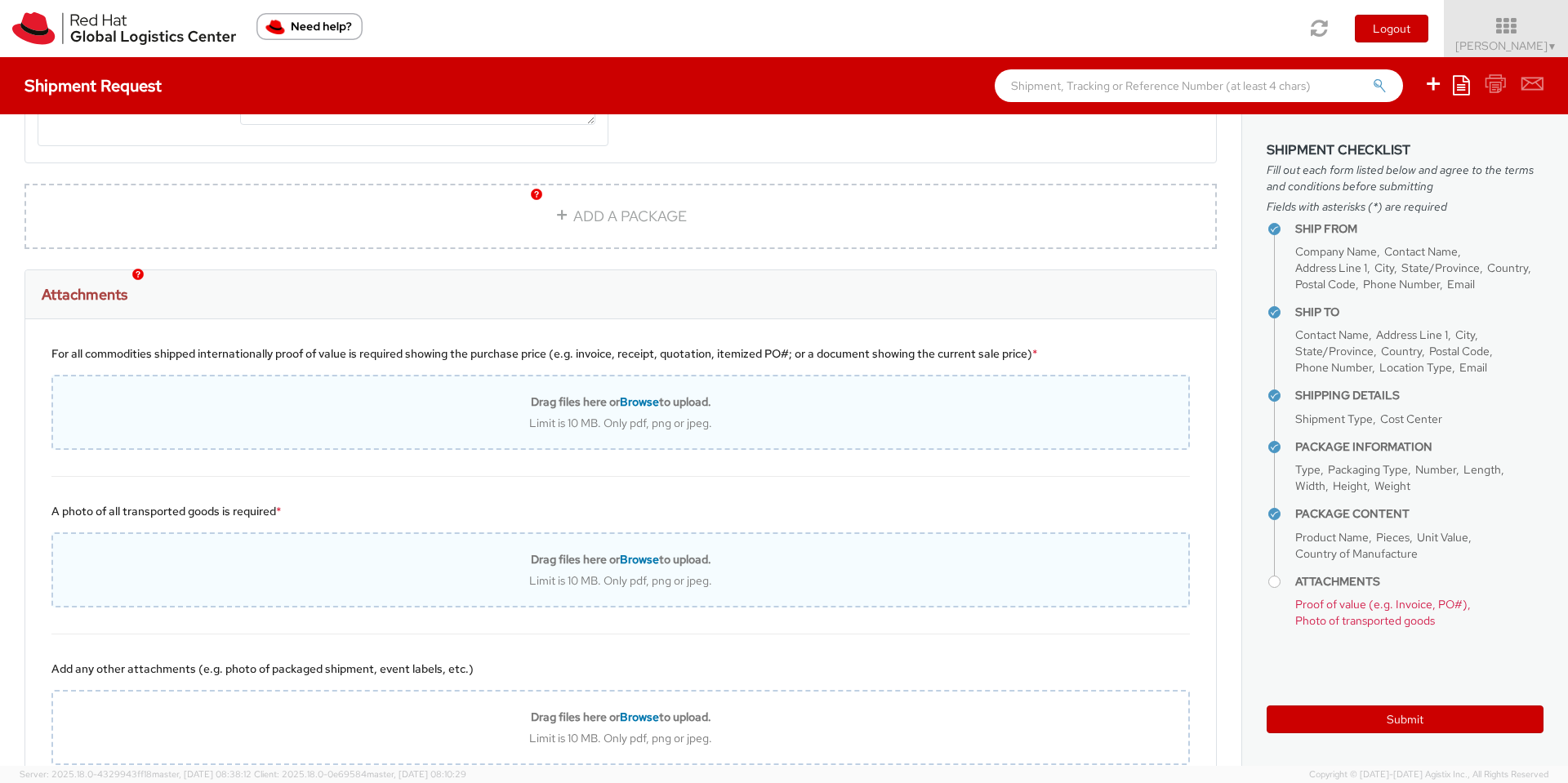
click at [628, 551] on span "Browse" at bounding box center [639, 559] width 39 height 15
type input "C:\fakepath\Laptop_refresh_return_AC.jpg"
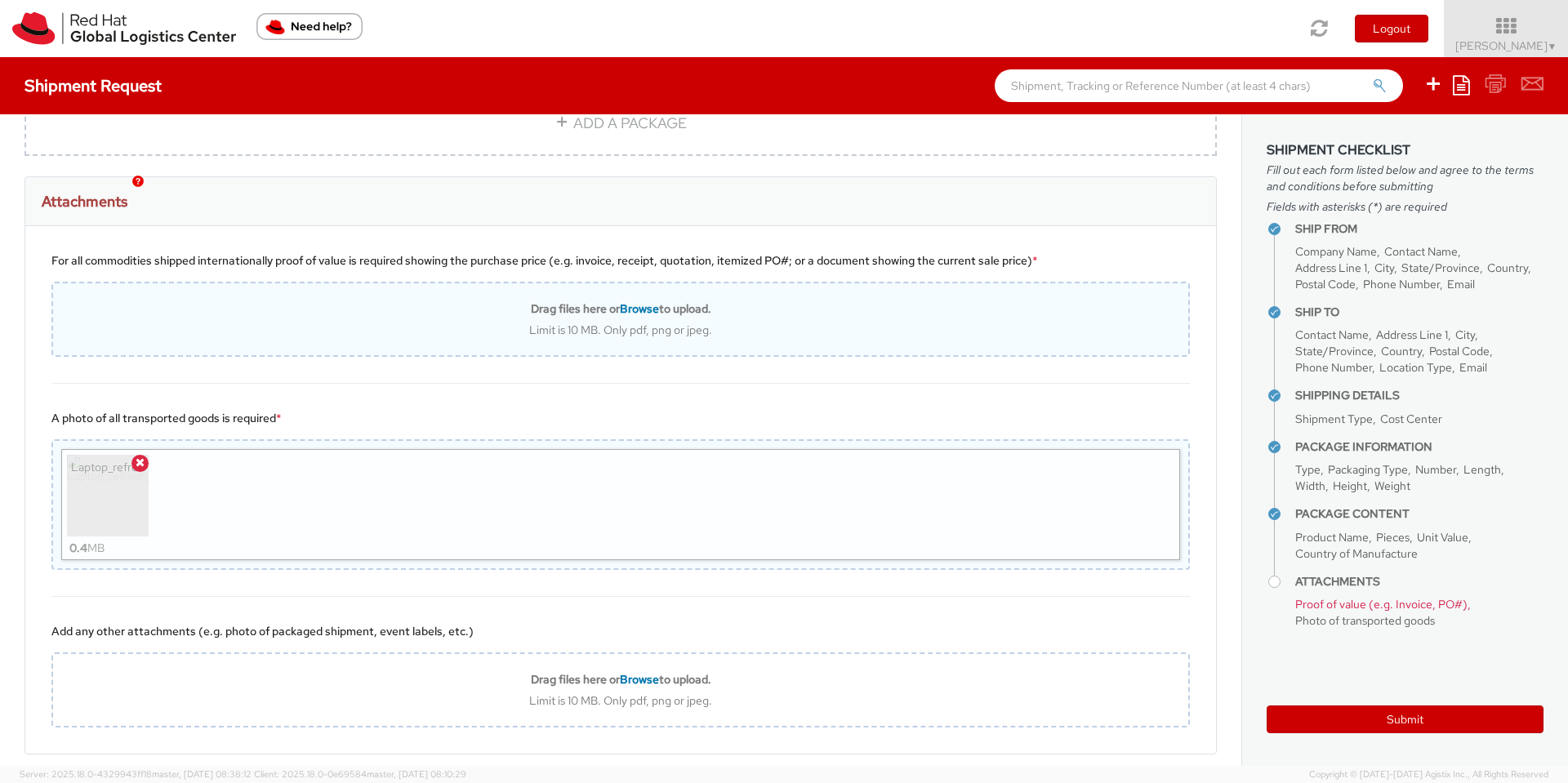
scroll to position [1643, 0]
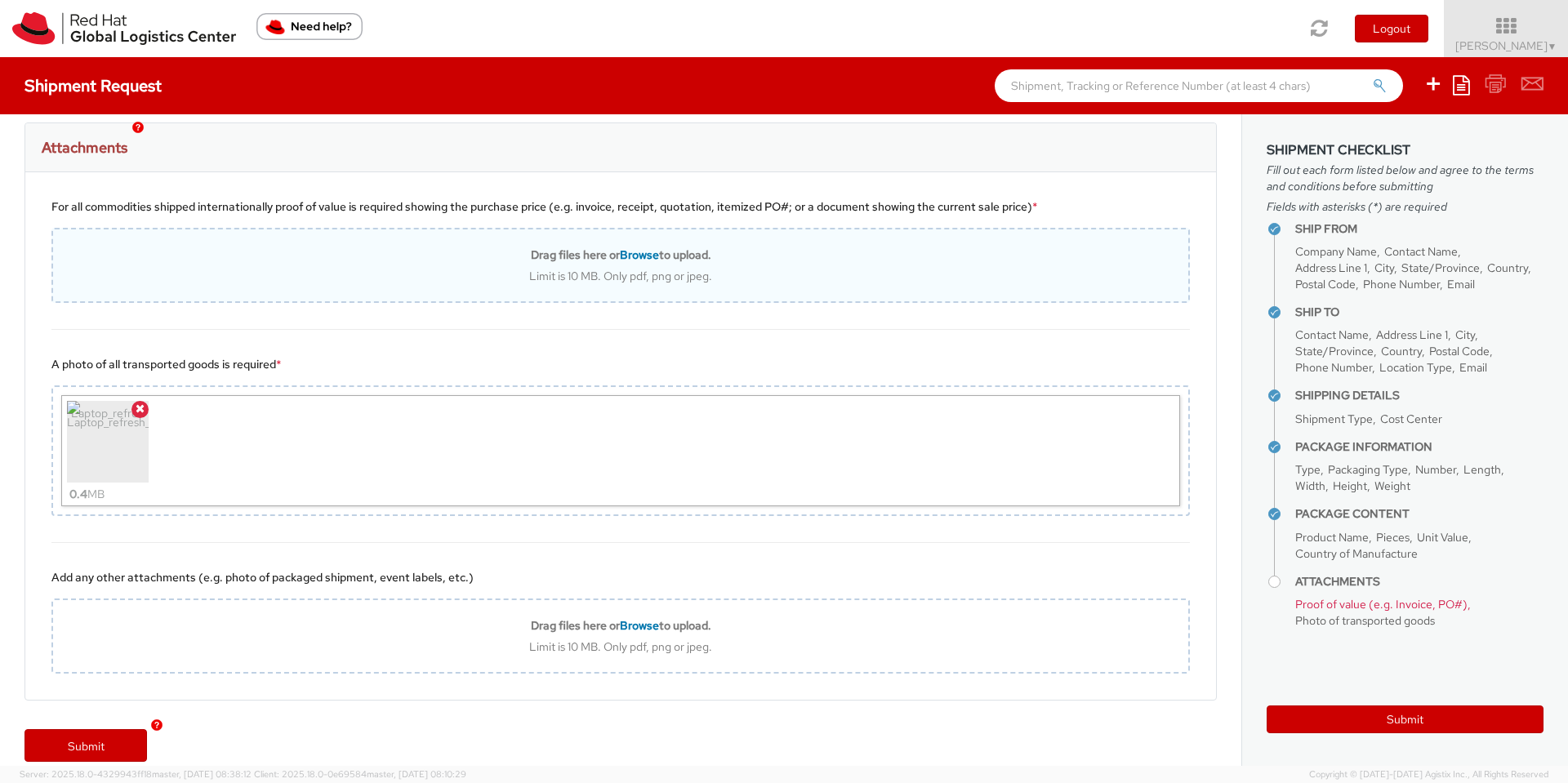
click at [1024, 543] on div "Add any other attachments (e.g. photo of packaged shipment, event labels, etc.)…" at bounding box center [620, 621] width 1190 height 157
click at [100, 401] on img at bounding box center [108, 442] width 82 height 82
click at [69, 629] on link "Submit" at bounding box center [86, 745] width 123 height 33
click at [1254, 629] on button "Submit" at bounding box center [1405, 720] width 277 height 28
click at [631, 247] on span "Browse" at bounding box center [639, 255] width 39 height 15
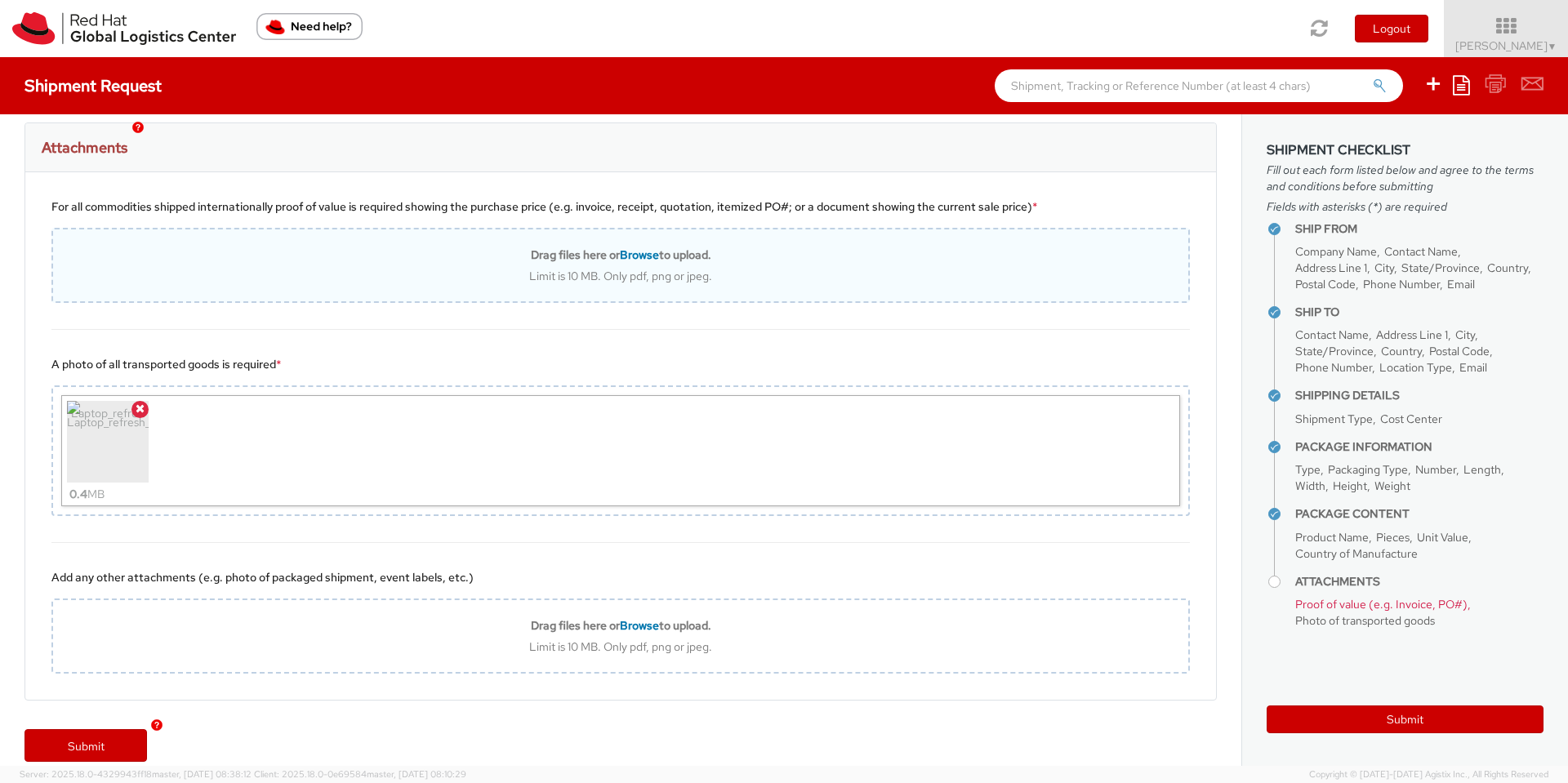
type input "C:\fakepath\Feature_Request_Description.pdf"
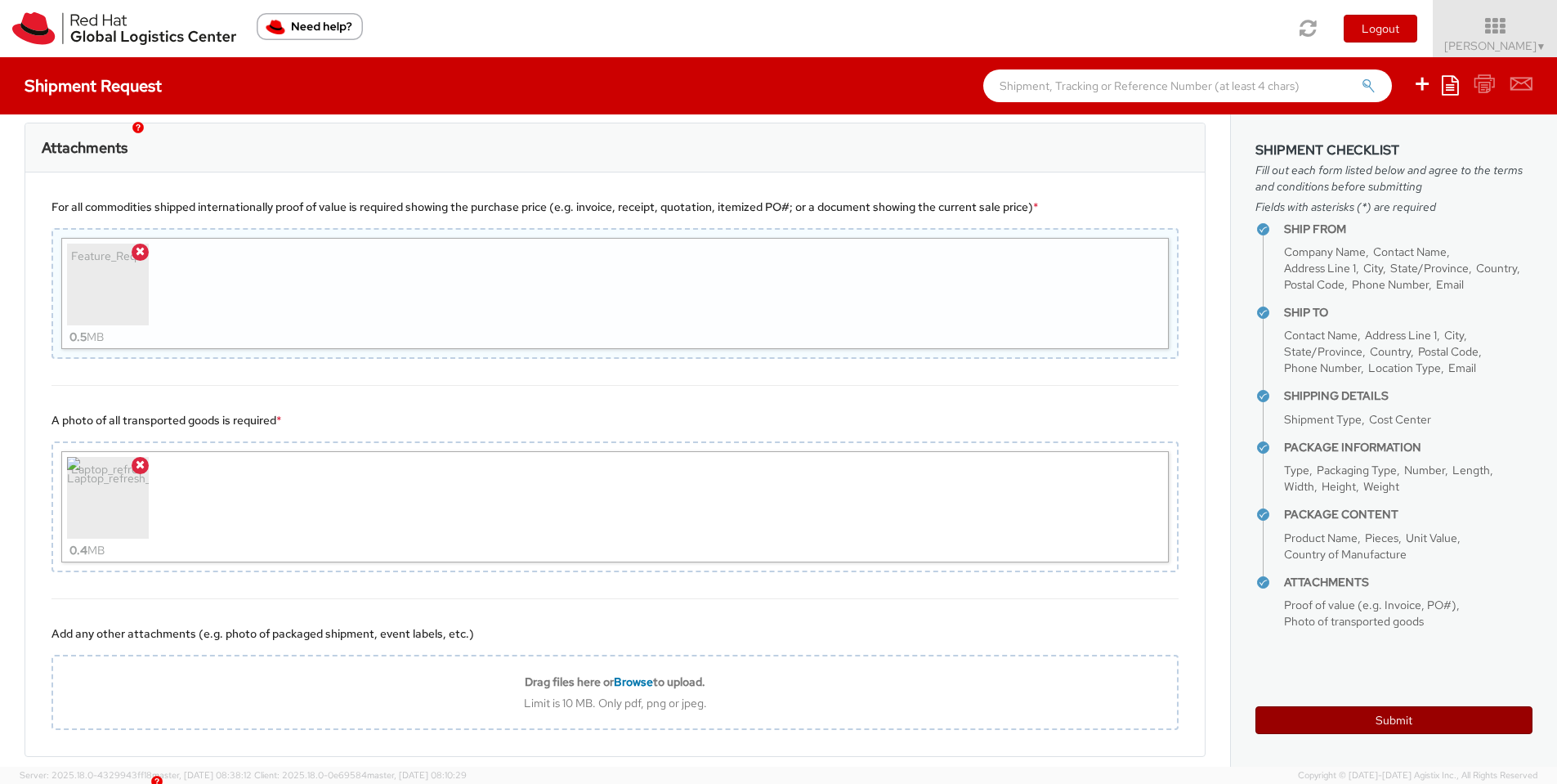
click at [1255, 629] on button "Submit" at bounding box center [1394, 721] width 278 height 28
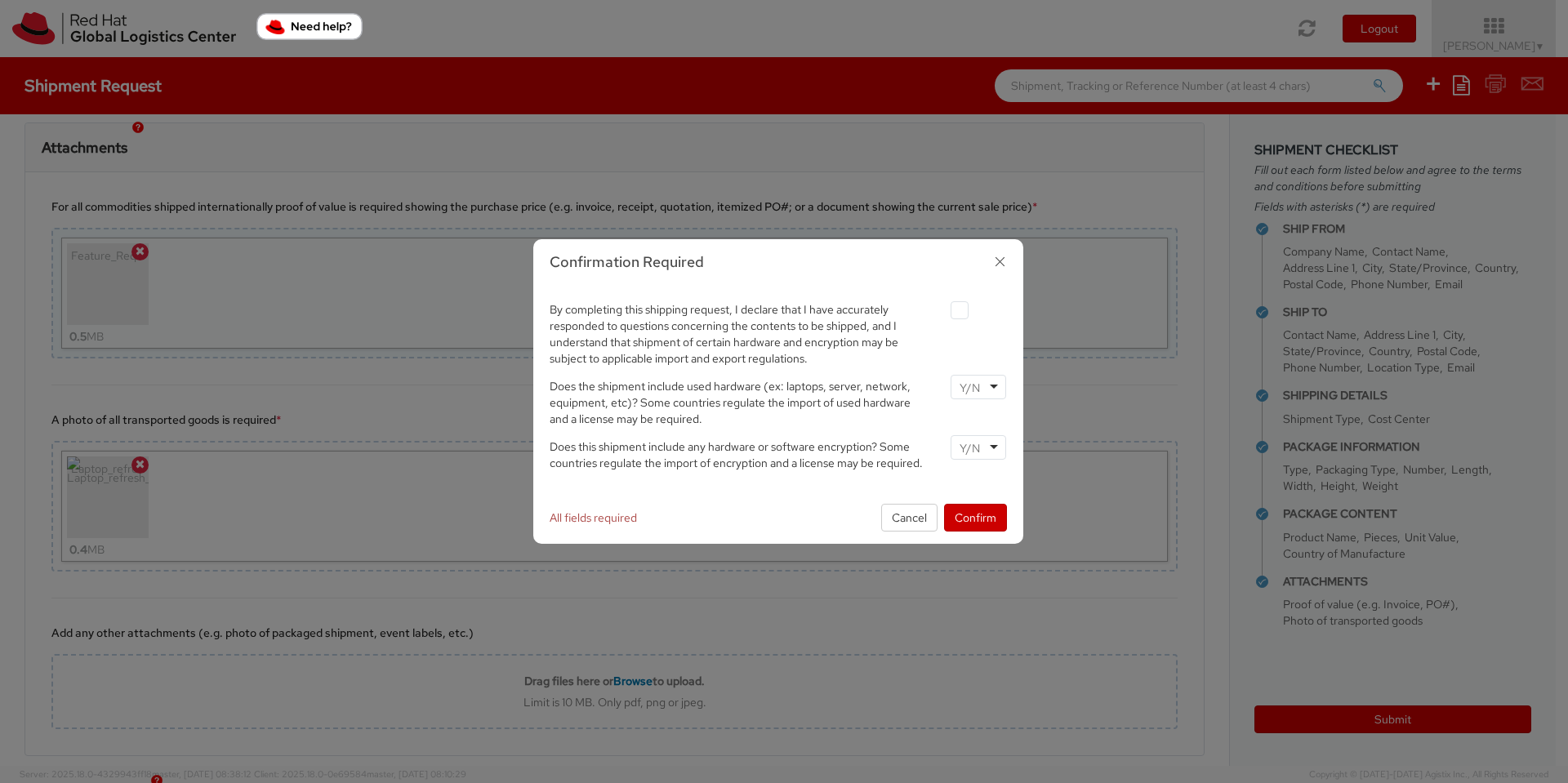
click at [961, 311] on label at bounding box center [959, 310] width 18 height 18
click at [946, 311] on input "checkbox" at bounding box center [939, 310] width 10 height 10
checkbox input "true"
click at [983, 518] on button "Confirm" at bounding box center [976, 518] width 63 height 28
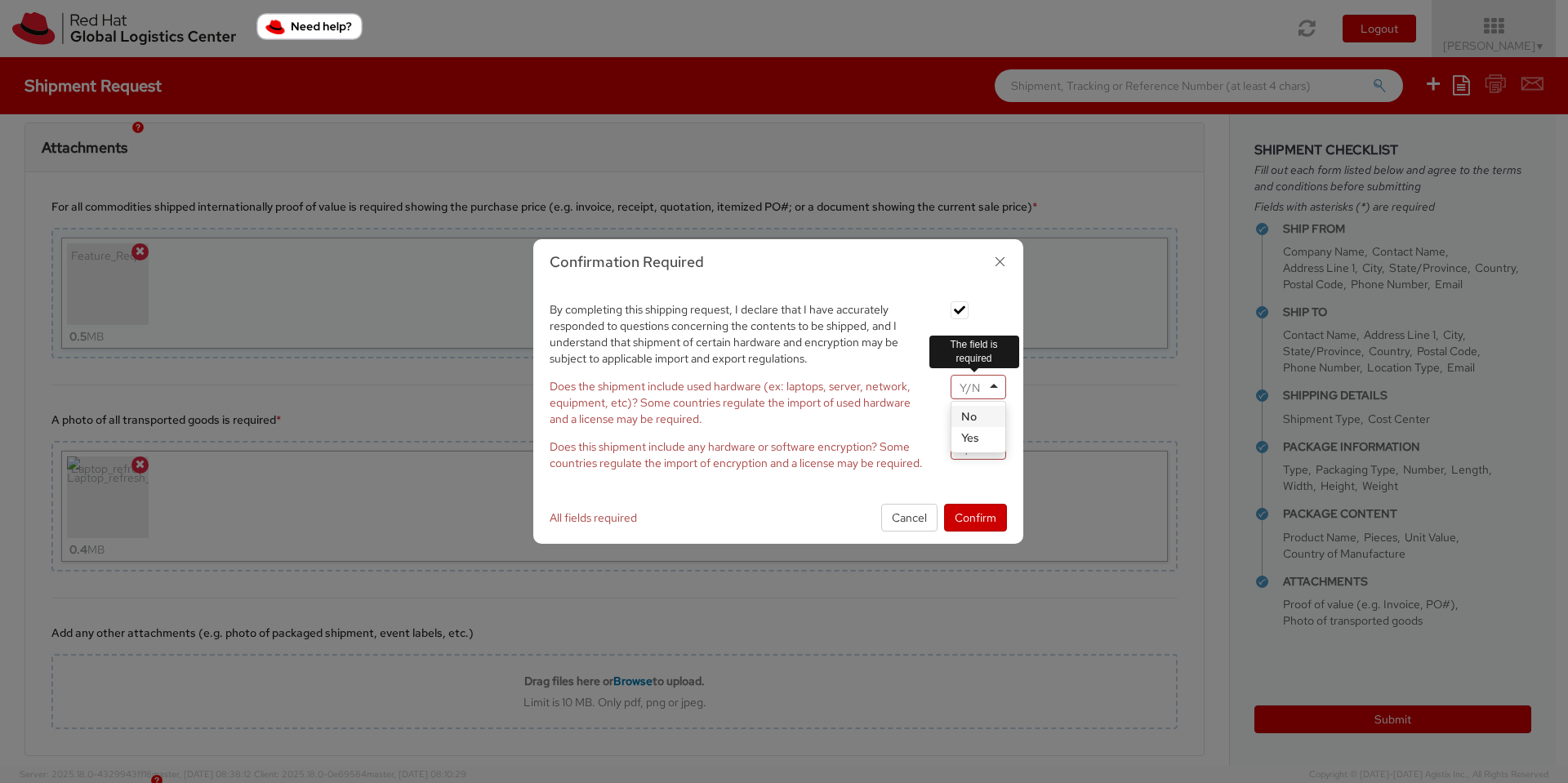
click at [988, 398] on div at bounding box center [978, 387] width 56 height 24
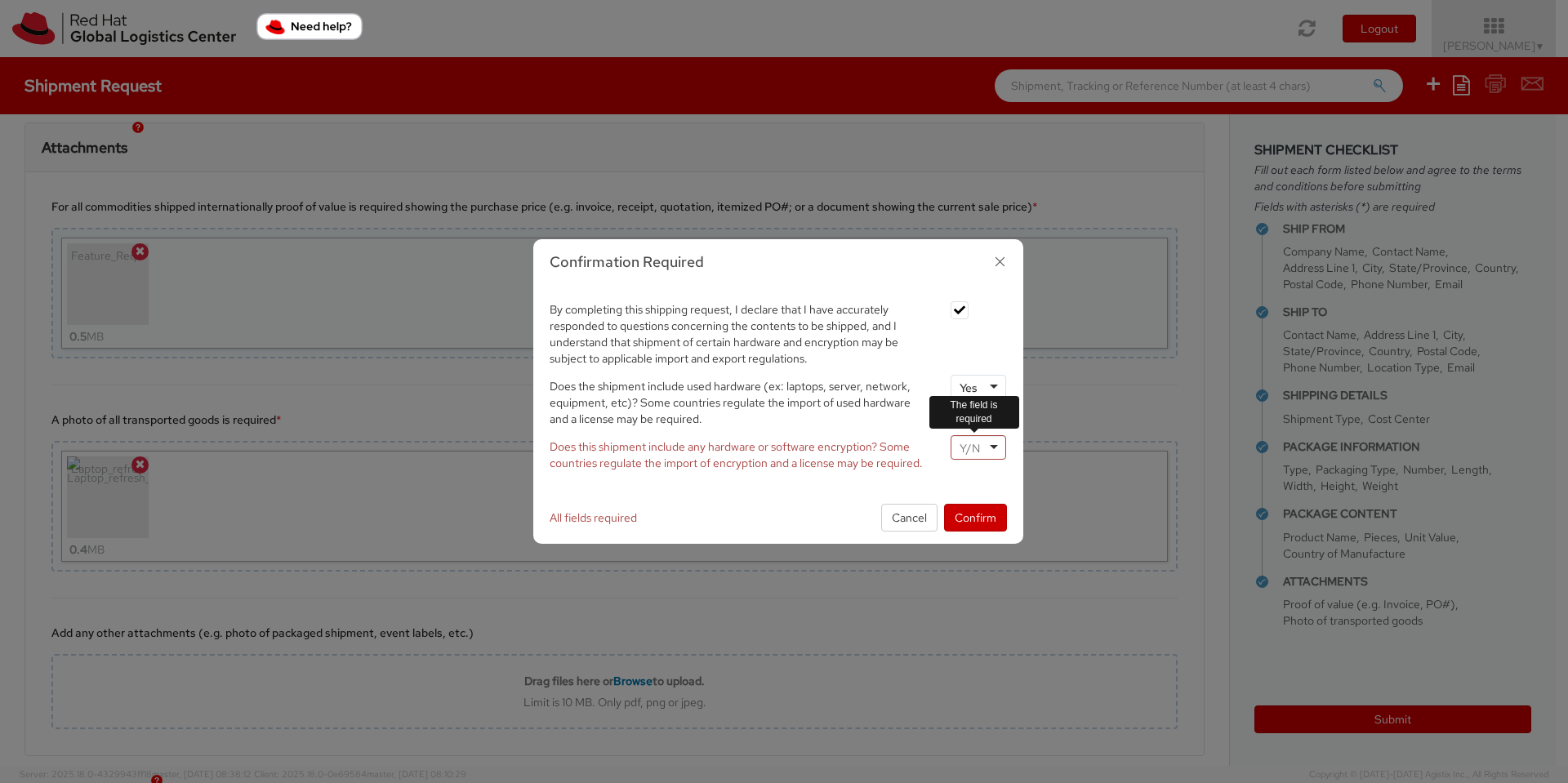
click at [990, 448] on div at bounding box center [978, 447] width 56 height 24
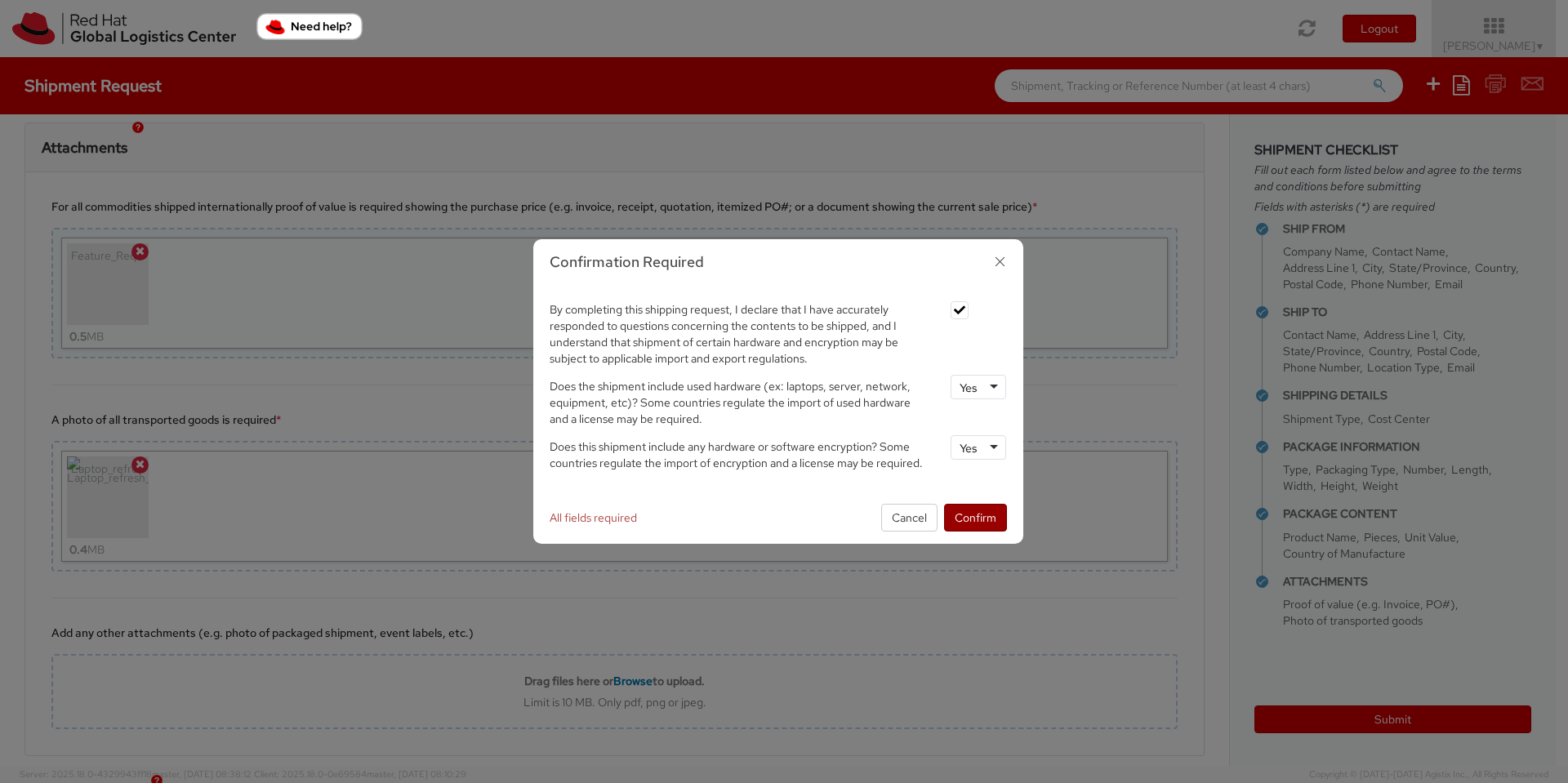
click at [977, 522] on button "Confirm" at bounding box center [976, 518] width 63 height 28
